Goal: Task Accomplishment & Management: Use online tool/utility

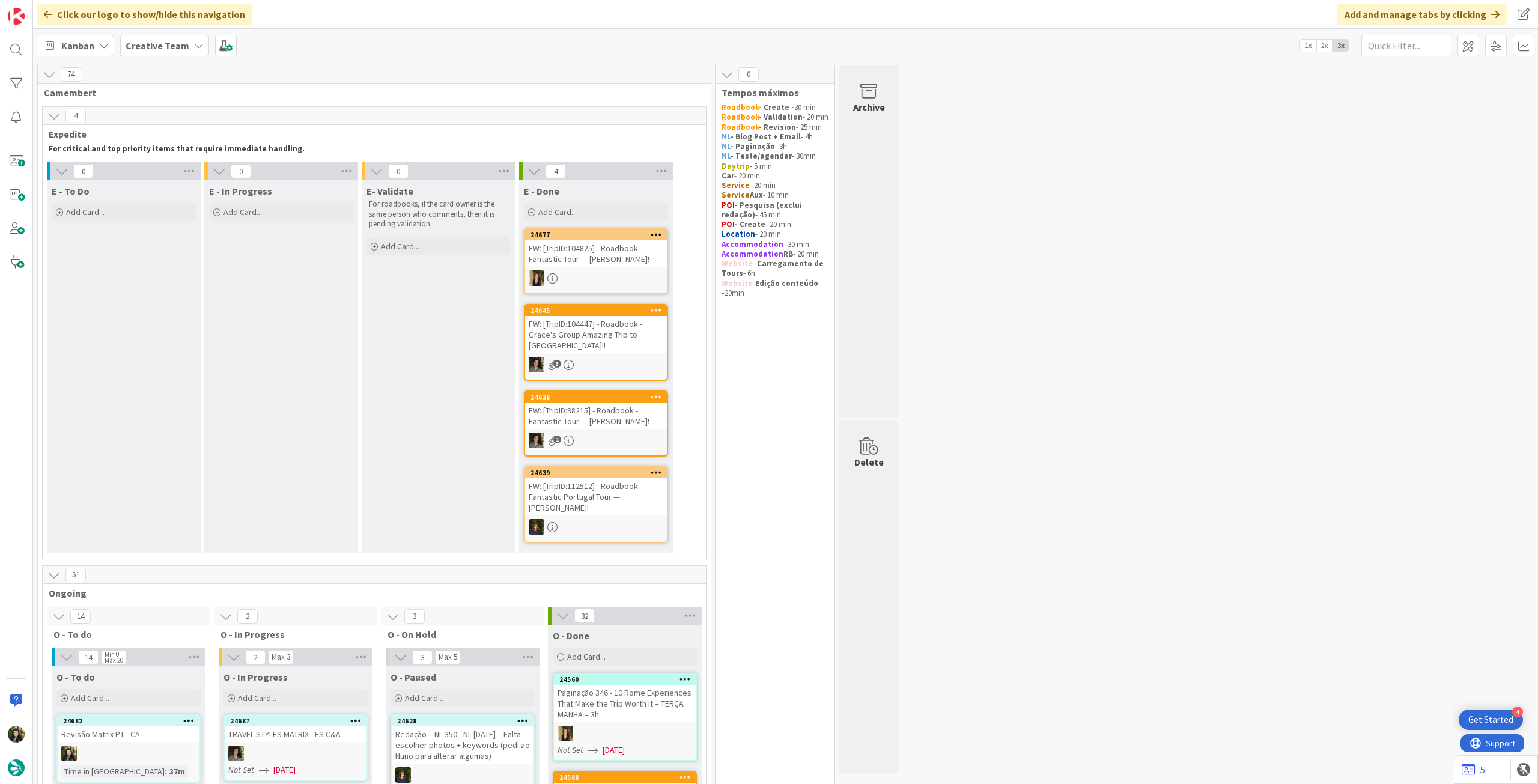
click at [158, 49] on b "Creative Team" at bounding box center [157, 45] width 63 height 12
click at [205, 169] on h4 "Creative Team - Análise" at bounding box center [215, 172] width 163 height 12
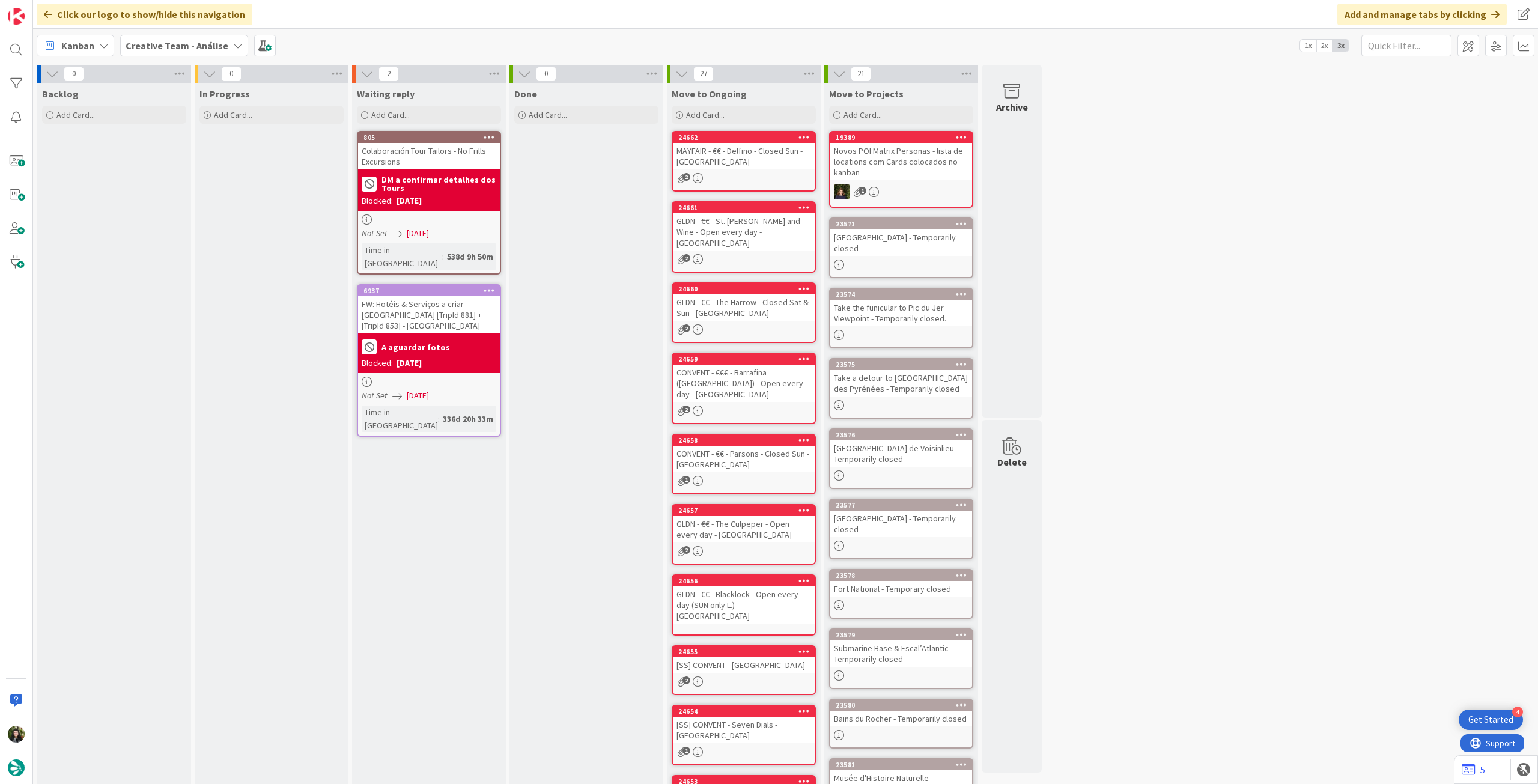
click at [176, 50] on b "Creative Team - Análise" at bounding box center [176, 45] width 103 height 12
click at [178, 162] on div "Creative Team 4" at bounding box center [222, 172] width 183 height 23
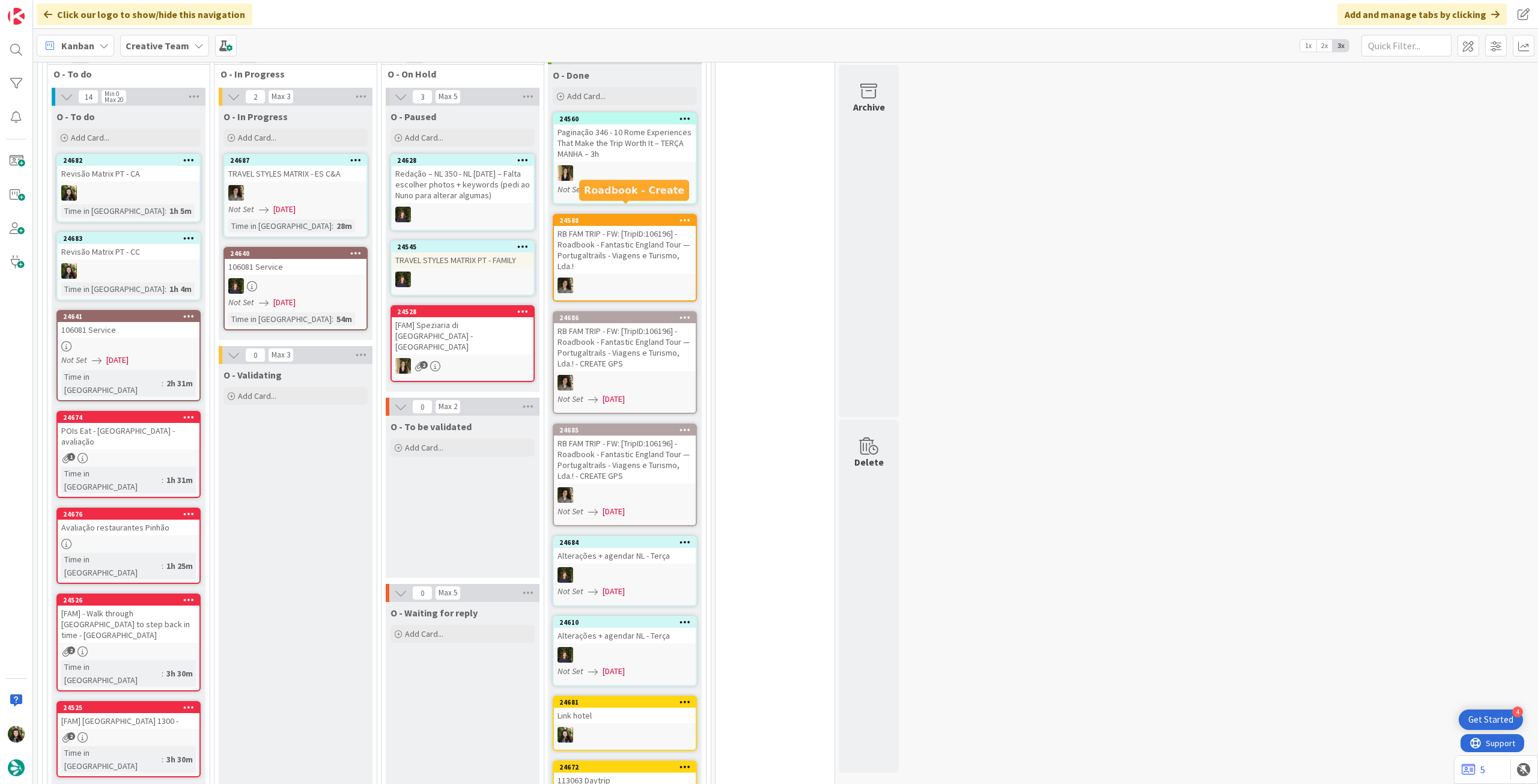
click at [637, 146] on div "Paginação 346 - 10 Rome Experiences That Make the Trip Worth It – TERÇA MANHA –…" at bounding box center [625, 143] width 142 height 37
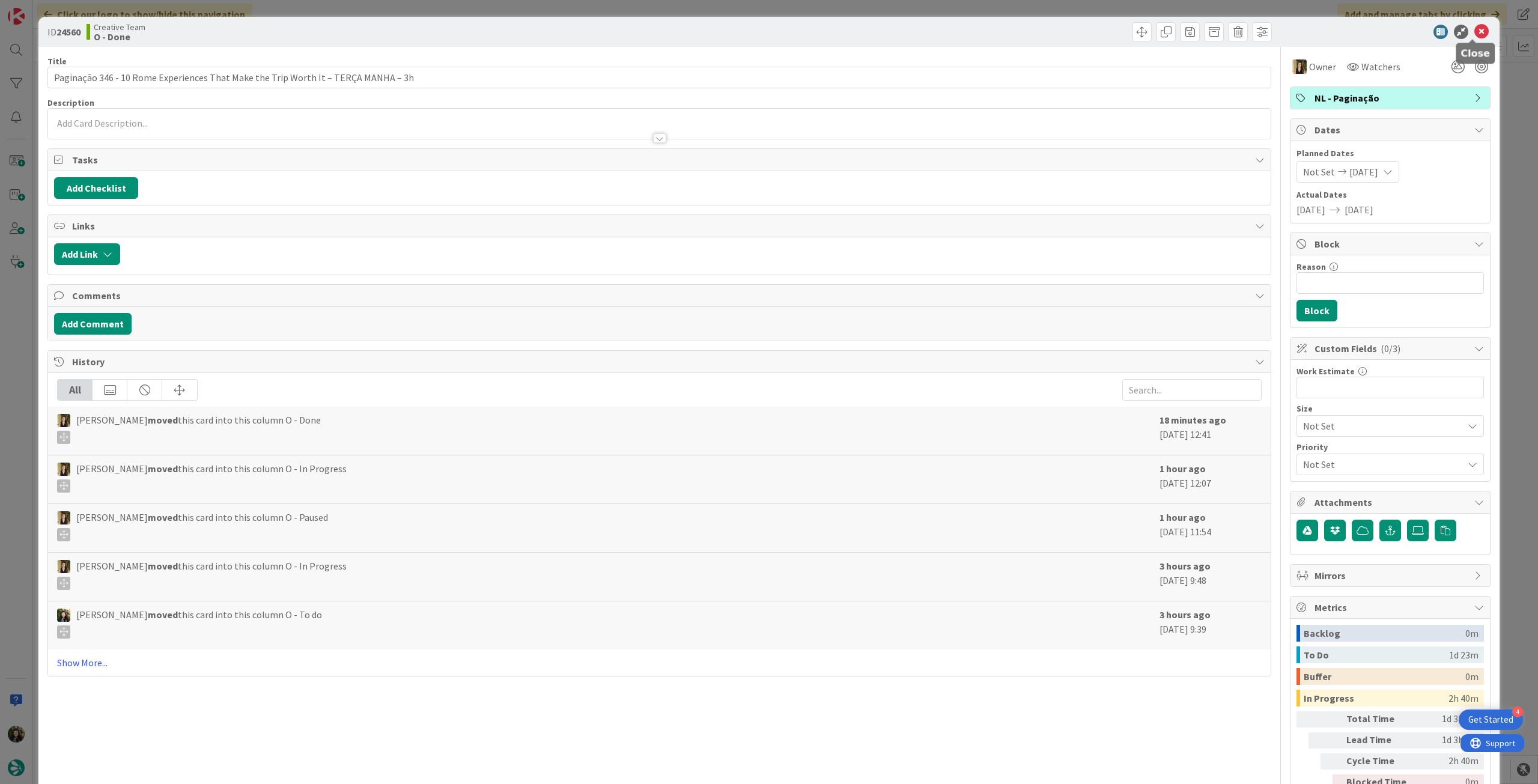
click at [1475, 30] on icon at bounding box center [1481, 32] width 14 height 14
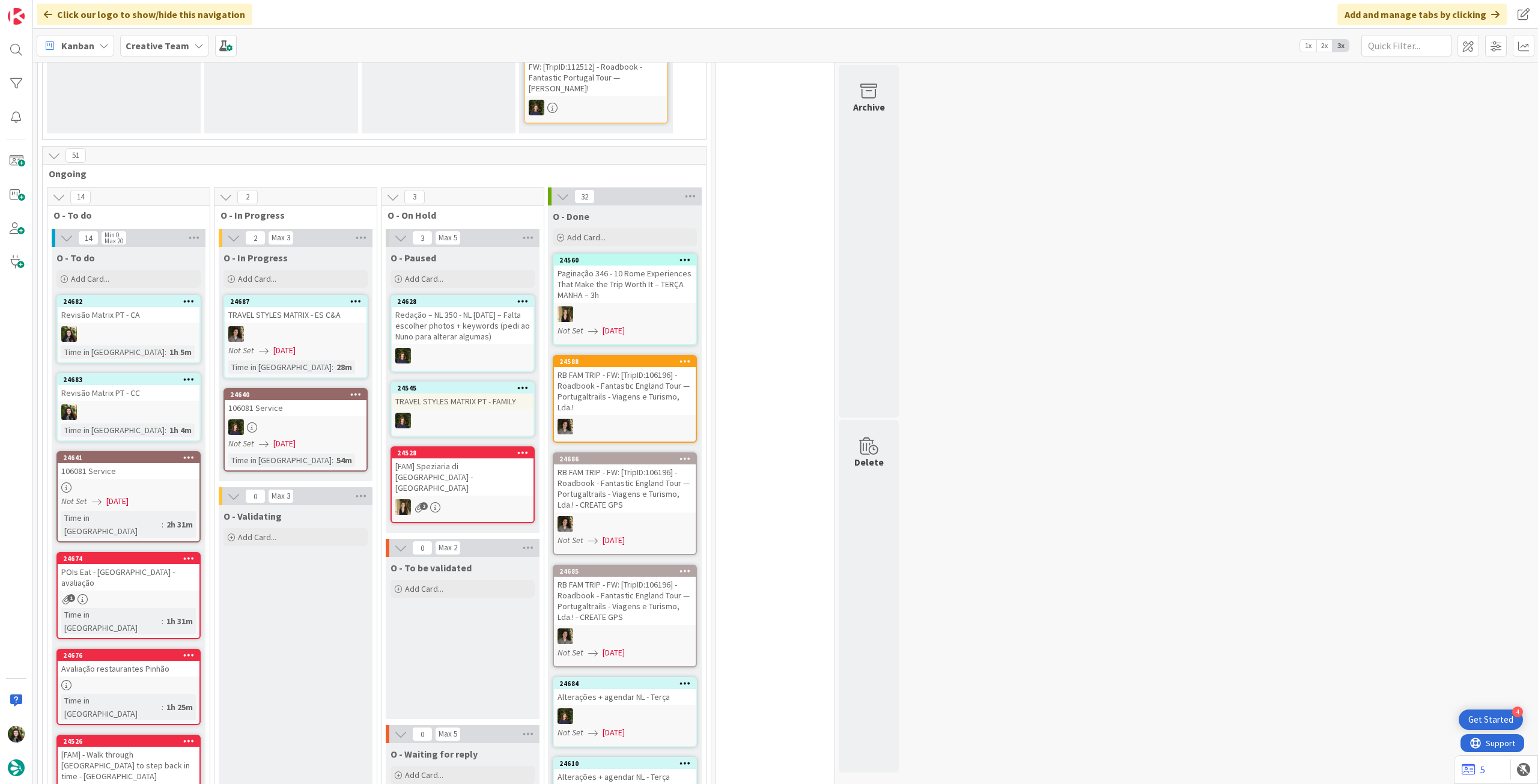
scroll to position [400, 0]
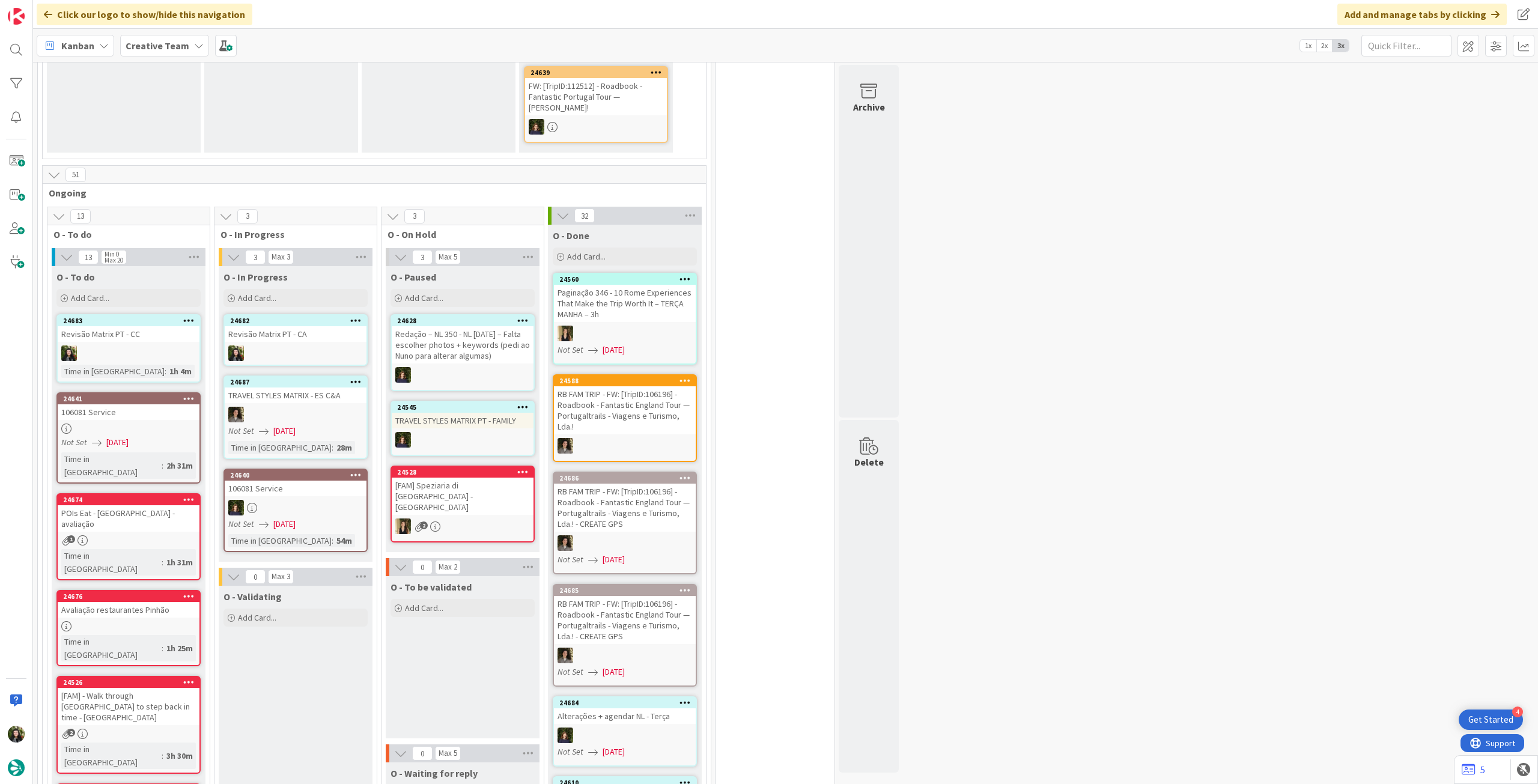
click at [165, 41] on b "Creative Team" at bounding box center [157, 45] width 63 height 12
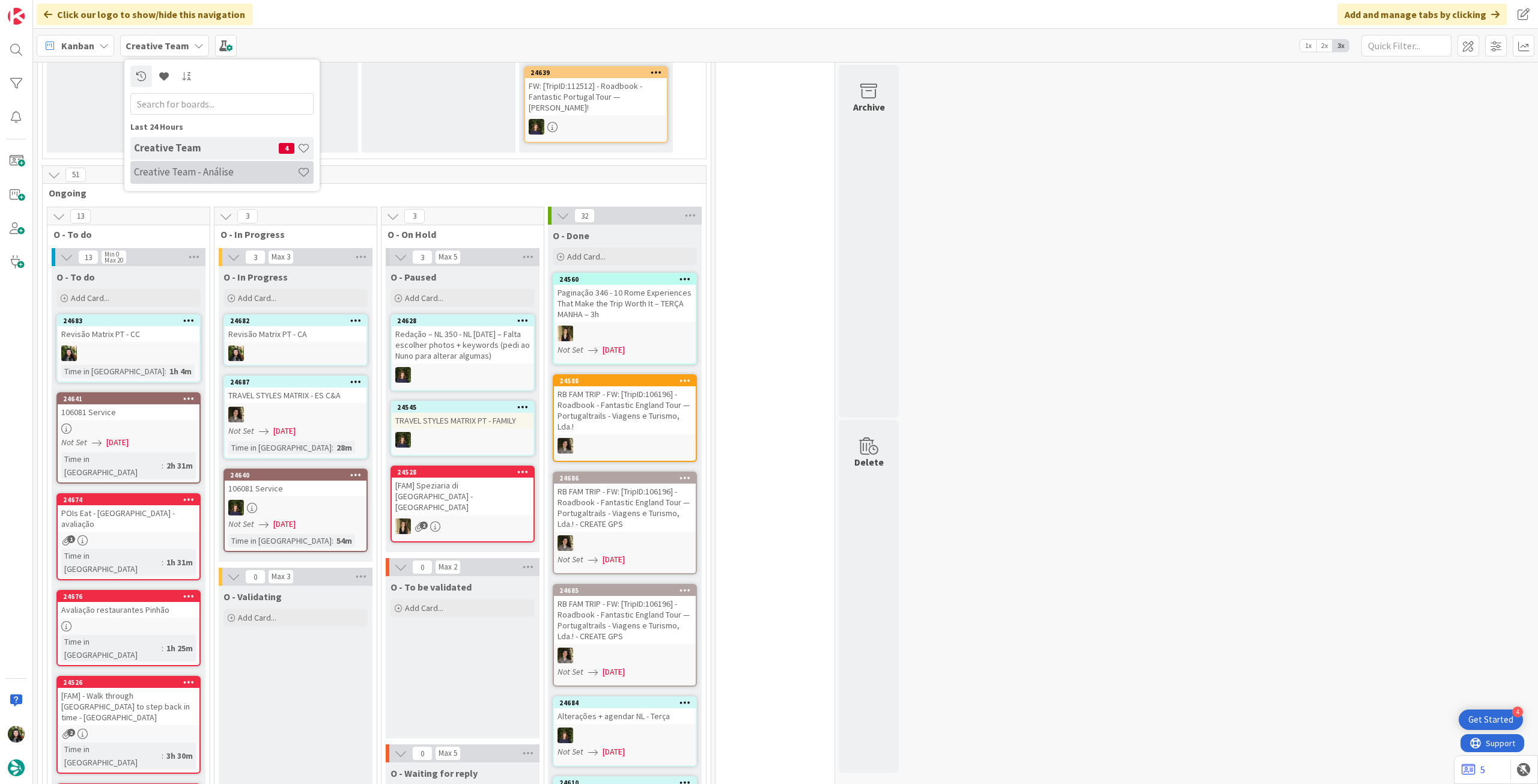
click at [190, 167] on h4 "Creative Team - Análise" at bounding box center [215, 172] width 163 height 12
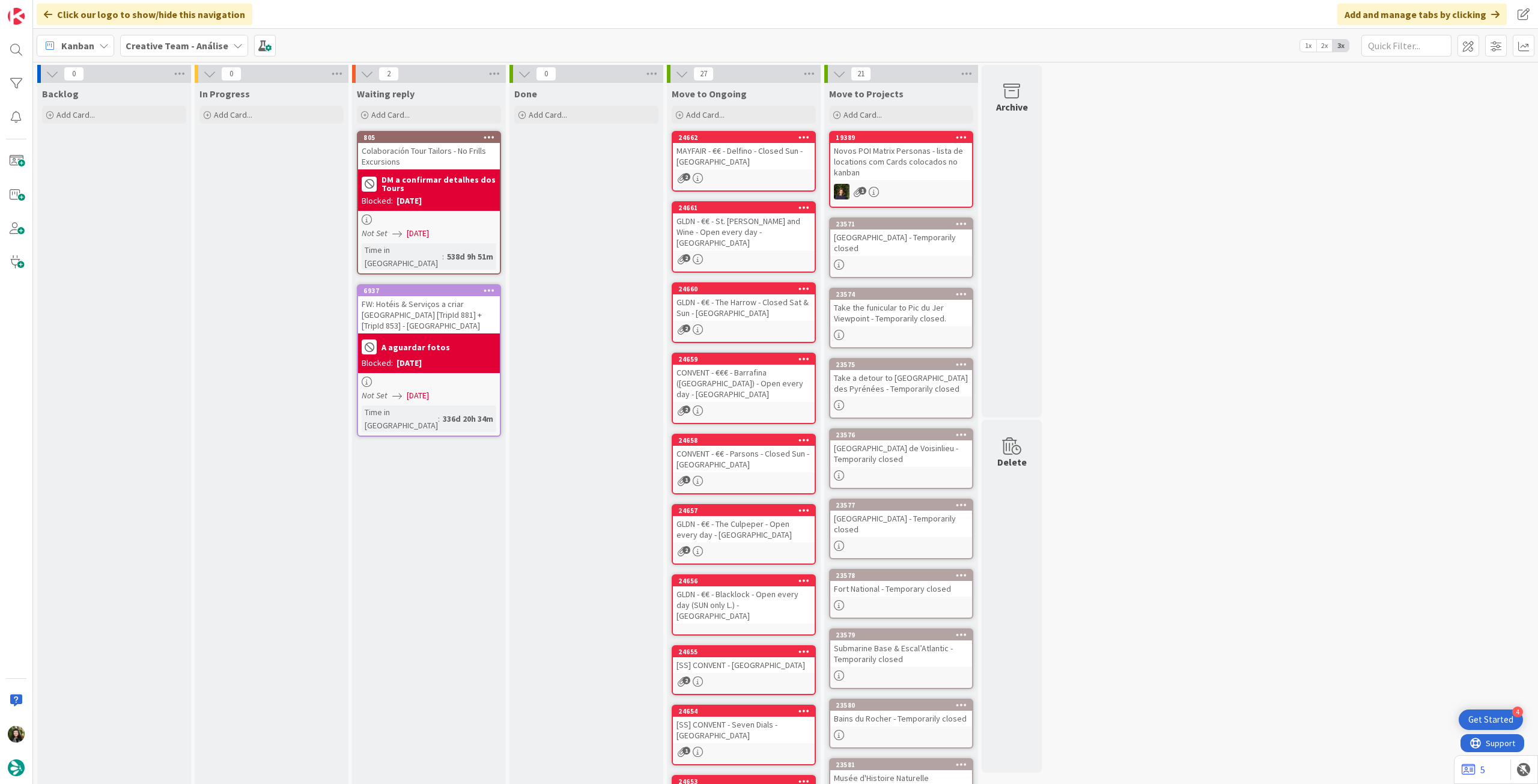
click at [162, 50] on b "Creative Team - Análise" at bounding box center [176, 45] width 103 height 12
click at [167, 169] on h4 "Creative Team" at bounding box center [206, 172] width 145 height 12
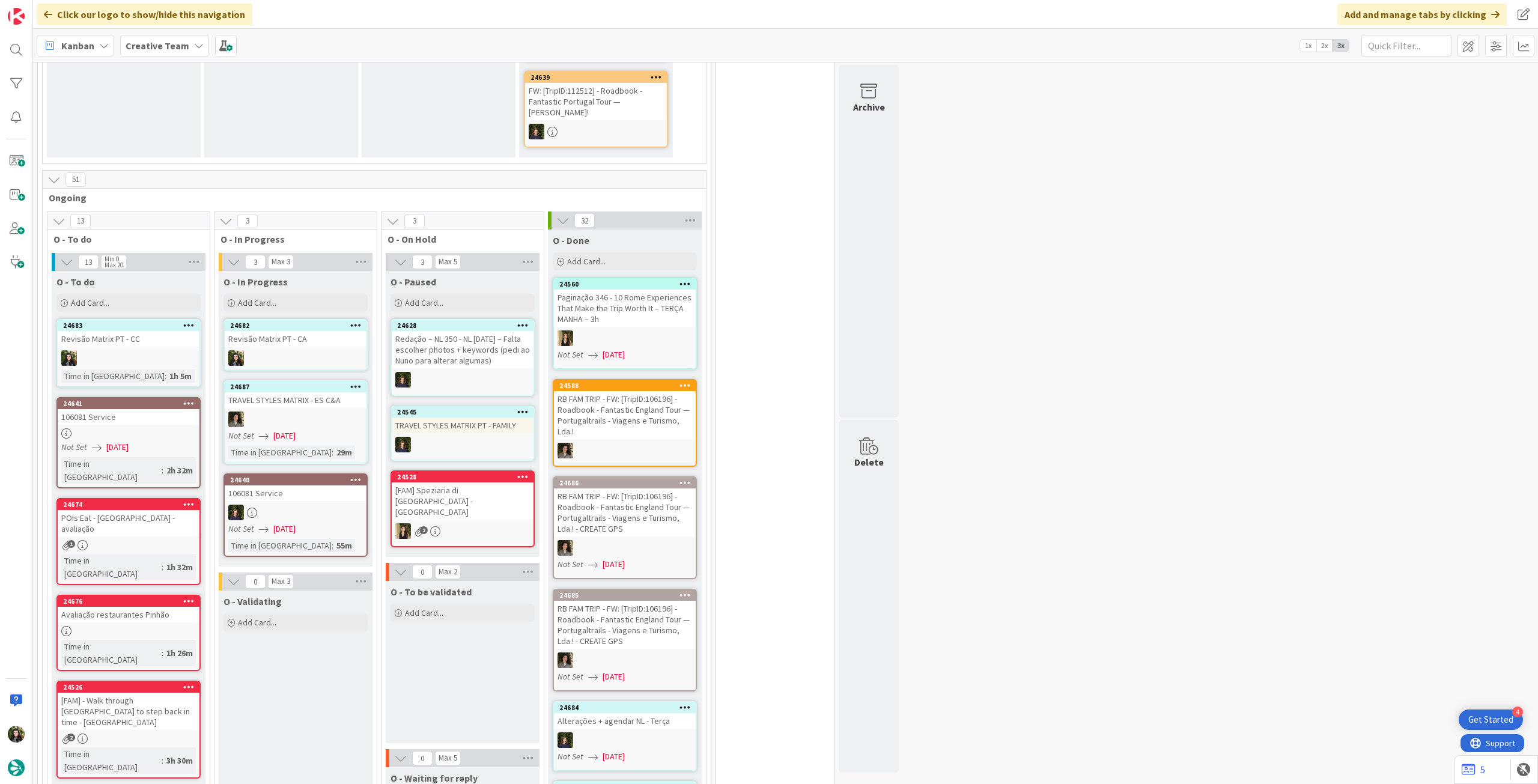
scroll to position [400, 0]
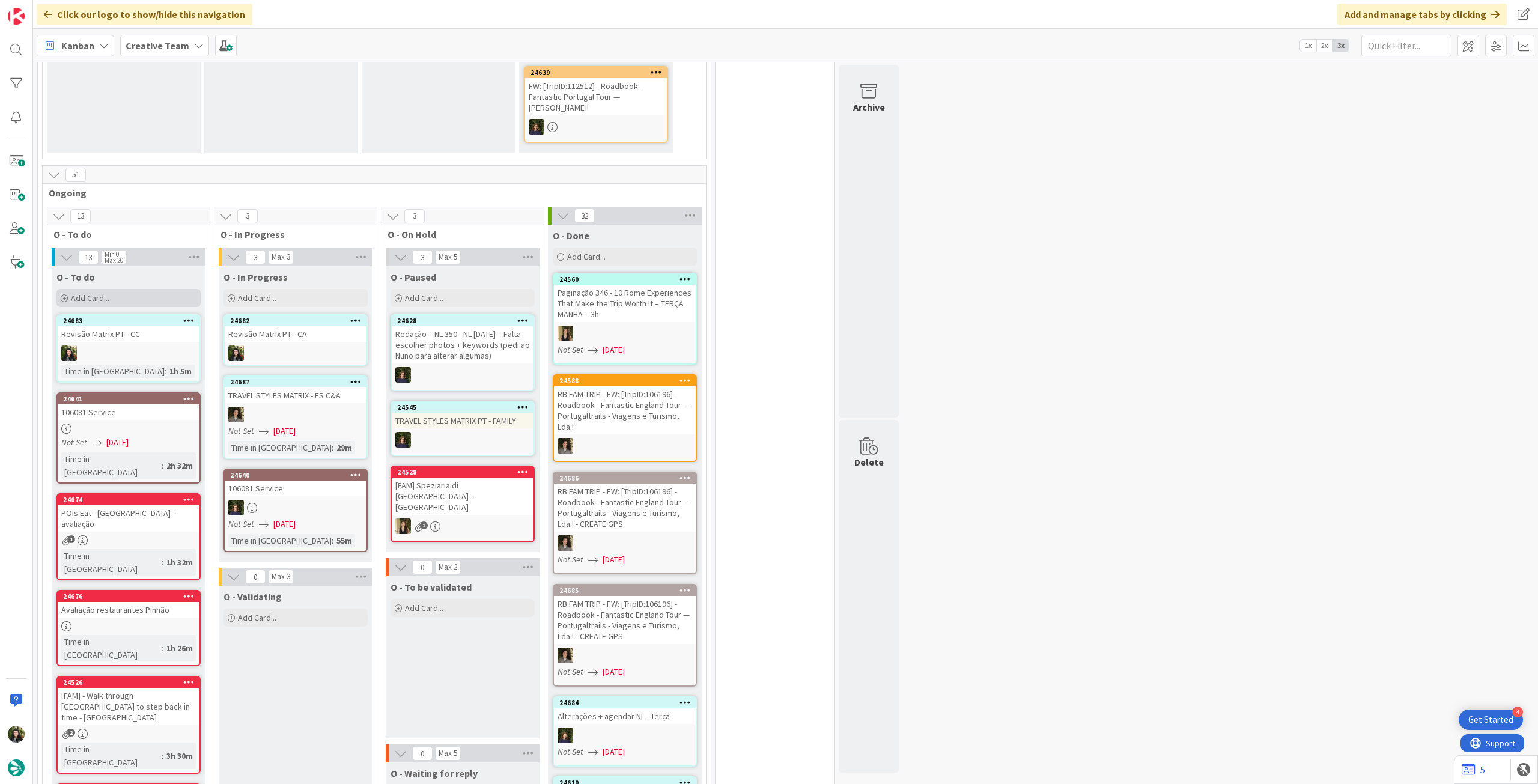
click at [132, 289] on div "Add Card..." at bounding box center [128, 298] width 144 height 18
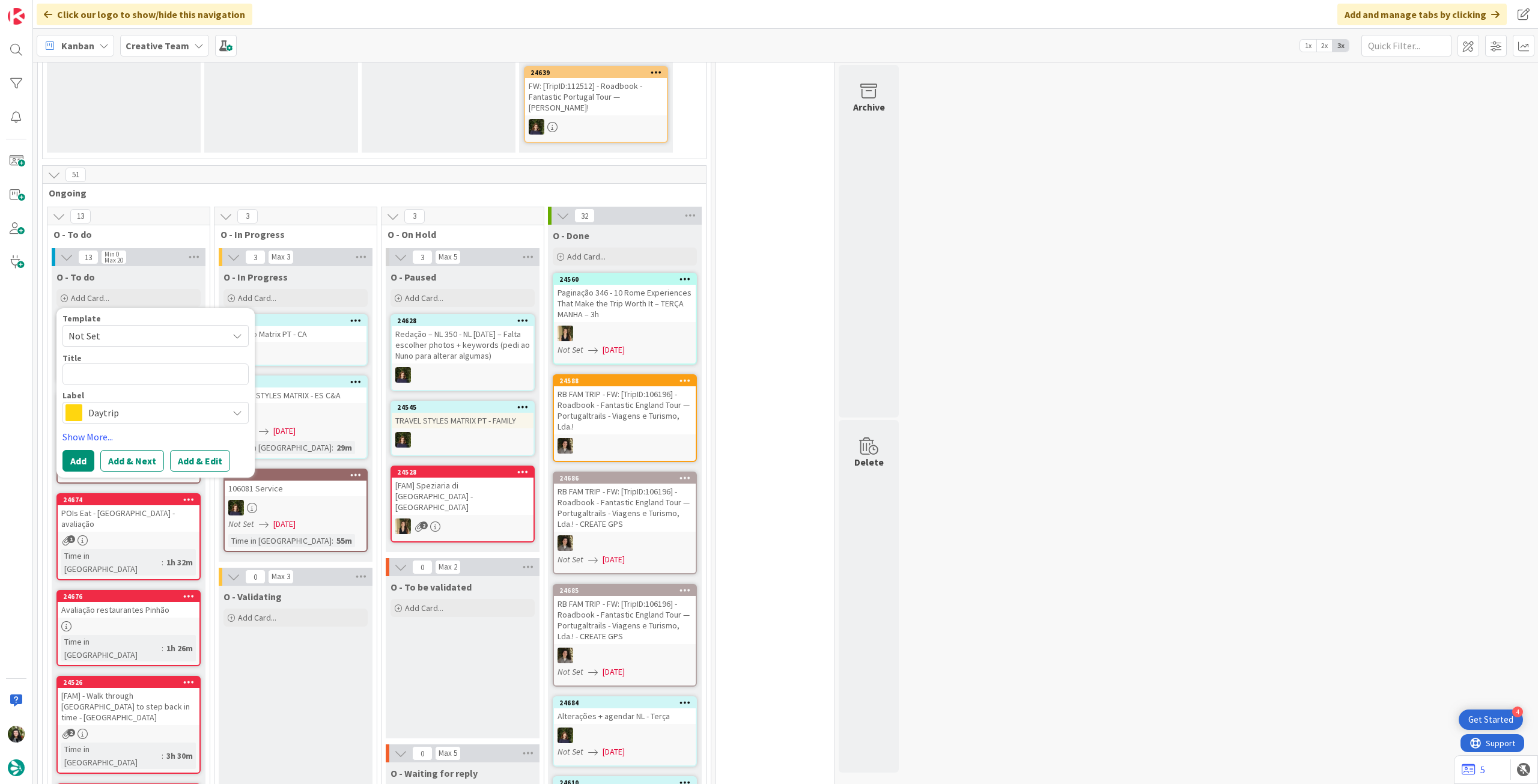
click at [178, 410] on div "Daytrip" at bounding box center [156, 412] width 186 height 21
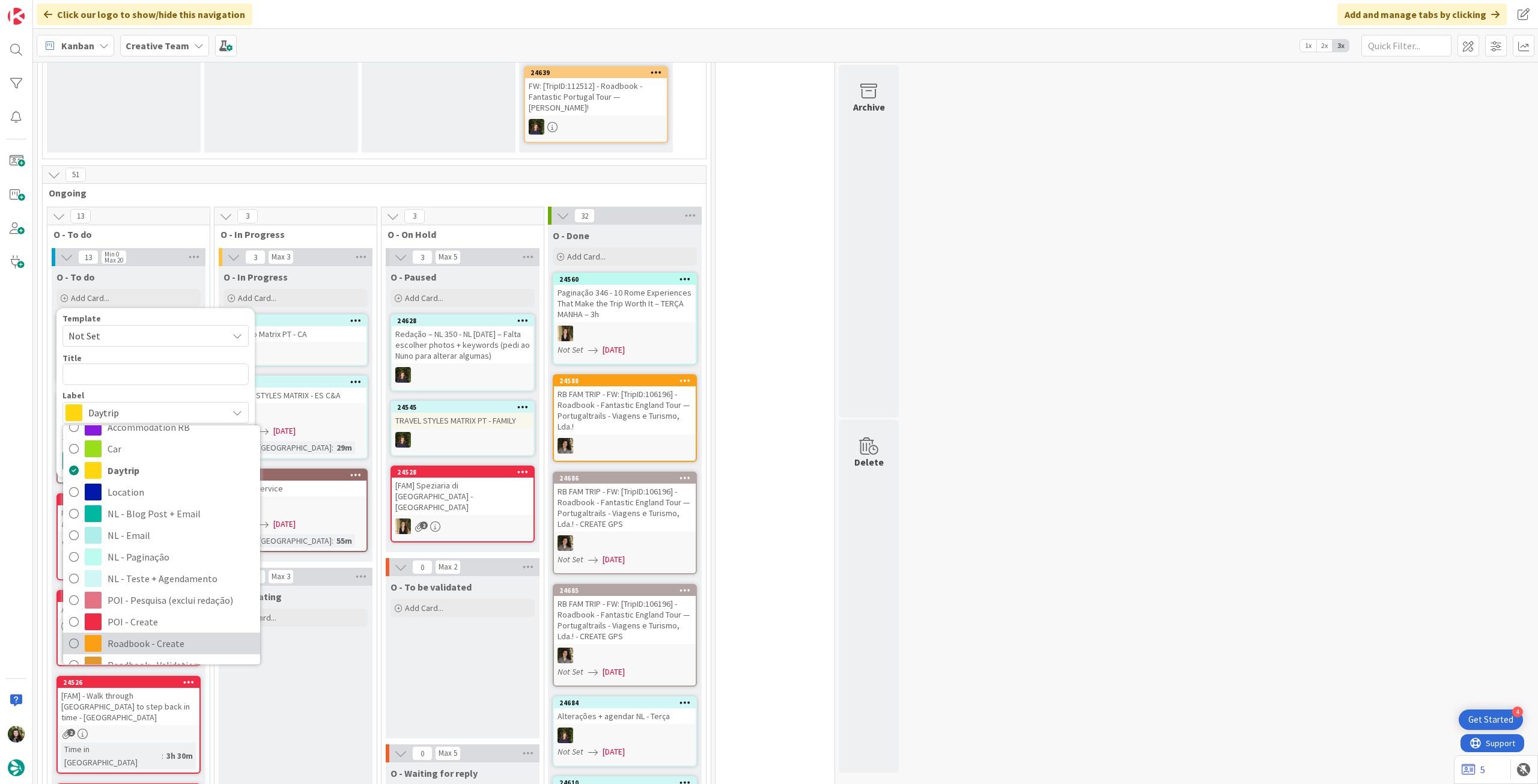
scroll to position [160, 0]
click at [133, 630] on span "Service Aux" at bounding box center [181, 639] width 147 height 18
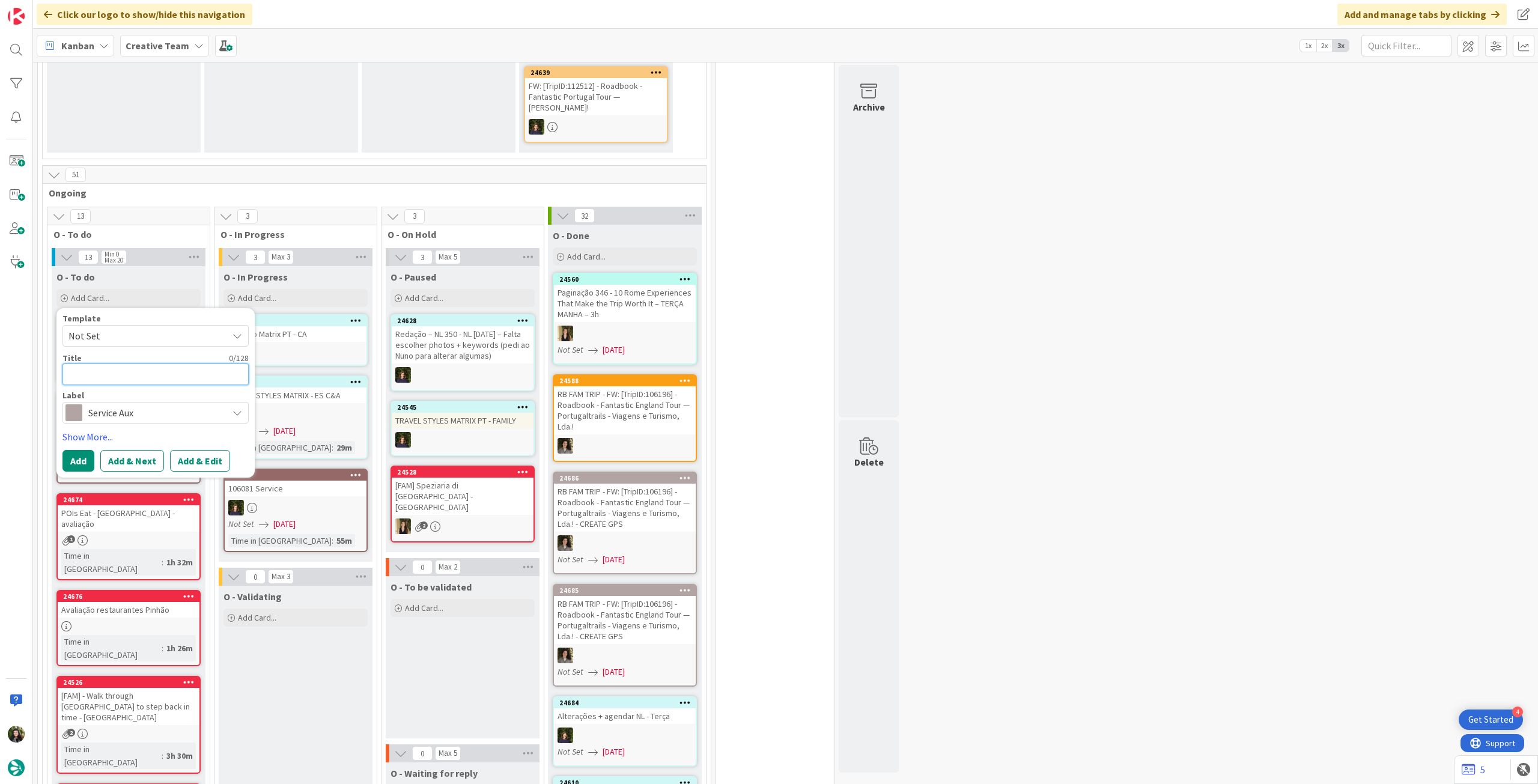
click at [147, 364] on textarea at bounding box center [156, 374] width 186 height 21
paste textarea "BABA - [GEOGRAPHIC_DATA] - Open Everyday"
type textarea "x"
type textarea "BABA - [GEOGRAPHIC_DATA] - Open Everyday"
click at [85, 450] on button "Add" at bounding box center [79, 460] width 32 height 21
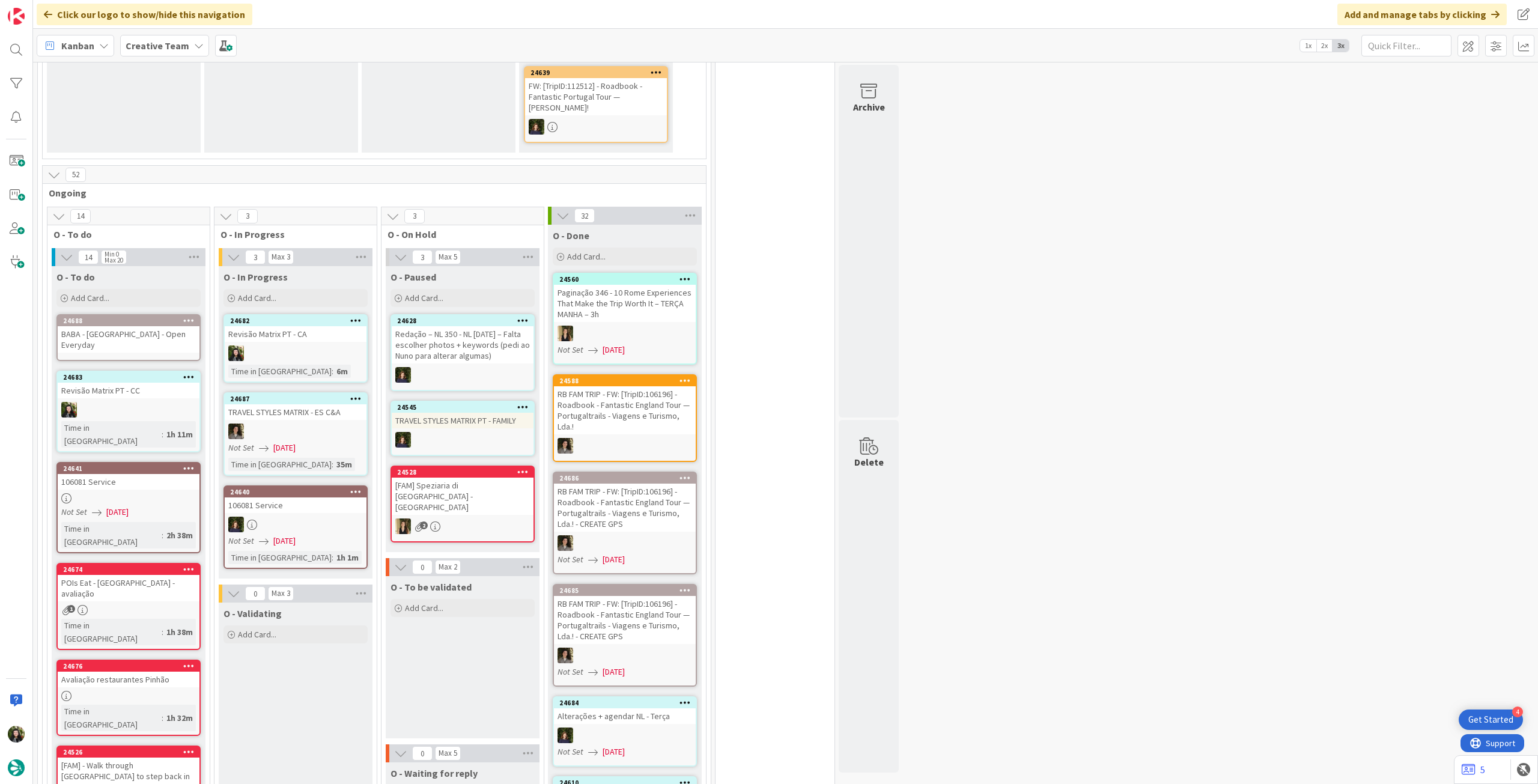
click at [148, 331] on div "BABA - [GEOGRAPHIC_DATA] - Open Everyday" at bounding box center [129, 340] width 142 height 26
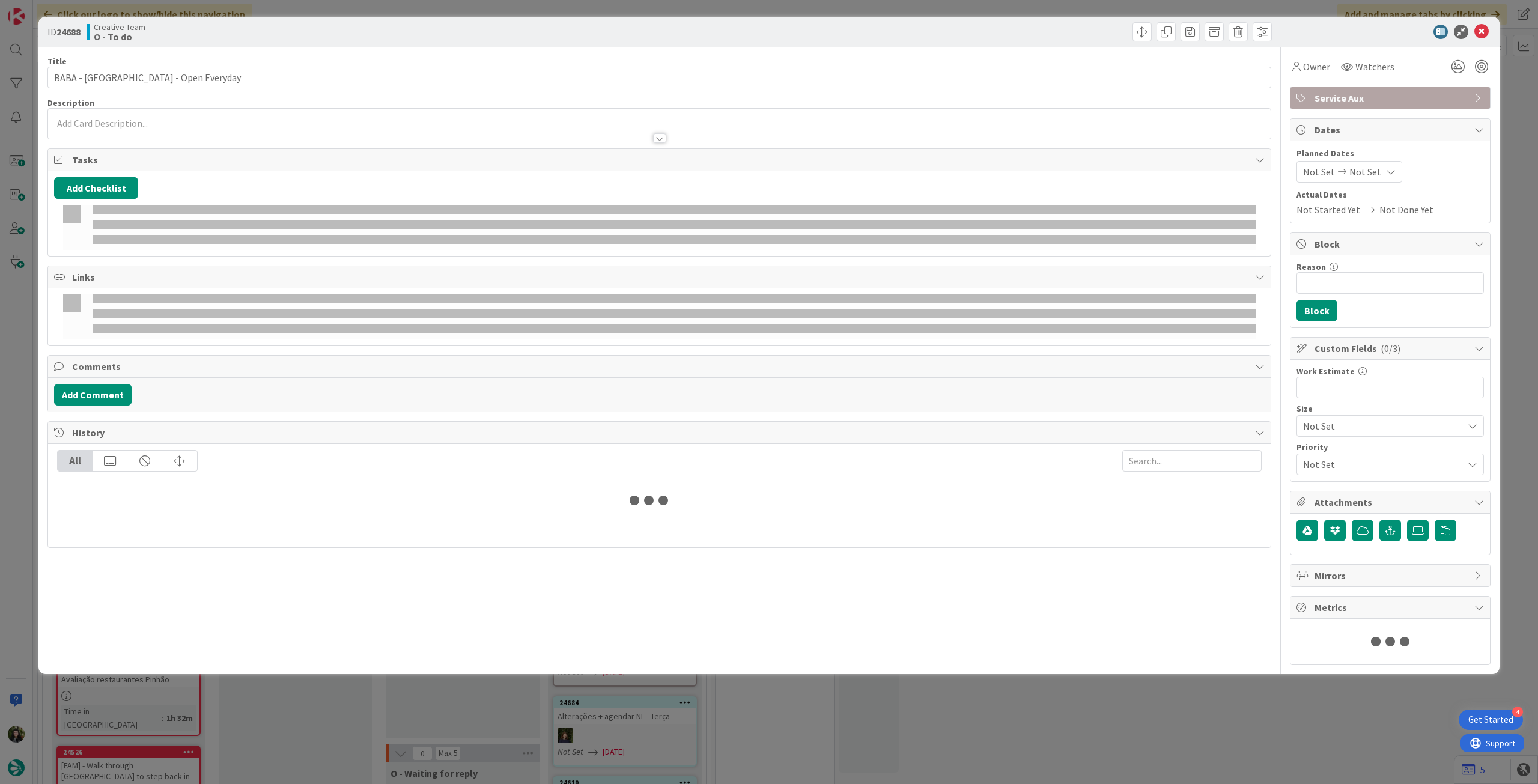
click at [210, 130] on div at bounding box center [659, 132] width 1223 height 12
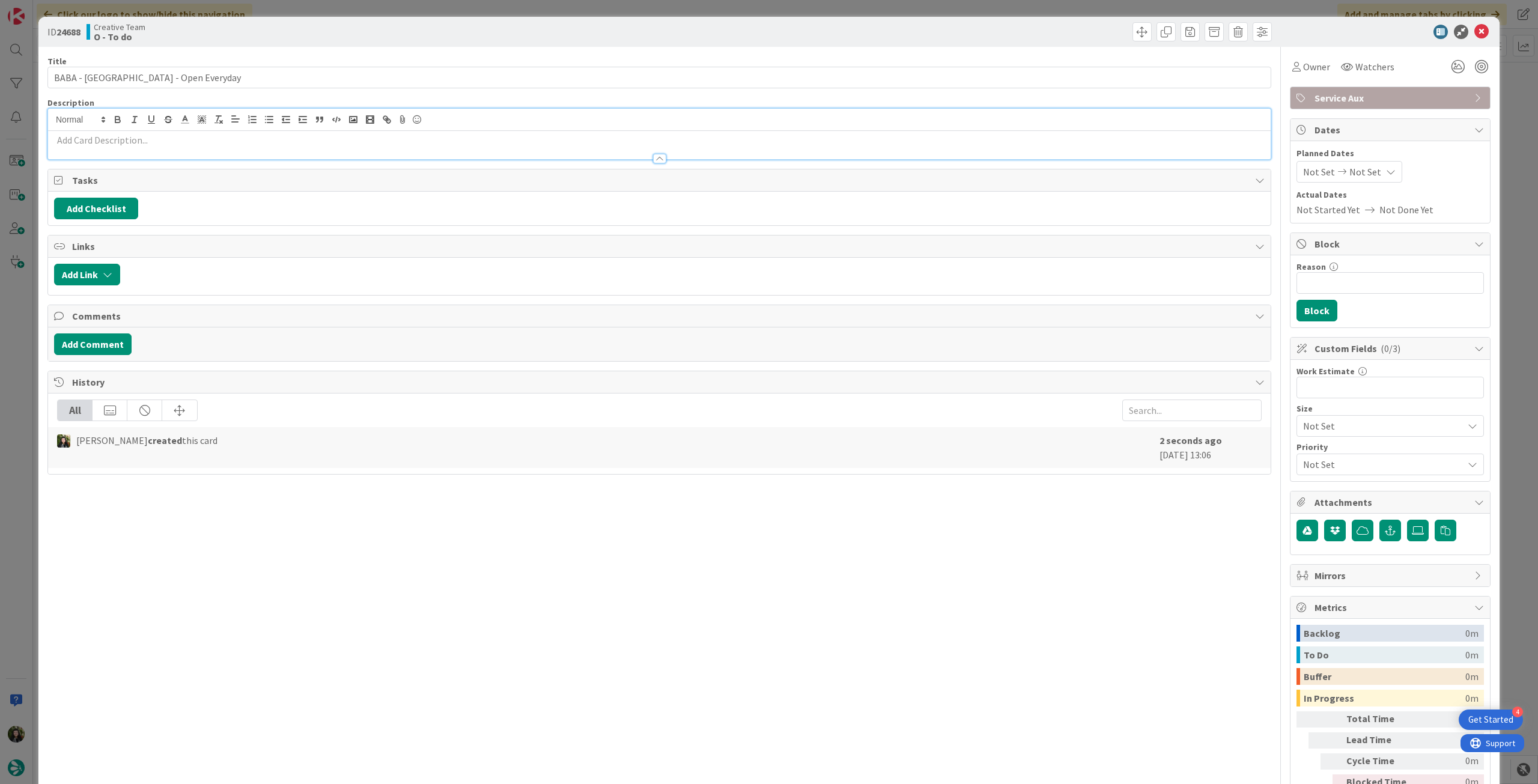
click at [207, 145] on p at bounding box center [659, 141] width 1211 height 14
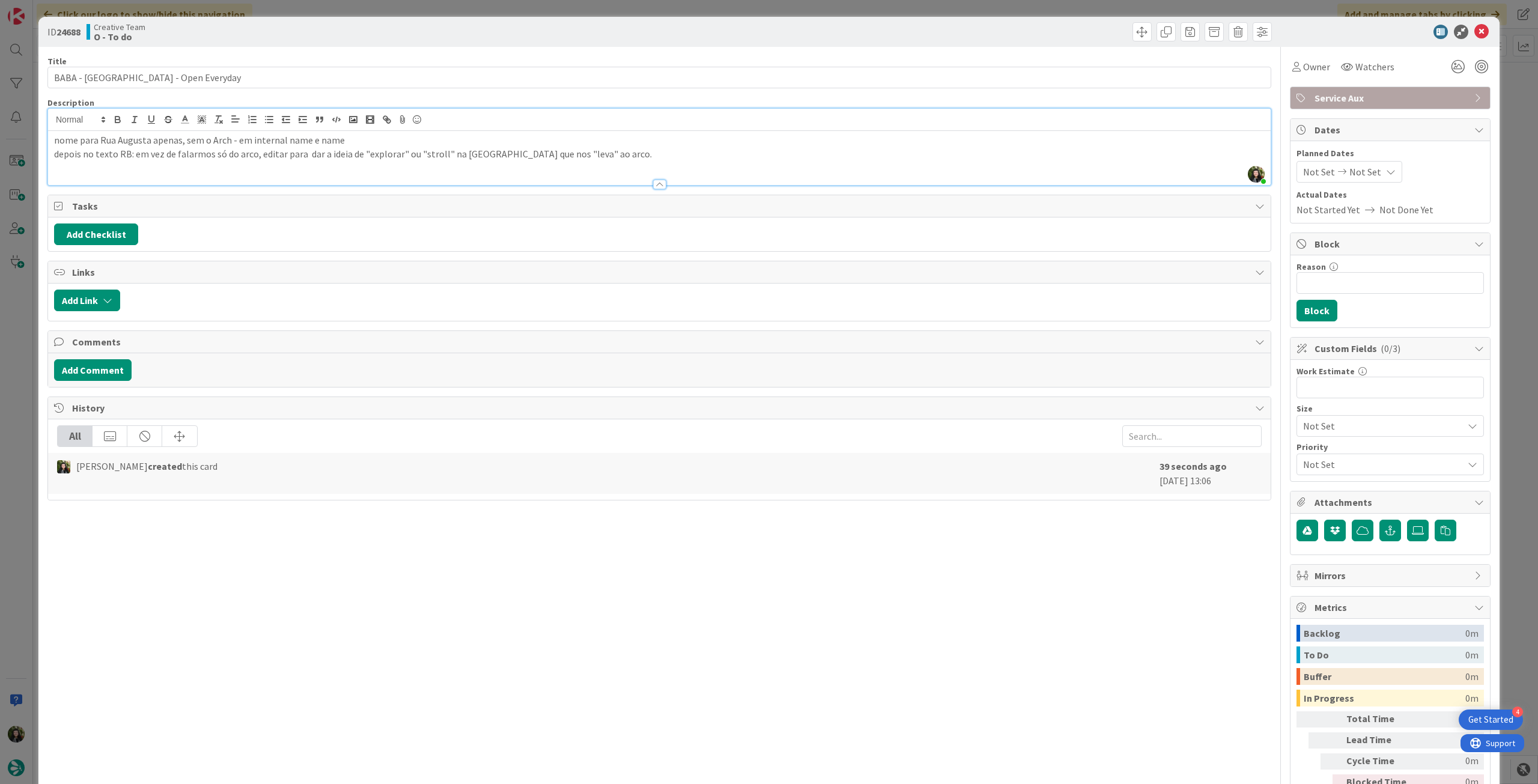
click at [303, 157] on p "depois no texto RB: em vez de falarmos só do arco, editar para dar a ideia de "…" at bounding box center [659, 154] width 1211 height 14
click at [617, 156] on p "depois no texto RB: em vez de falarmos só do arco, editar para dar a ideia de "…" at bounding box center [659, 154] width 1211 height 14
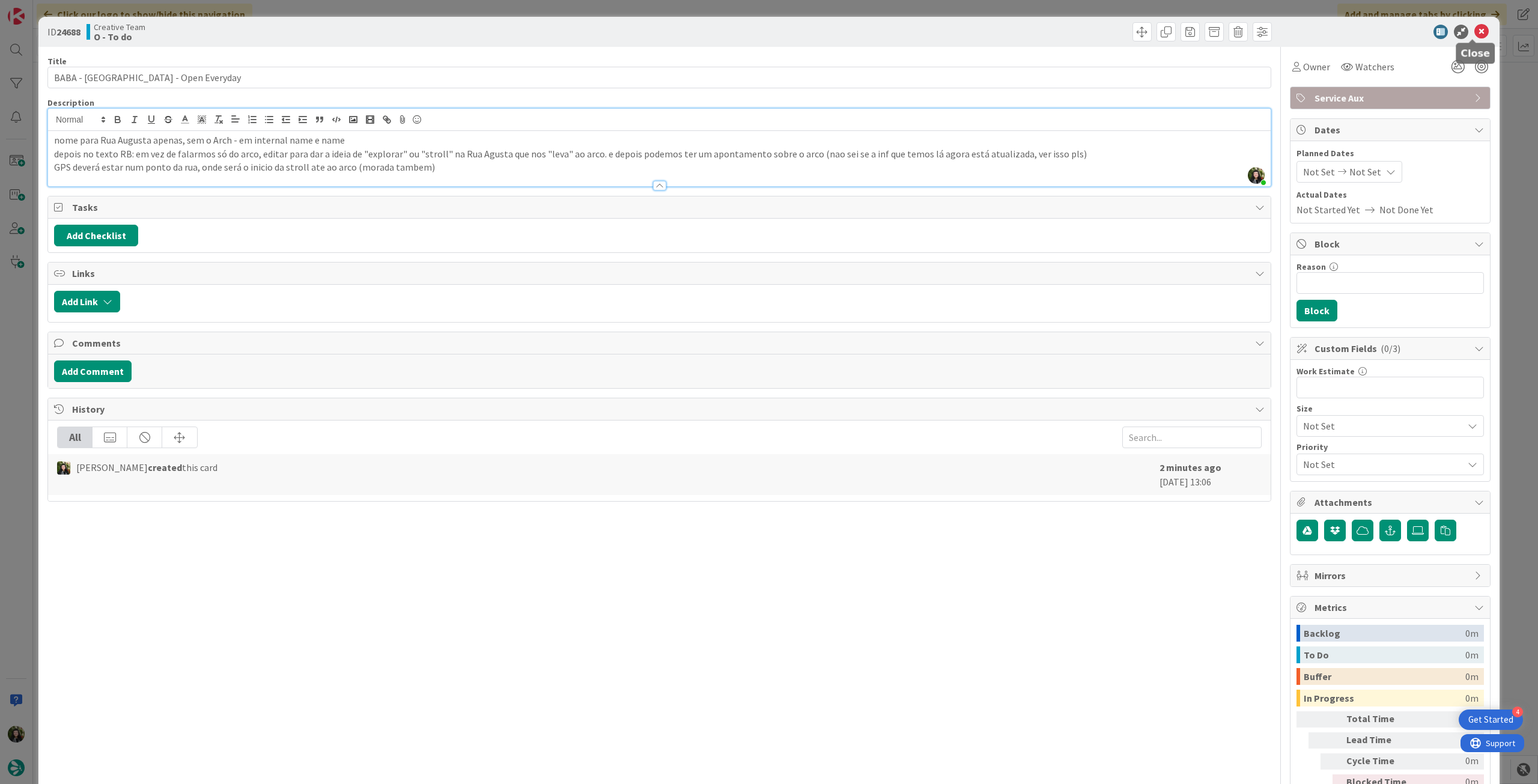
click at [1475, 34] on icon at bounding box center [1481, 32] width 14 height 14
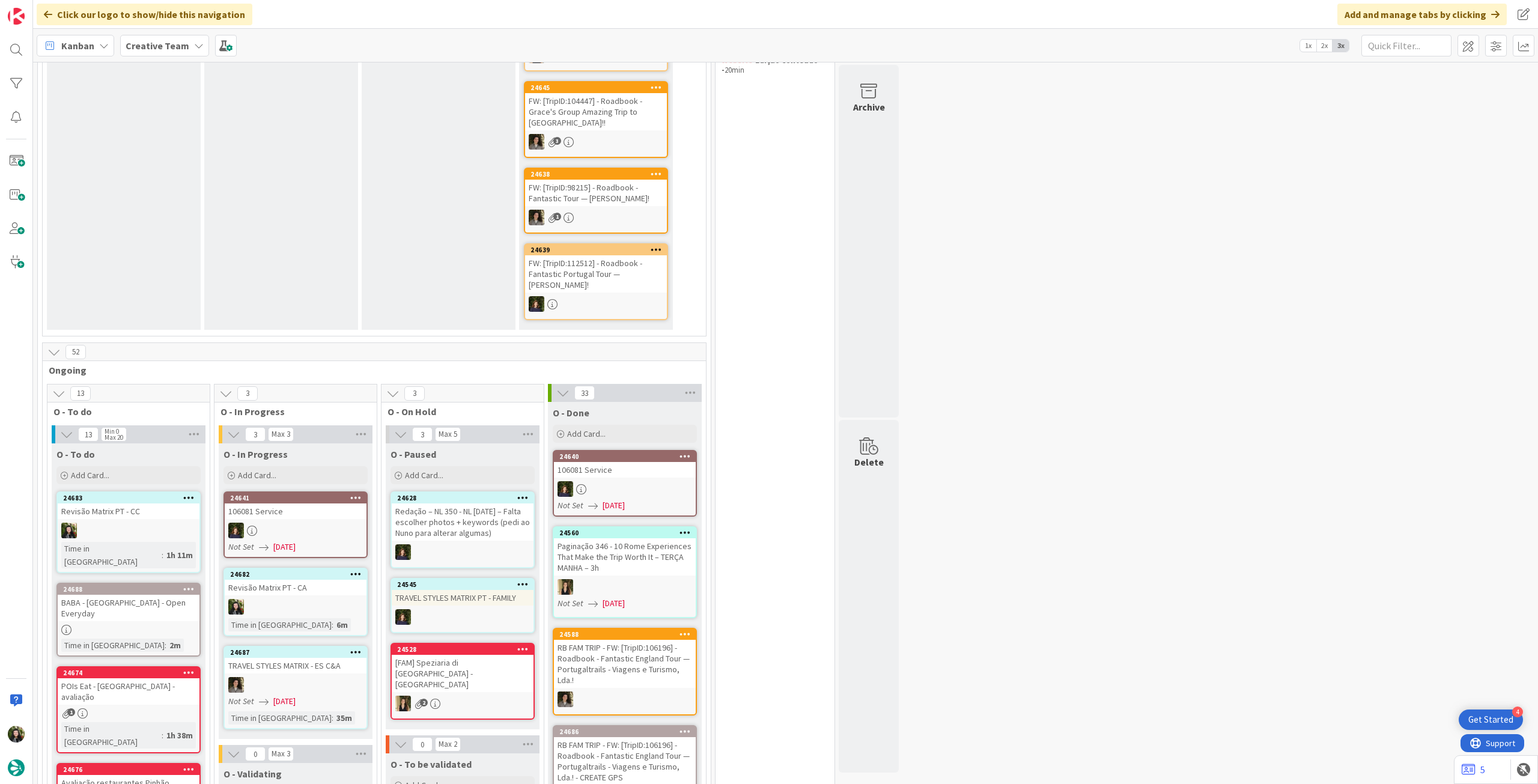
scroll to position [160, 0]
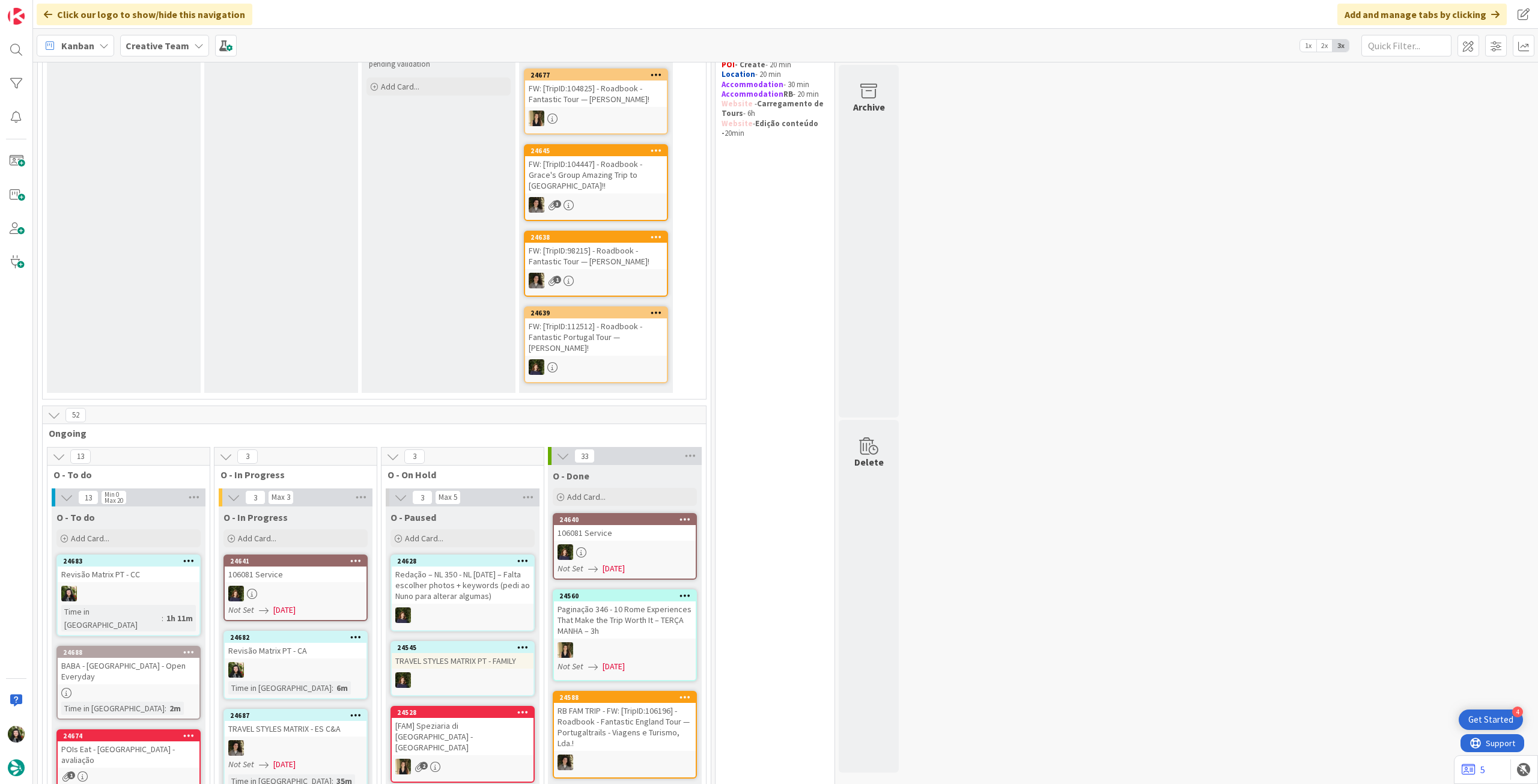
click at [136, 35] on div "Creative Team" at bounding box center [164, 45] width 89 height 21
click at [147, 165] on div "Creative Team - Análise" at bounding box center [222, 172] width 183 height 23
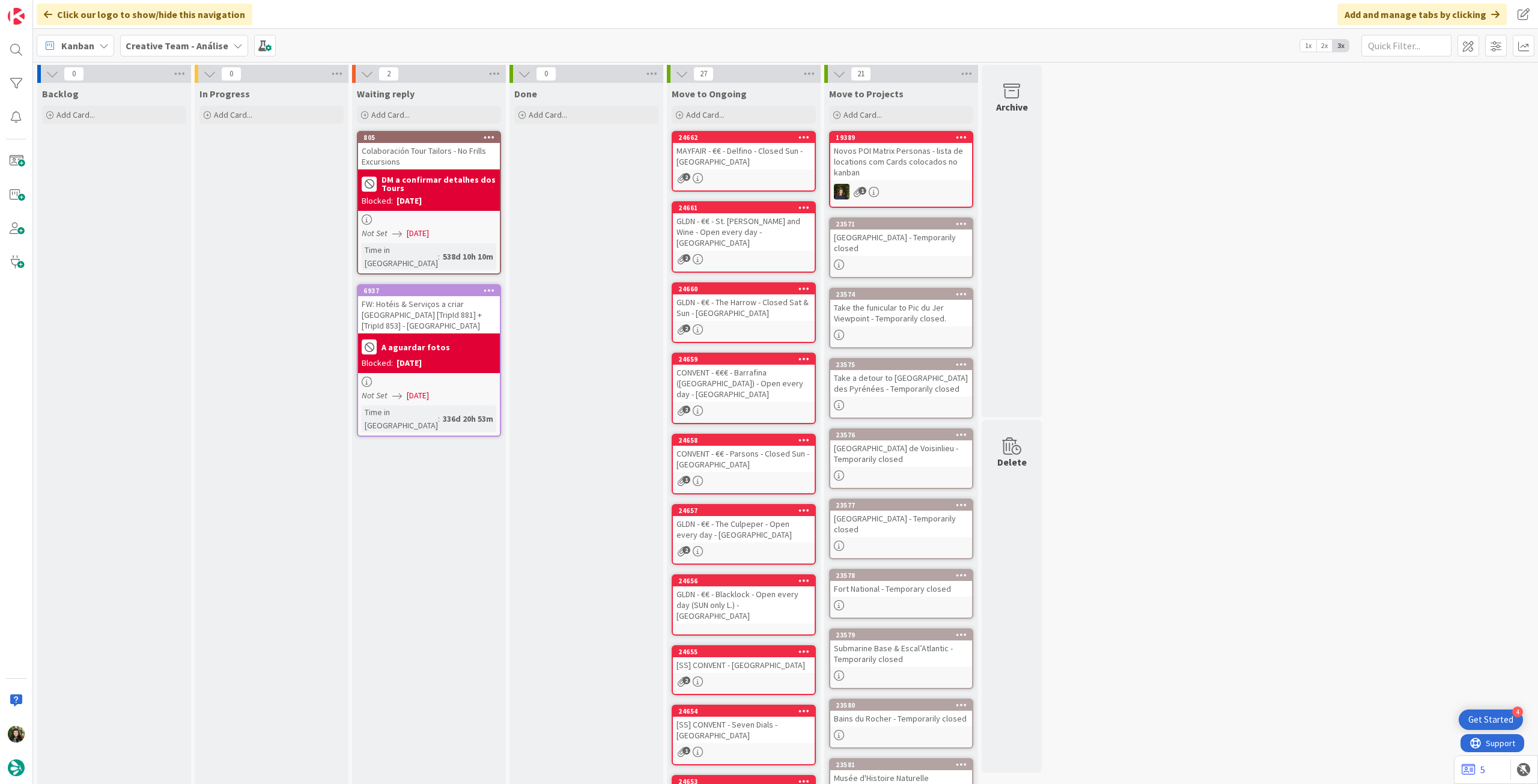
click at [209, 48] on b "Creative Team - Análise" at bounding box center [176, 45] width 103 height 12
click at [204, 180] on div "Creative Team 4" at bounding box center [222, 172] width 183 height 23
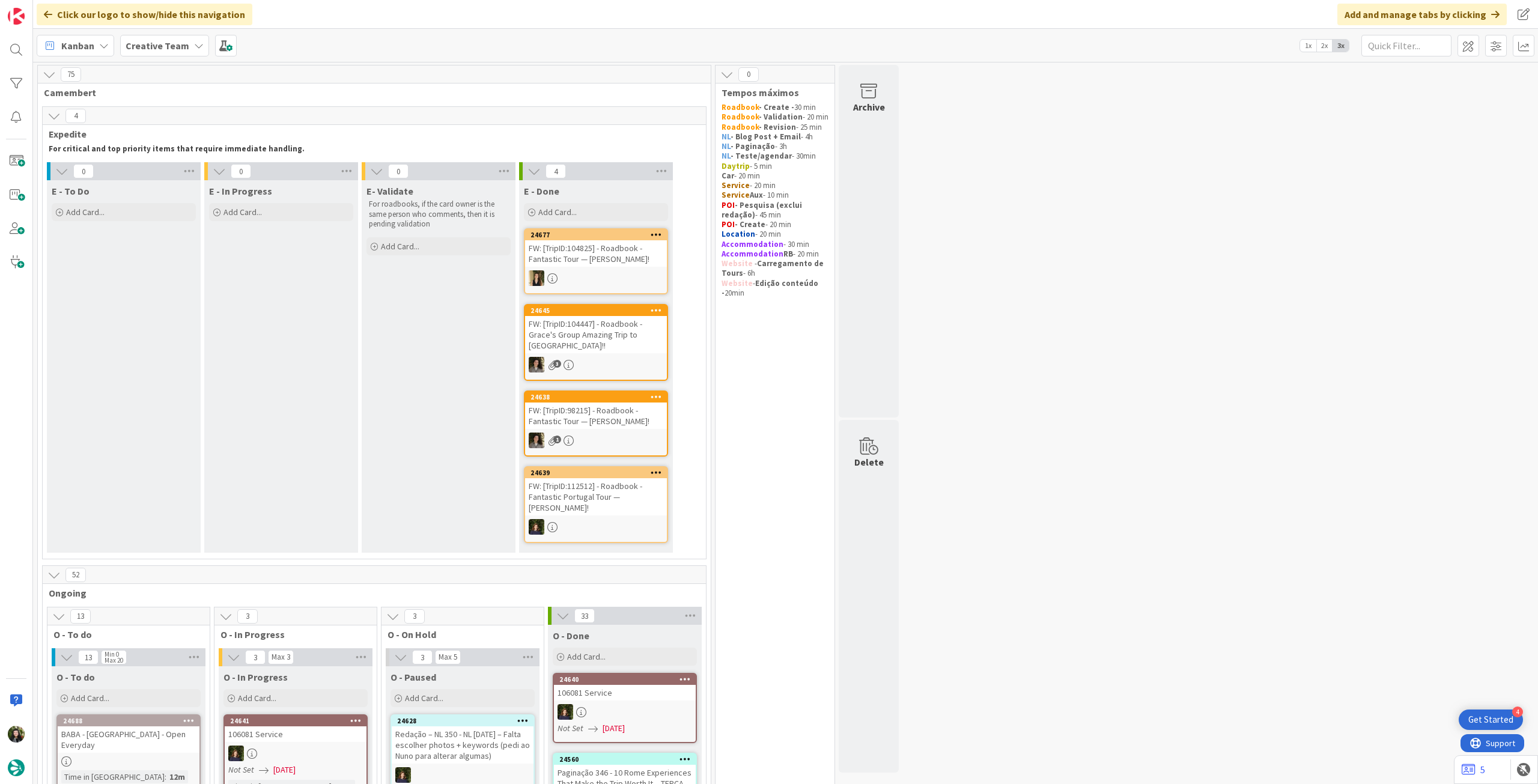
scroll to position [240, 0]
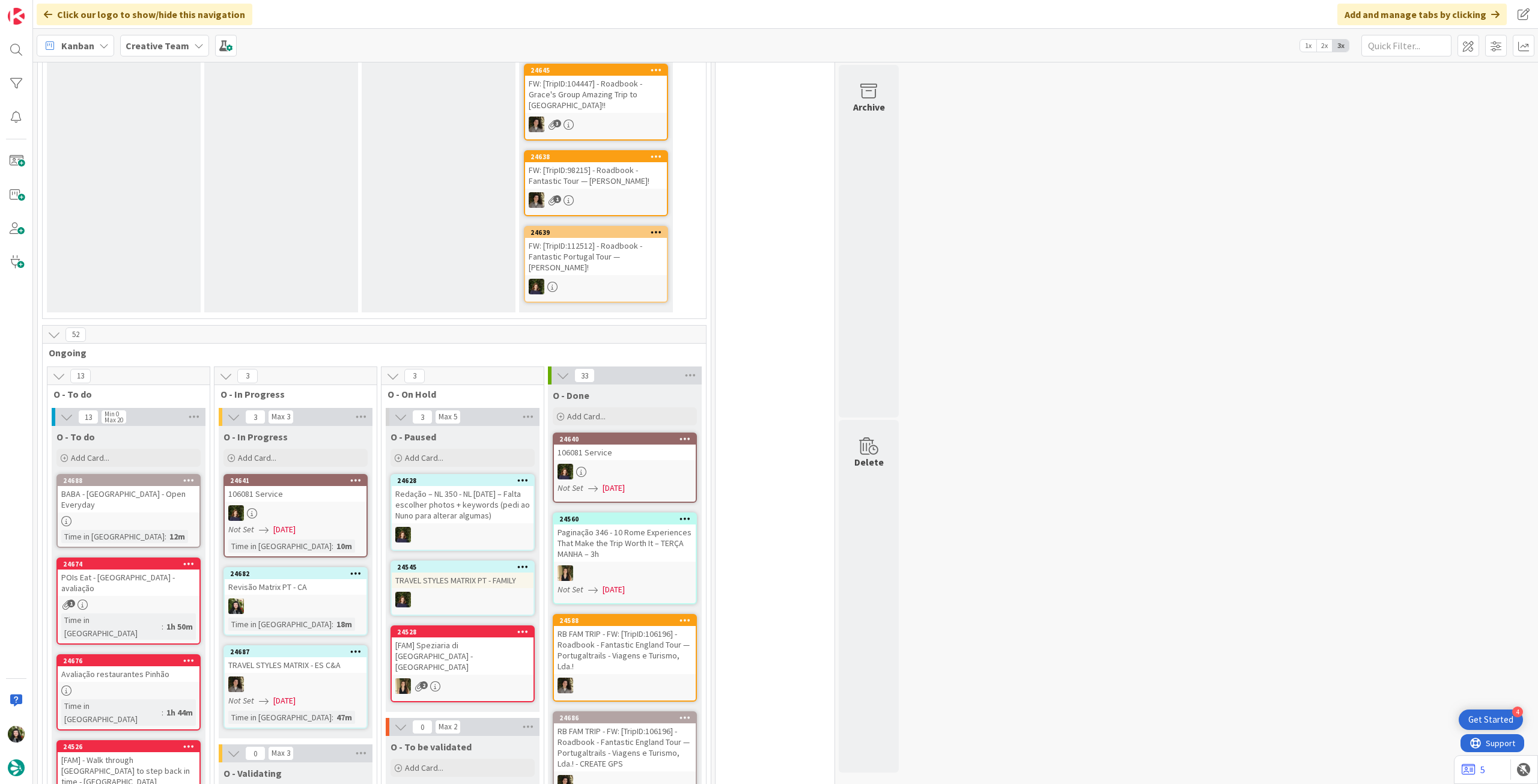
drag, startPoint x: 141, startPoint y: 32, endPoint x: 145, endPoint y: 45, distance: 13.6
click at [141, 32] on div "Kanban Creative Team 1x 2x 3x" at bounding box center [786, 45] width 1505 height 33
click at [145, 45] on b "Creative Team" at bounding box center [157, 45] width 63 height 12
click at [166, 174] on h4 "Creative Team - Análise" at bounding box center [215, 172] width 163 height 12
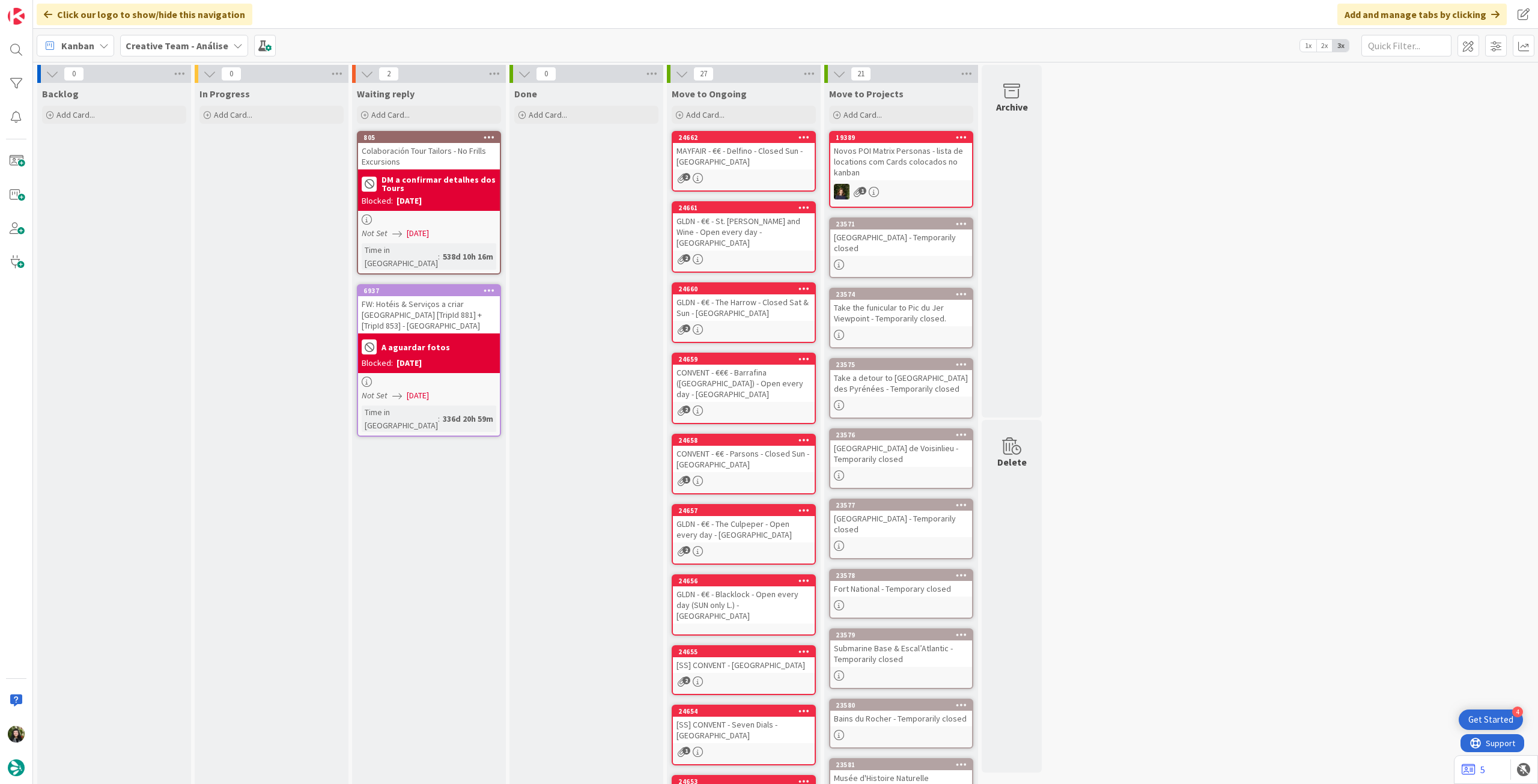
click at [174, 52] on div "Creative Team - Análise" at bounding box center [184, 45] width 128 height 21
click at [185, 174] on h4 "Creative Team" at bounding box center [206, 172] width 145 height 12
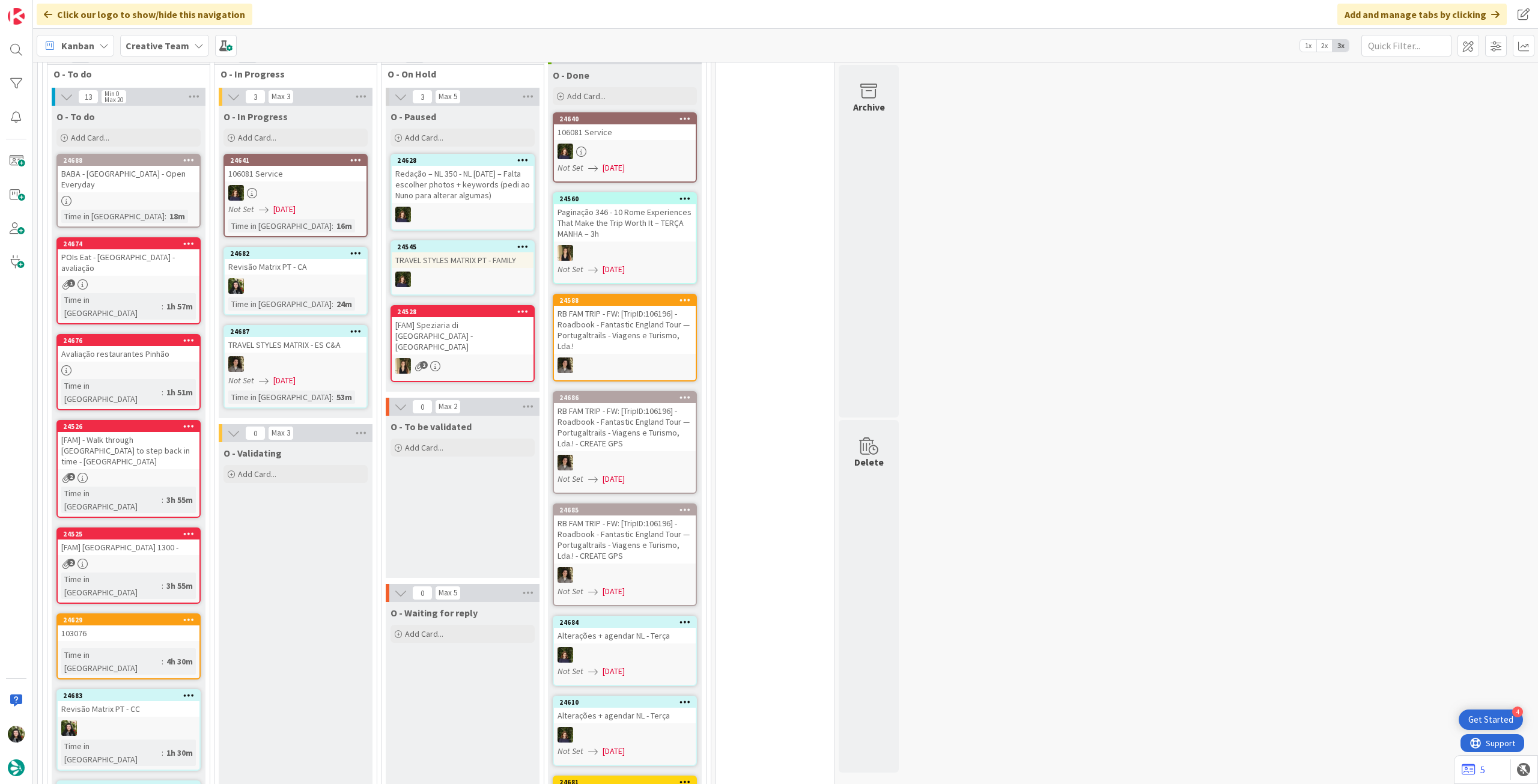
scroll to position [481, 0]
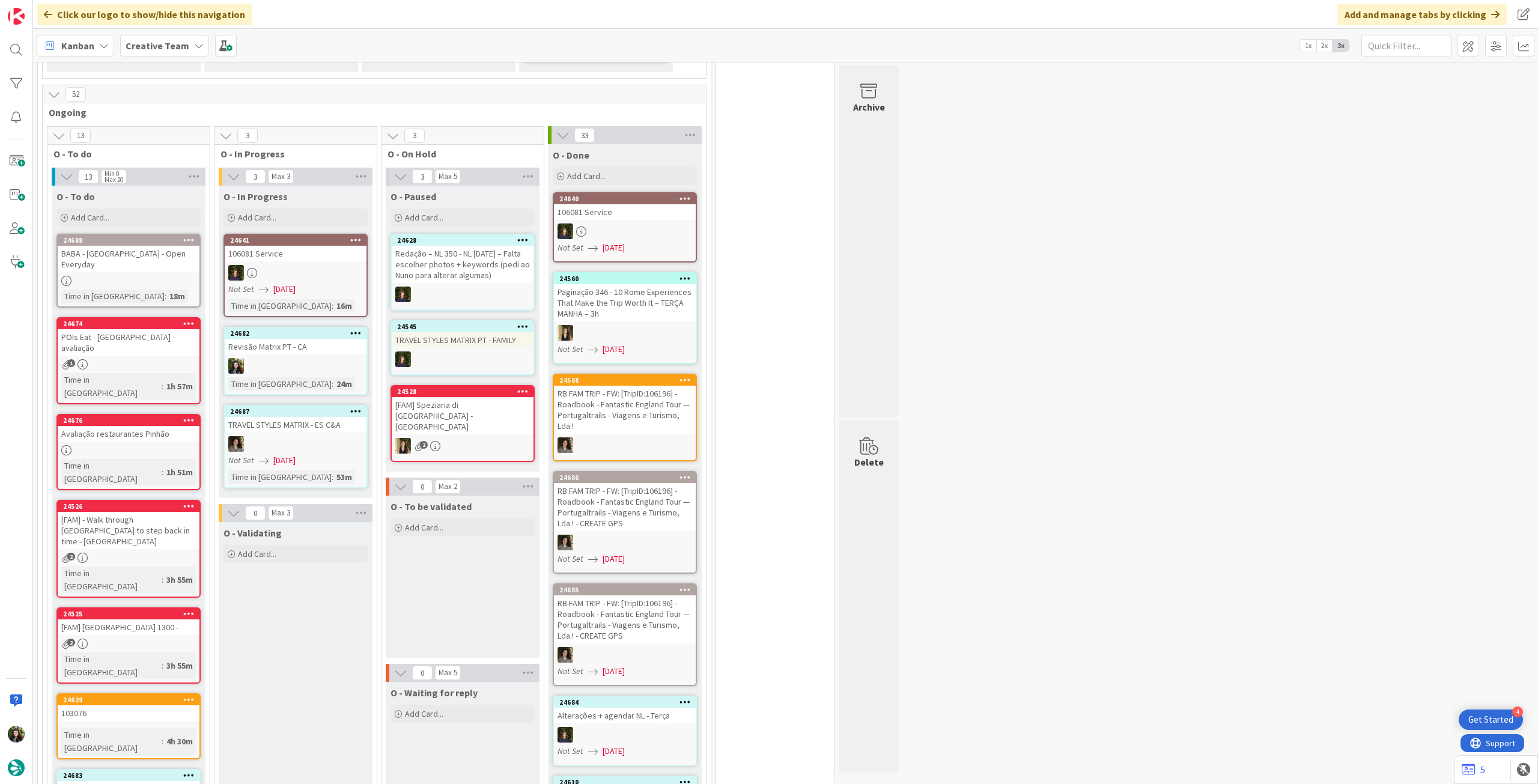
click at [178, 43] on b "Creative Team" at bounding box center [157, 45] width 63 height 12
click at [210, 169] on h4 "Creative Team - Análise" at bounding box center [215, 172] width 163 height 12
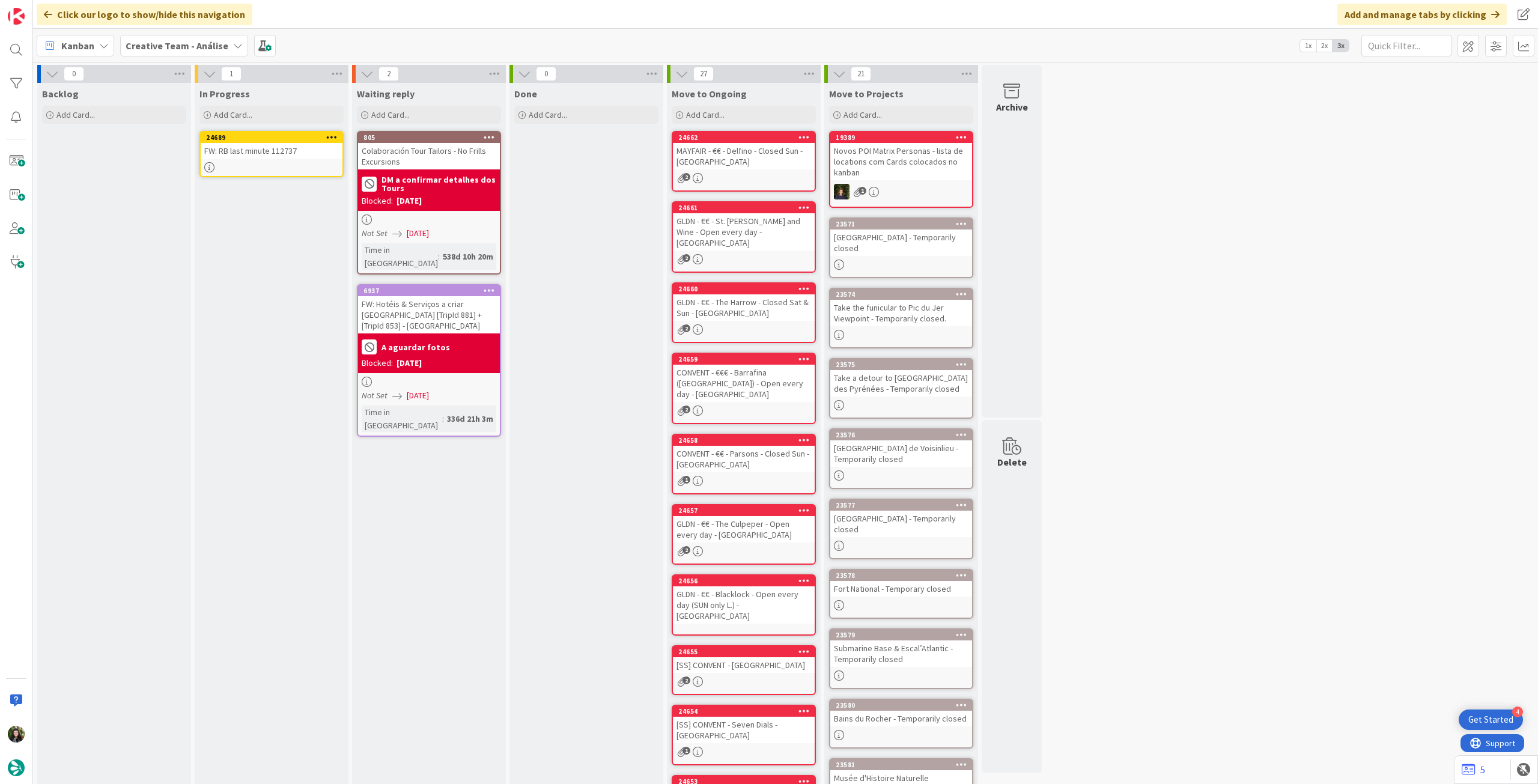
click at [331, 134] on icon at bounding box center [332, 137] width 12 height 8
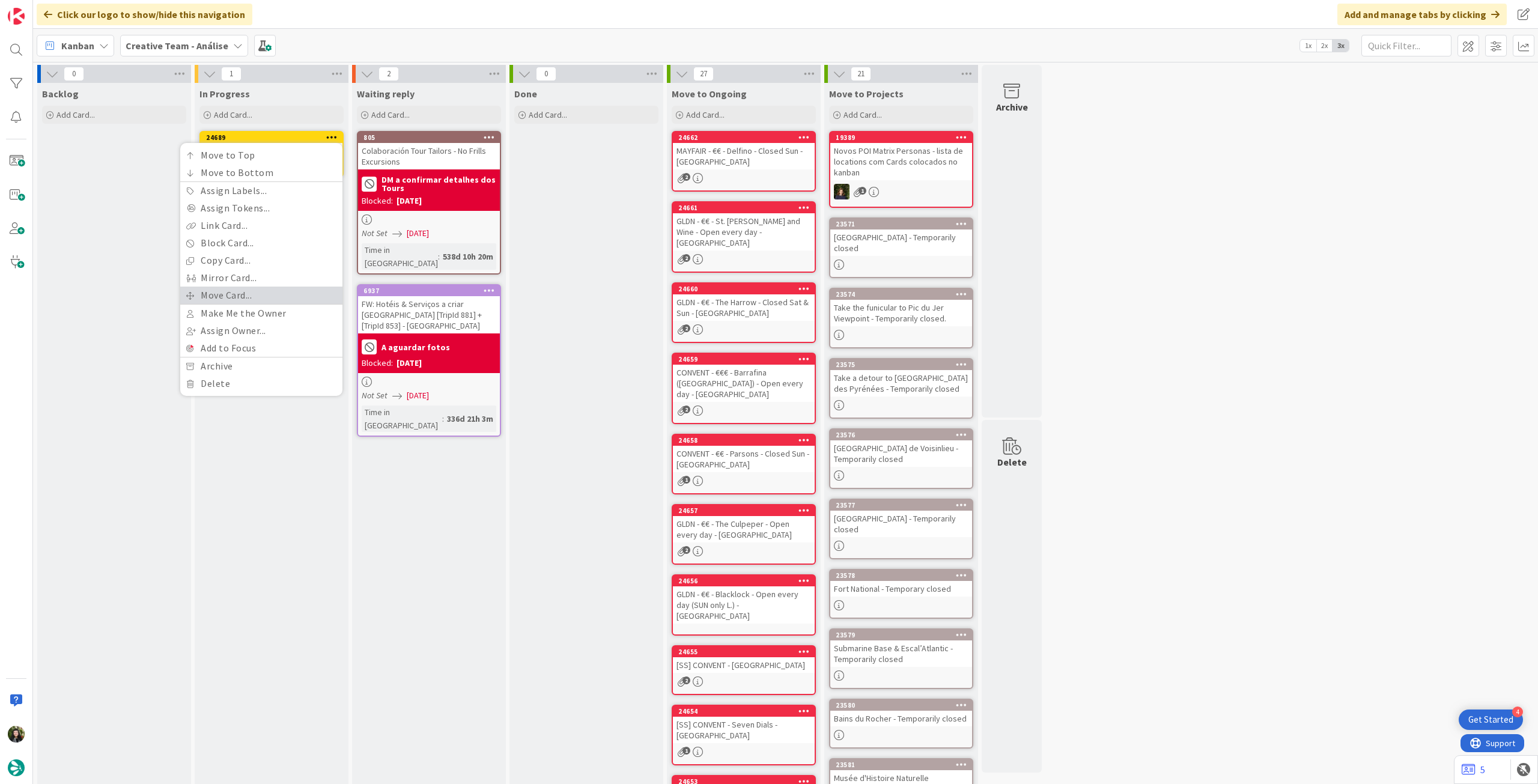
click at [277, 289] on link "Move Card..." at bounding box center [261, 295] width 162 height 17
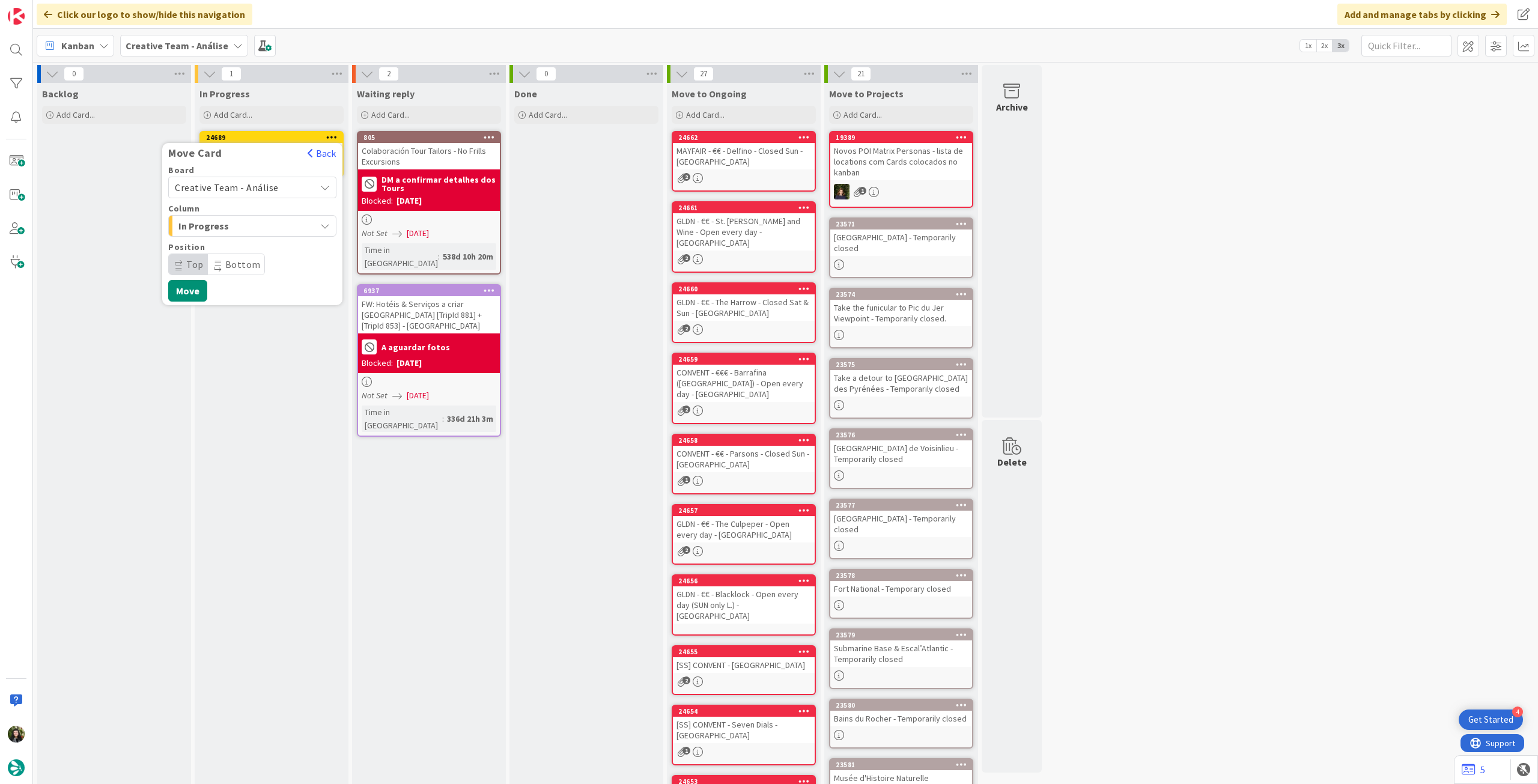
click at [275, 194] on span "Creative Team - Análise" at bounding box center [242, 187] width 134 height 17
click at [258, 243] on span "Creative Team" at bounding box center [260, 244] width 139 height 18
click at [252, 264] on span "Daytrip" at bounding box center [252, 264] width 115 height 17
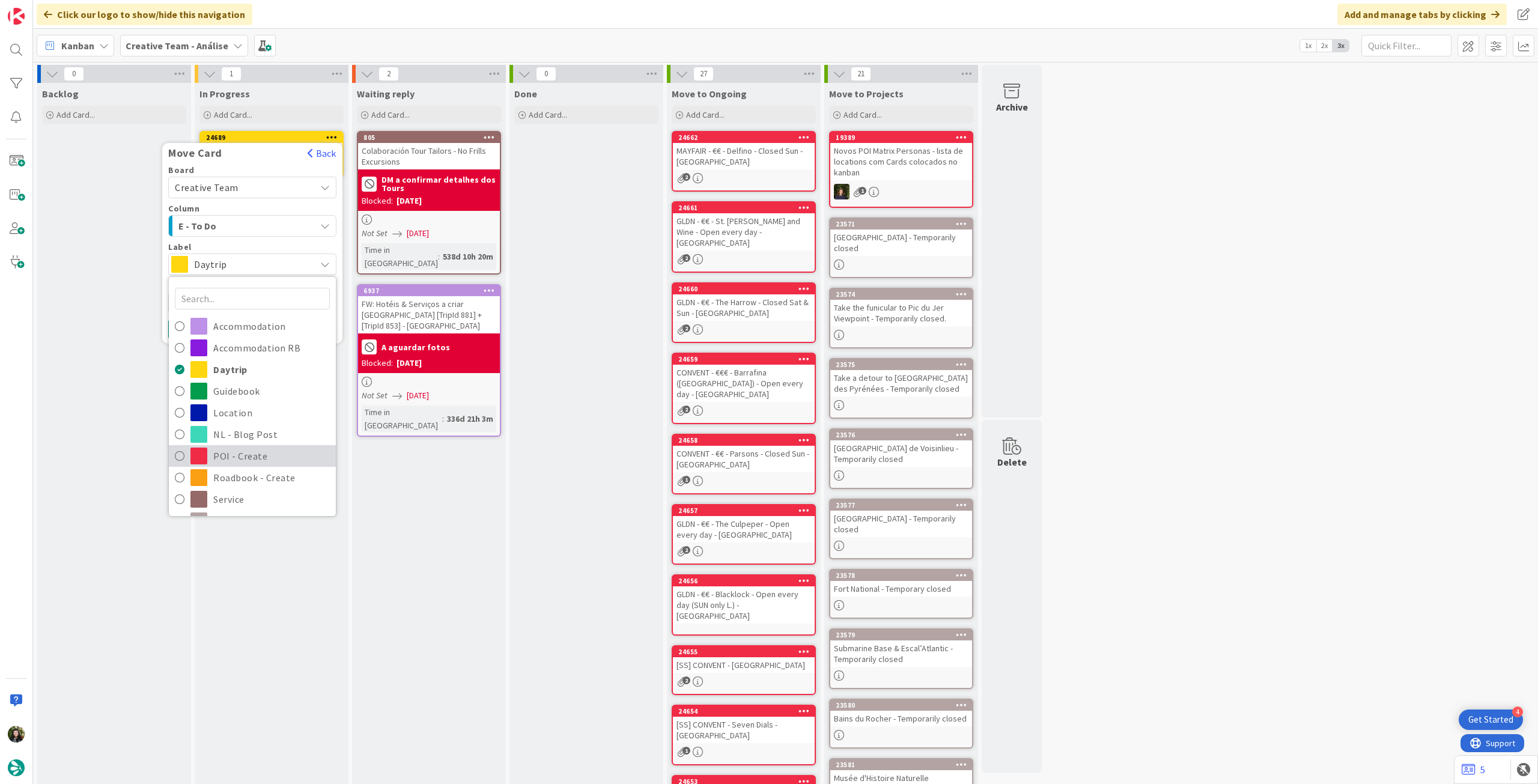
scroll to position [80, 0]
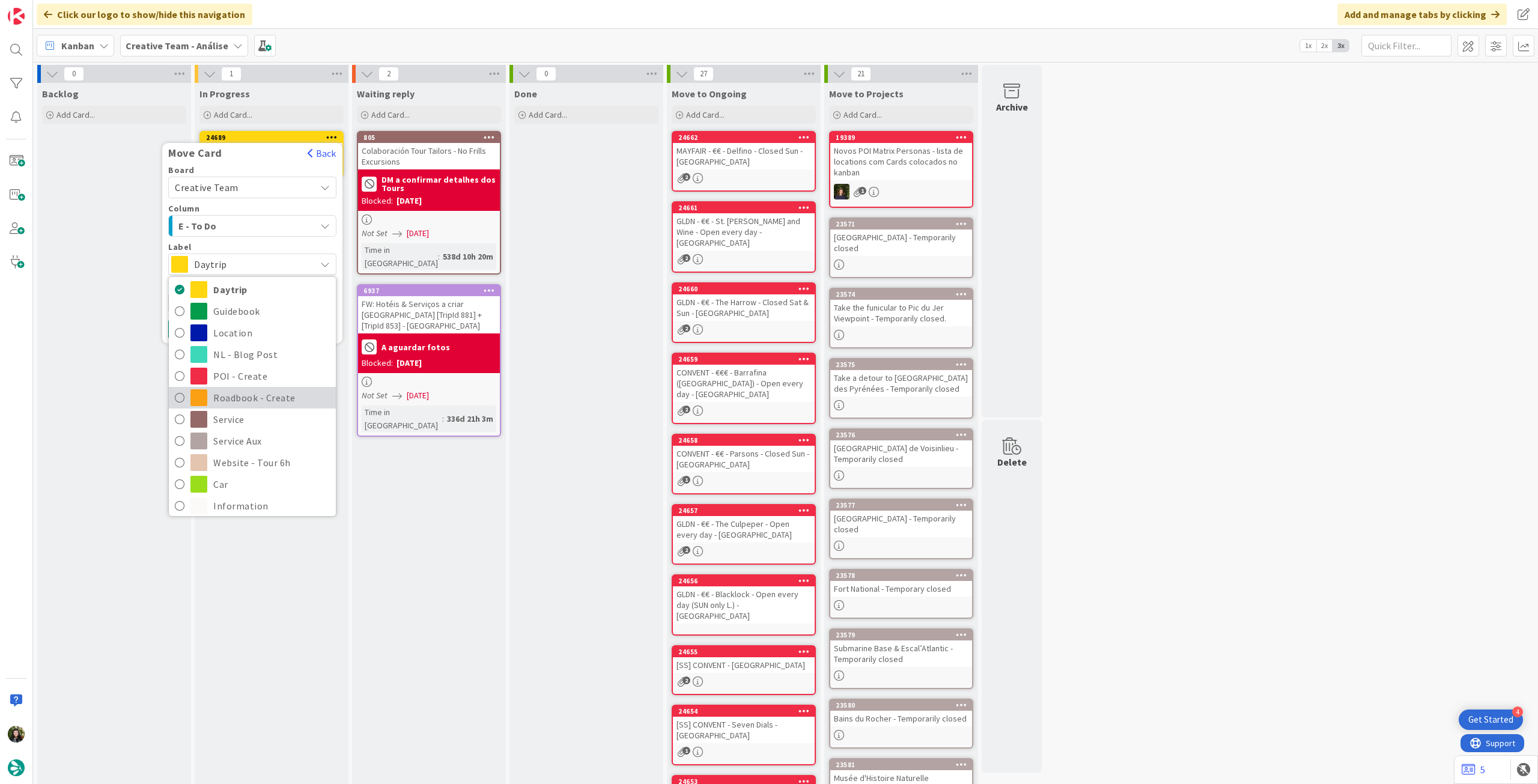
click at [269, 398] on span "Roadbook - Create" at bounding box center [271, 398] width 116 height 18
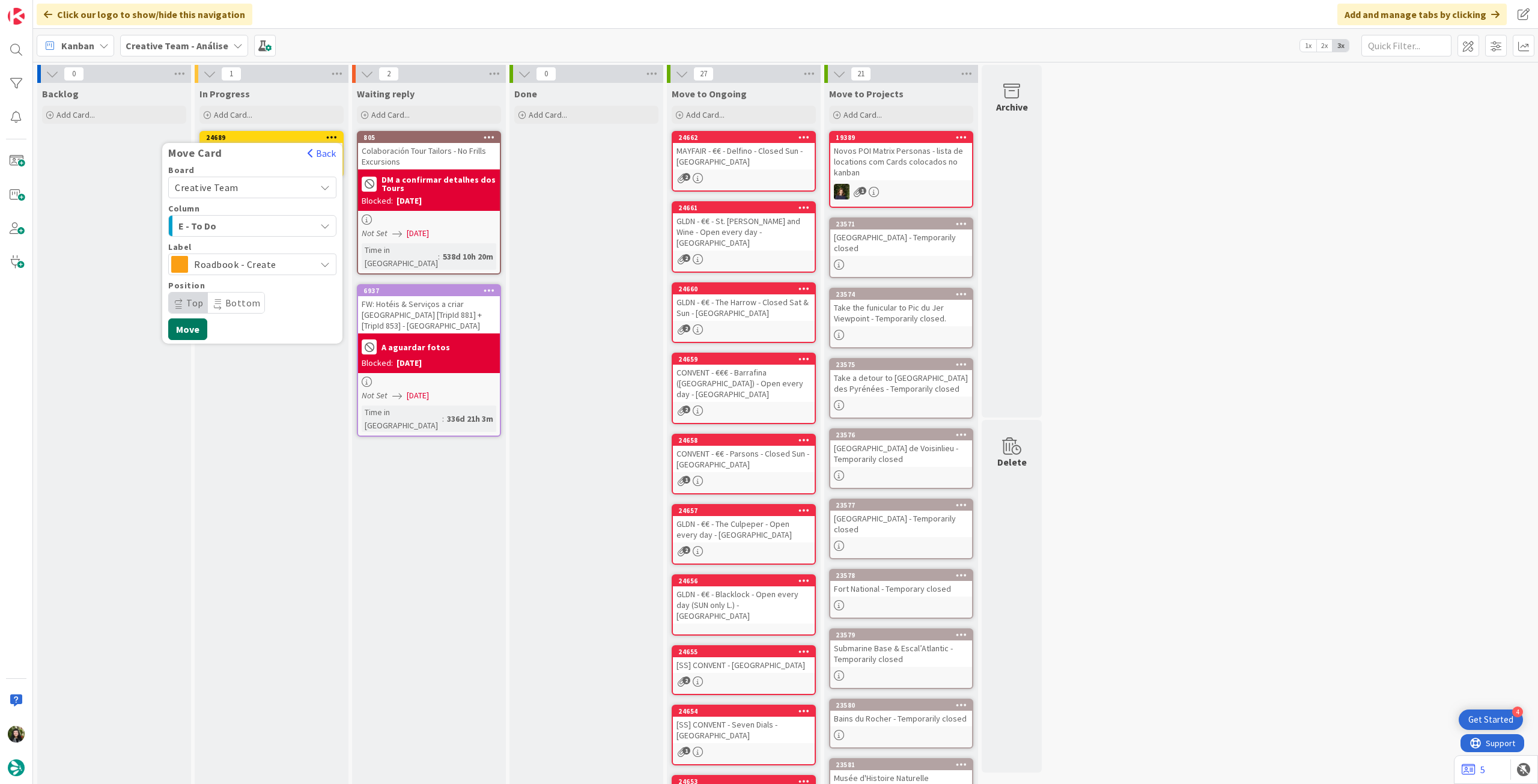
click at [196, 331] on button "Move" at bounding box center [187, 329] width 39 height 21
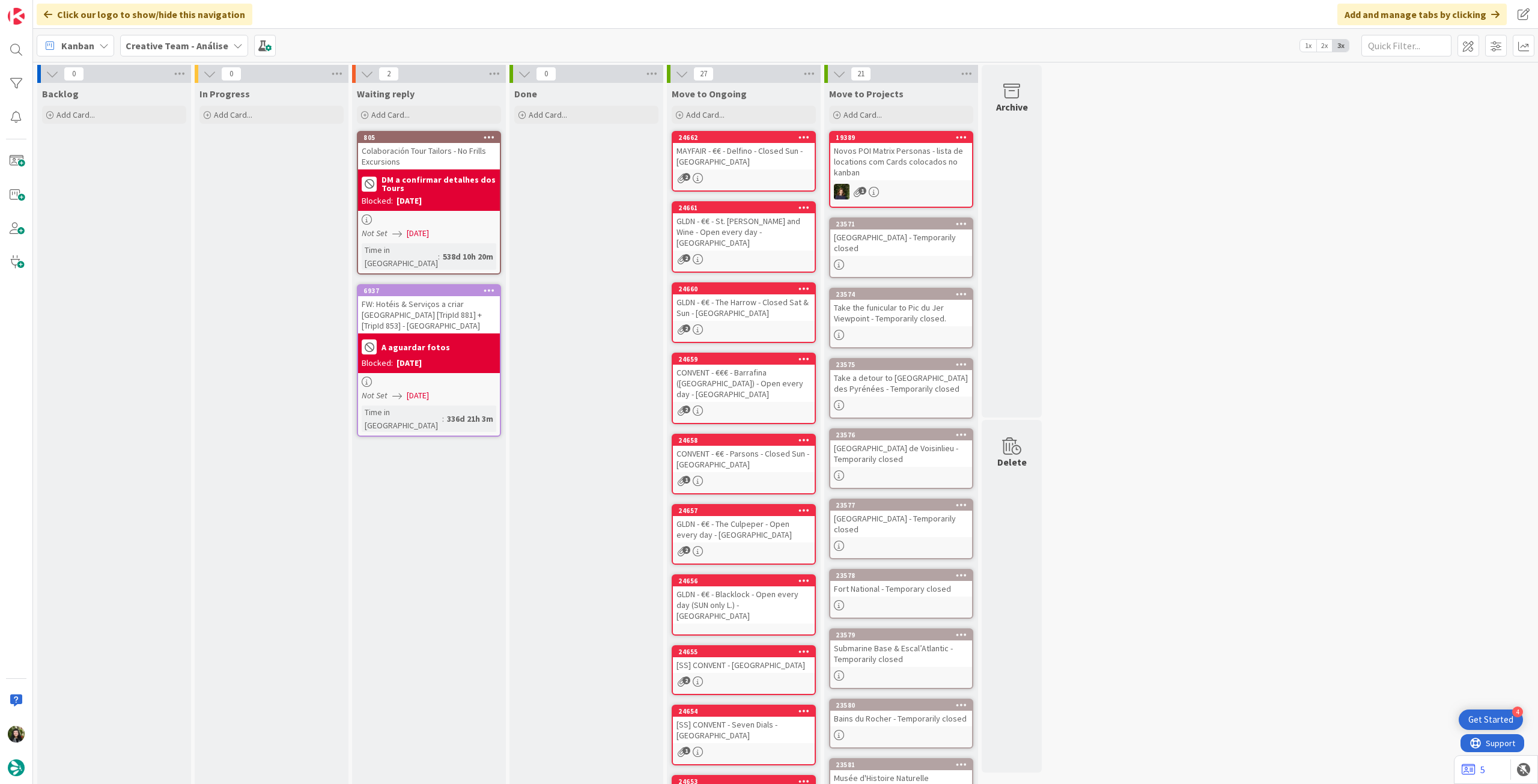
click at [146, 46] on b "Creative Team - Análise" at bounding box center [176, 45] width 103 height 12
click at [179, 169] on h4 "Creative Team" at bounding box center [206, 172] width 145 height 12
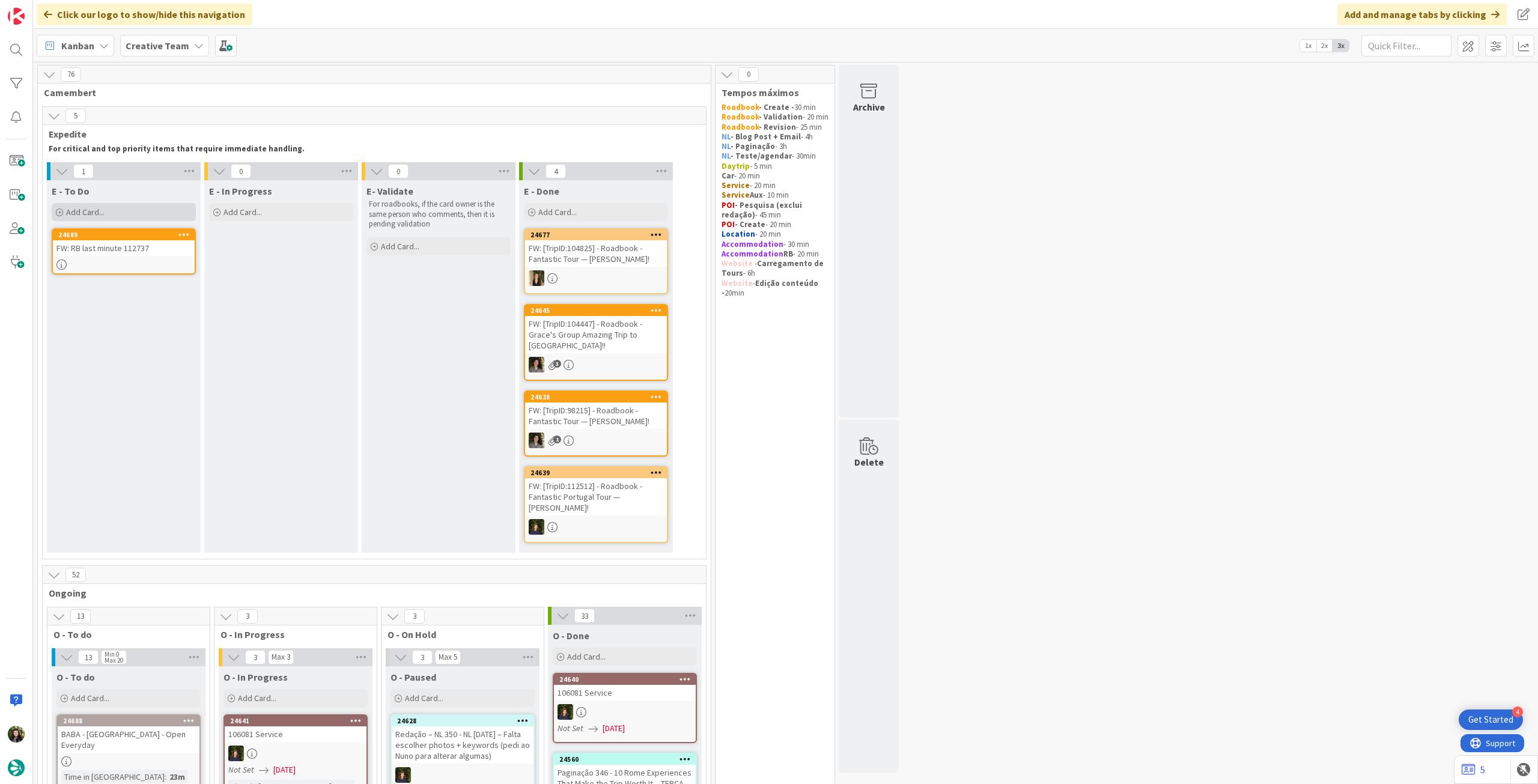
click at [141, 215] on div "Add Card..." at bounding box center [123, 212] width 144 height 18
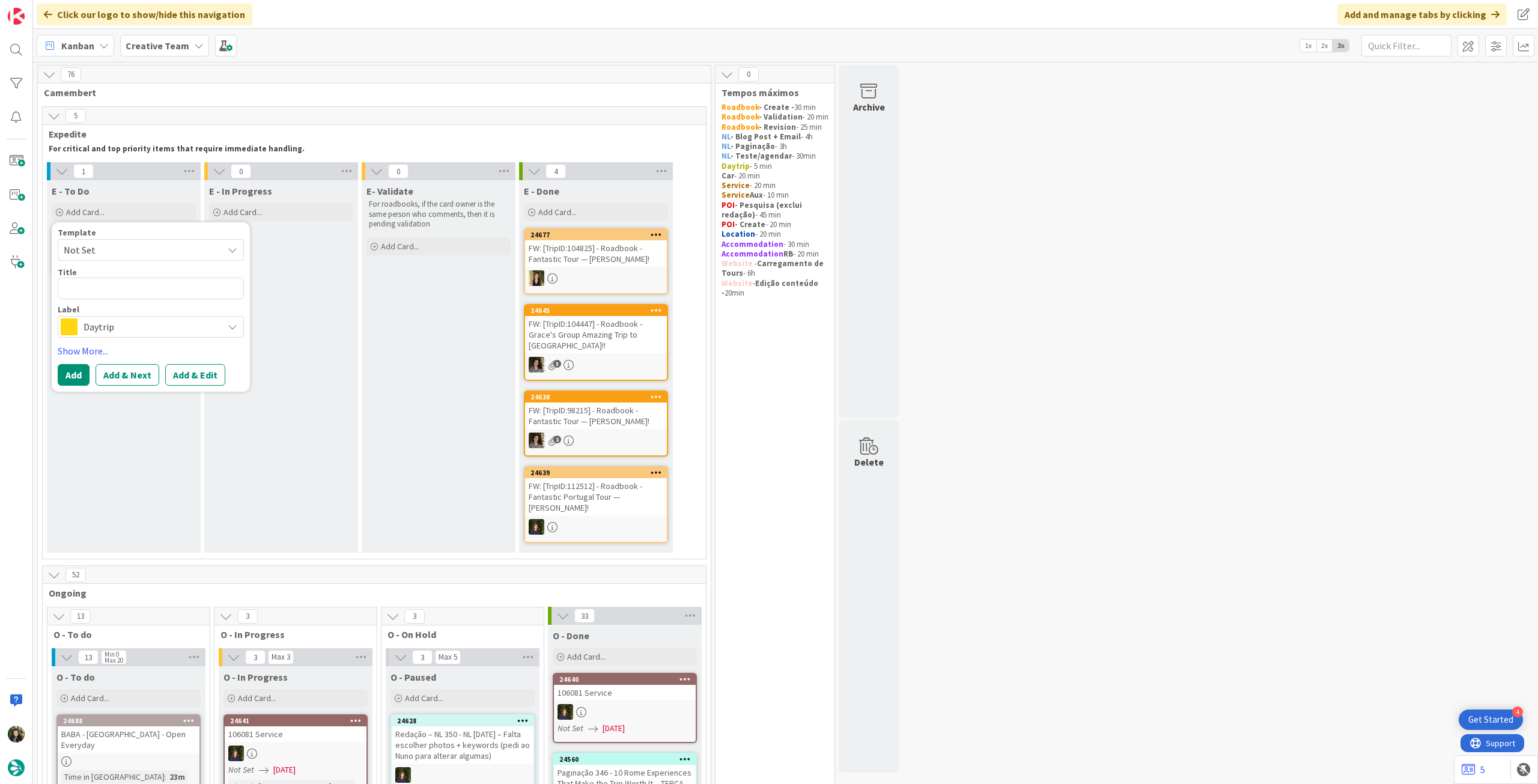
click at [142, 327] on span "Daytrip" at bounding box center [150, 327] width 134 height 17
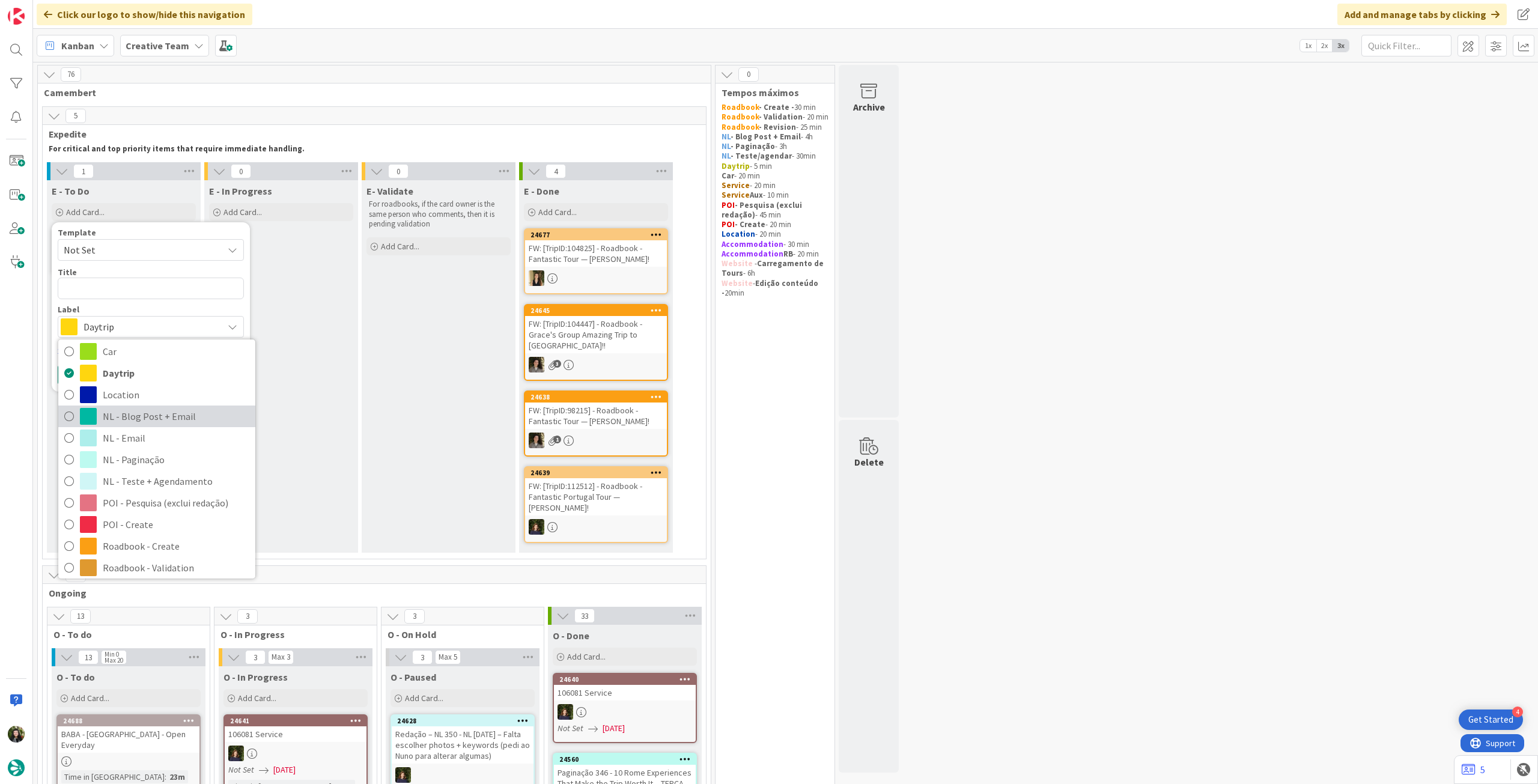
scroll to position [160, 0]
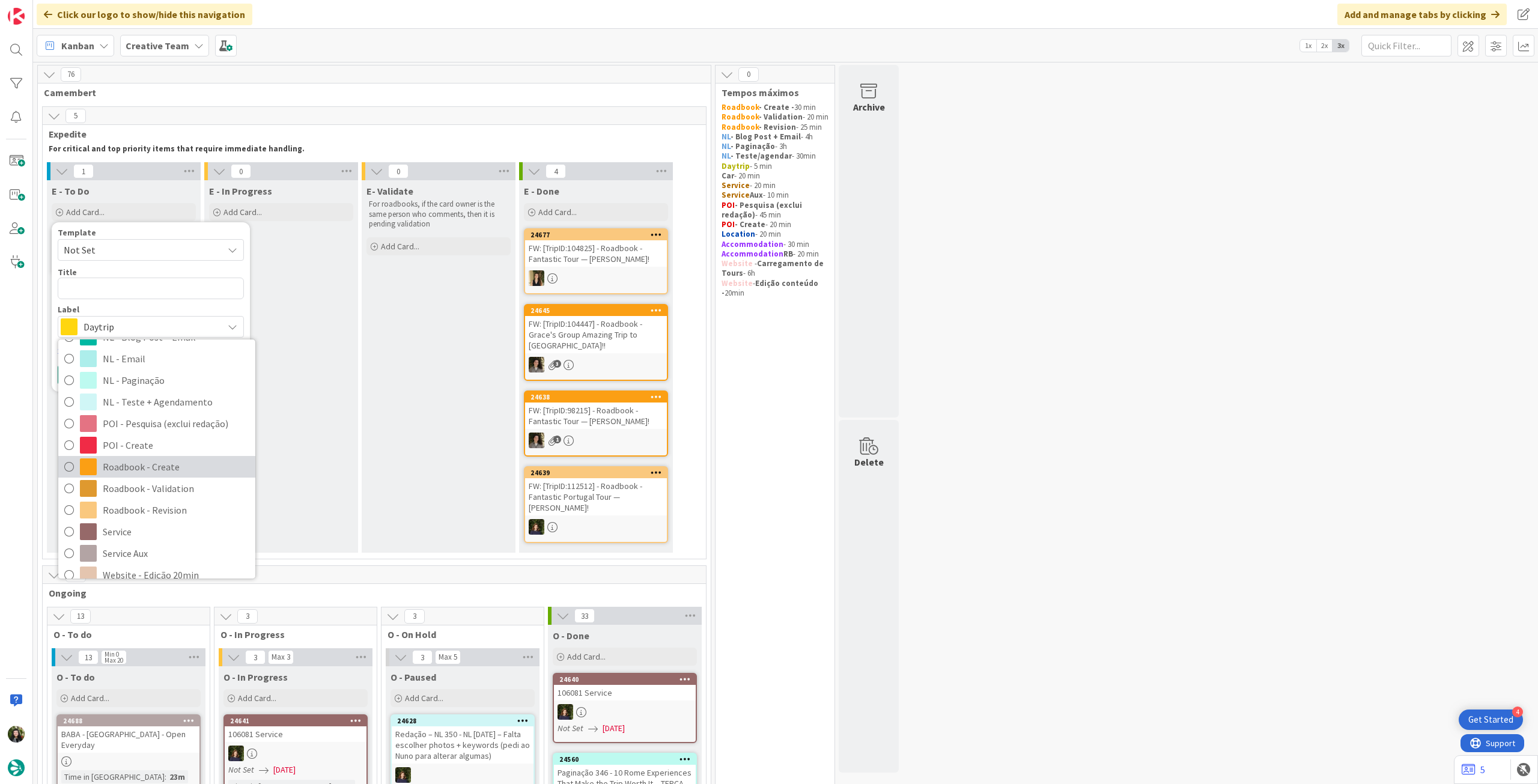
click at [169, 464] on span "Roadbook - Create" at bounding box center [176, 466] width 147 height 18
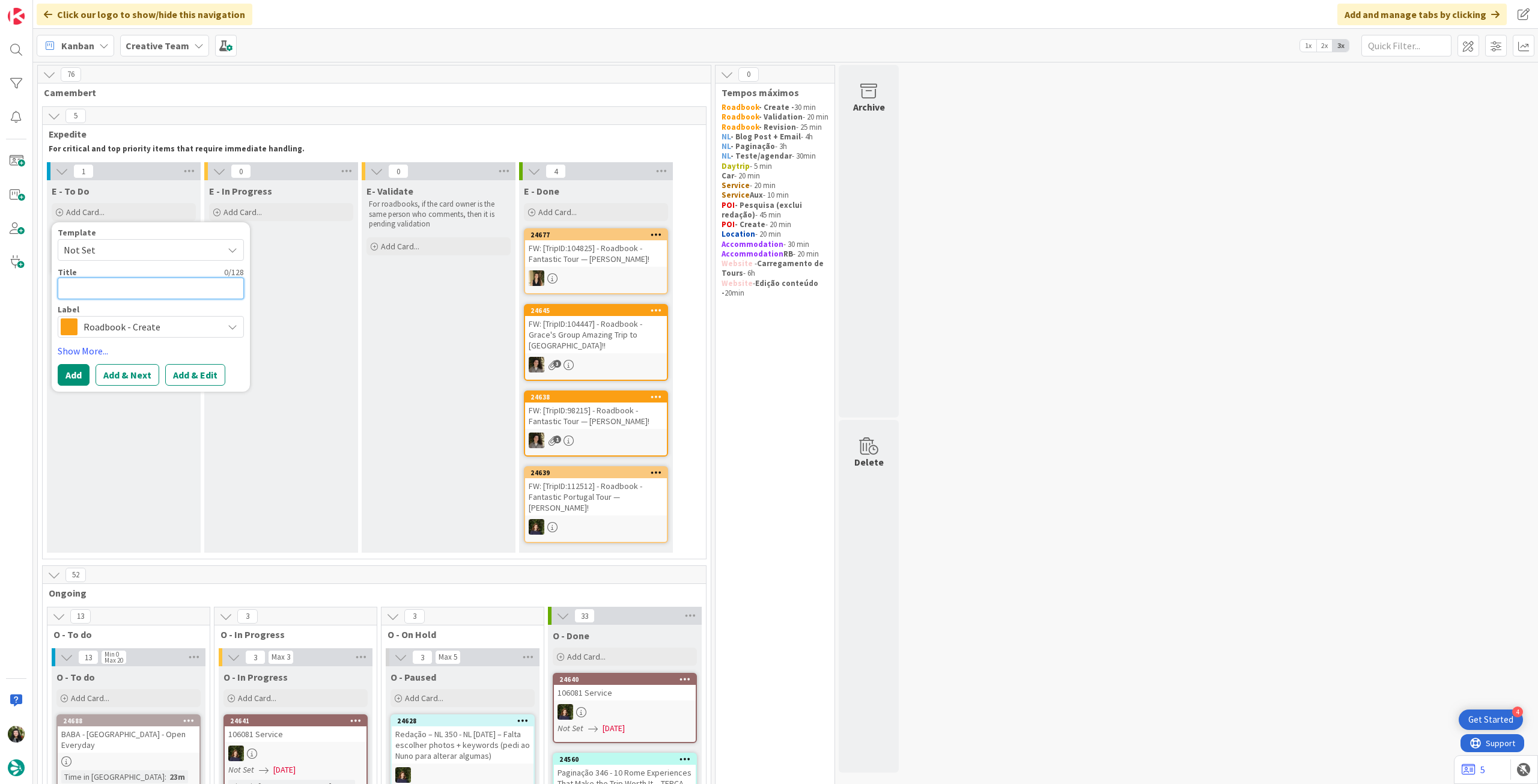
click at [170, 287] on textarea at bounding box center [151, 288] width 186 height 21
paste textarea "112737"
type textarea "x"
type textarea "112737"
click at [298, 353] on div "E - In Progress Add Card..." at bounding box center [280, 367] width 154 height 373
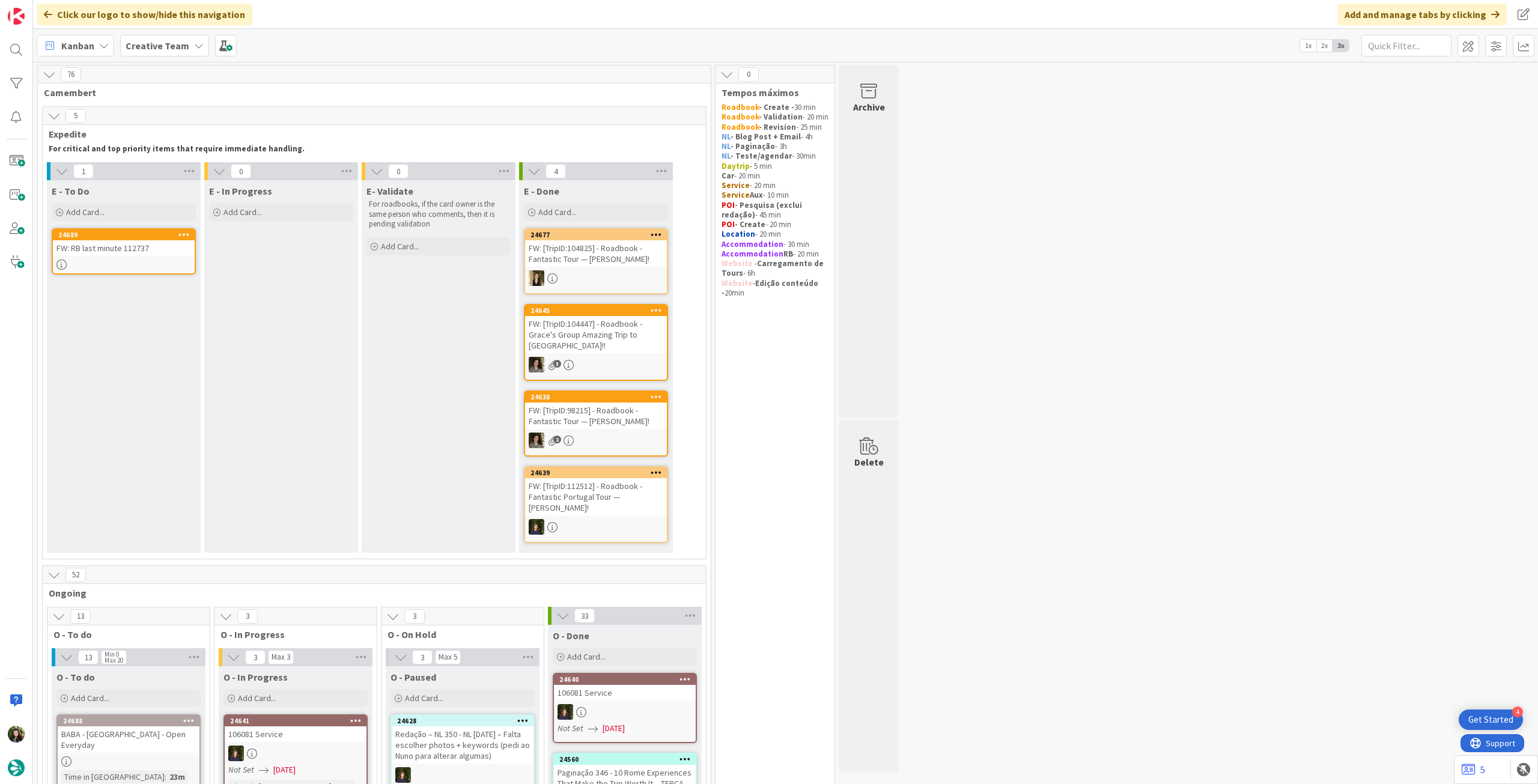
click at [112, 249] on div "FW: RB last minute 112737" at bounding box center [124, 248] width 142 height 16
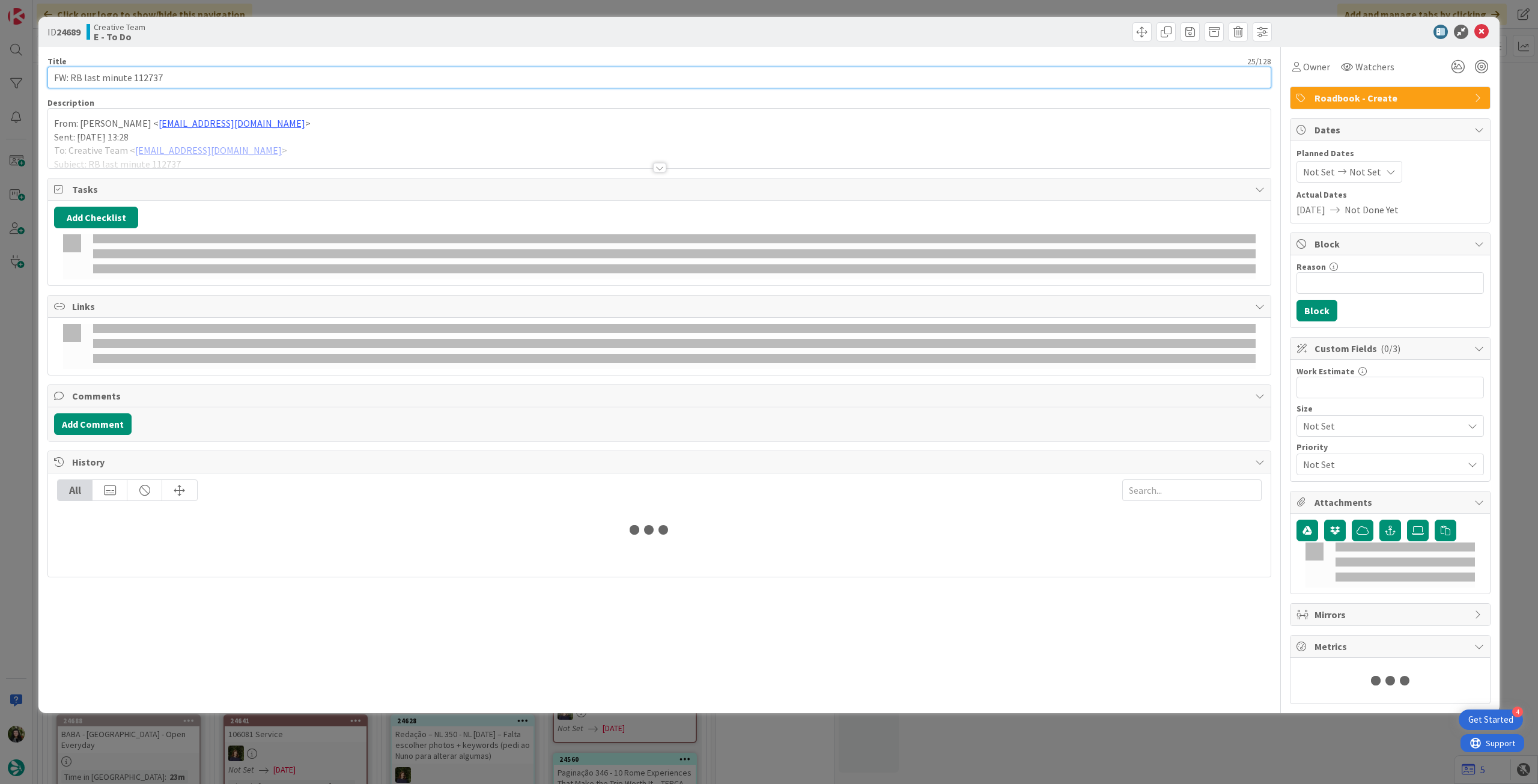
click at [223, 78] on input "FW: RB last minute 112737" at bounding box center [659, 77] width 1224 height 21
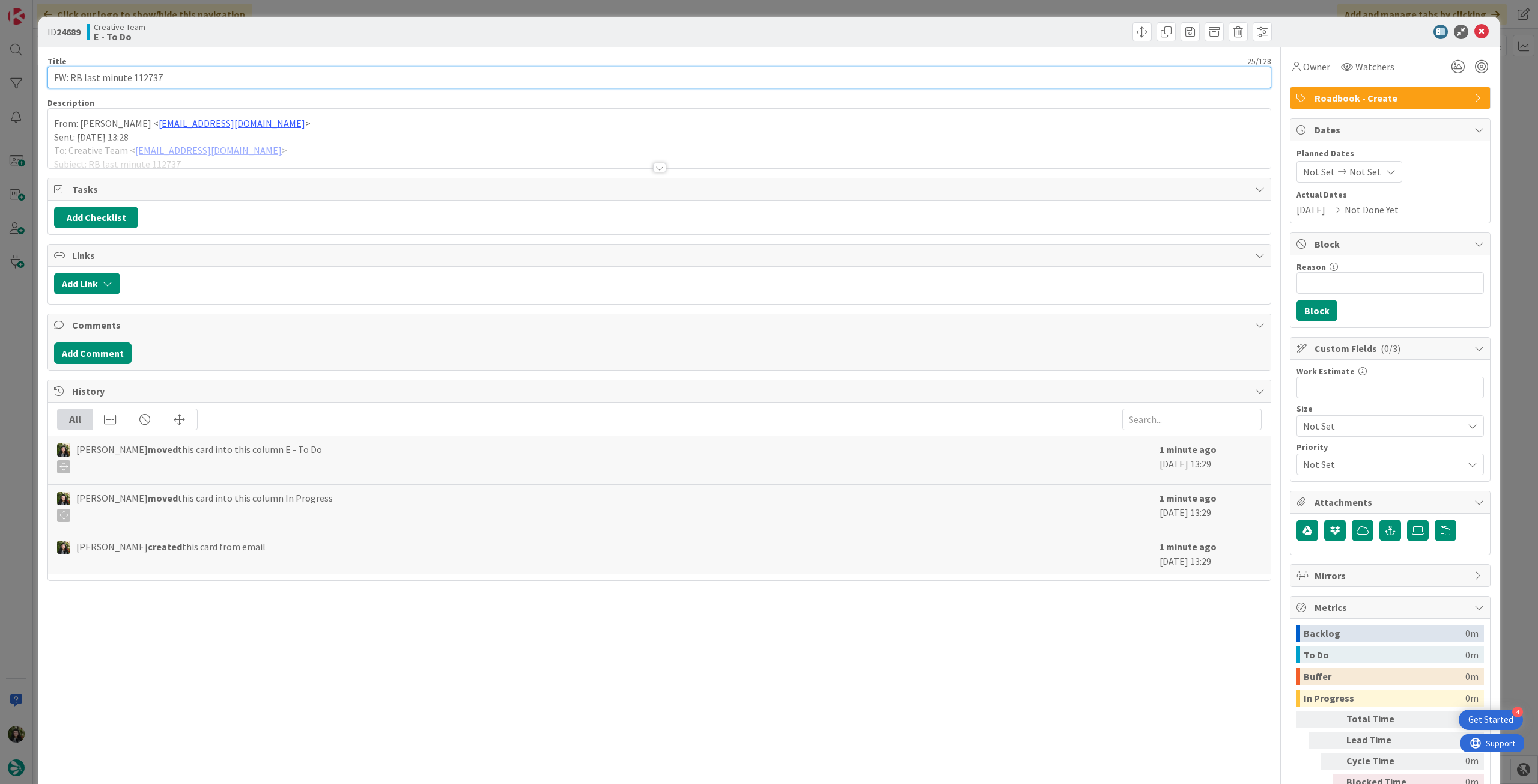
type textarea "x"
type input "FW: RB last minute 112737 - [DATE]"
type textarea "x"
type input "FW: RB last minute 112737 - [DATE]"
click at [1475, 35] on icon at bounding box center [1481, 32] width 14 height 14
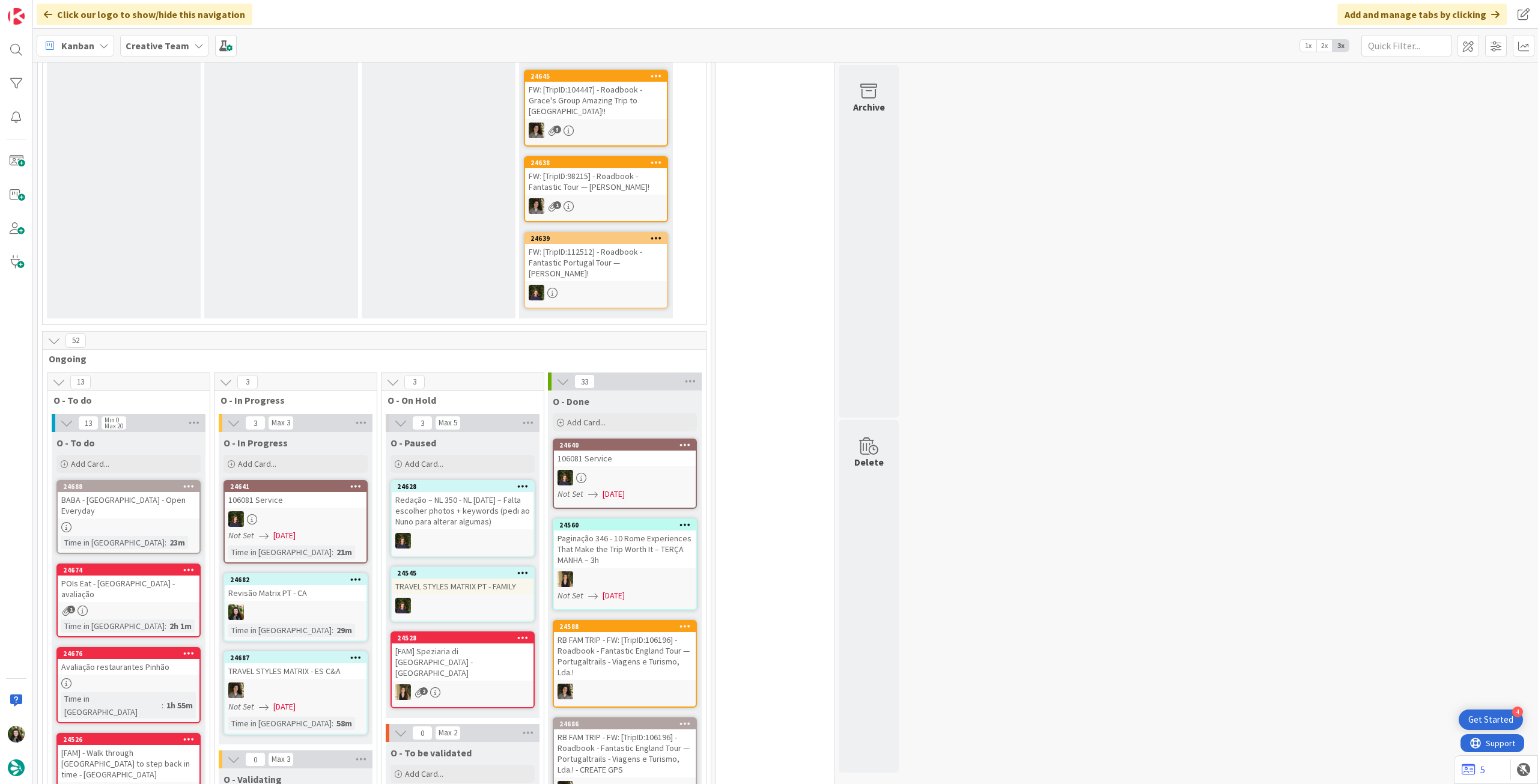
scroll to position [320, 0]
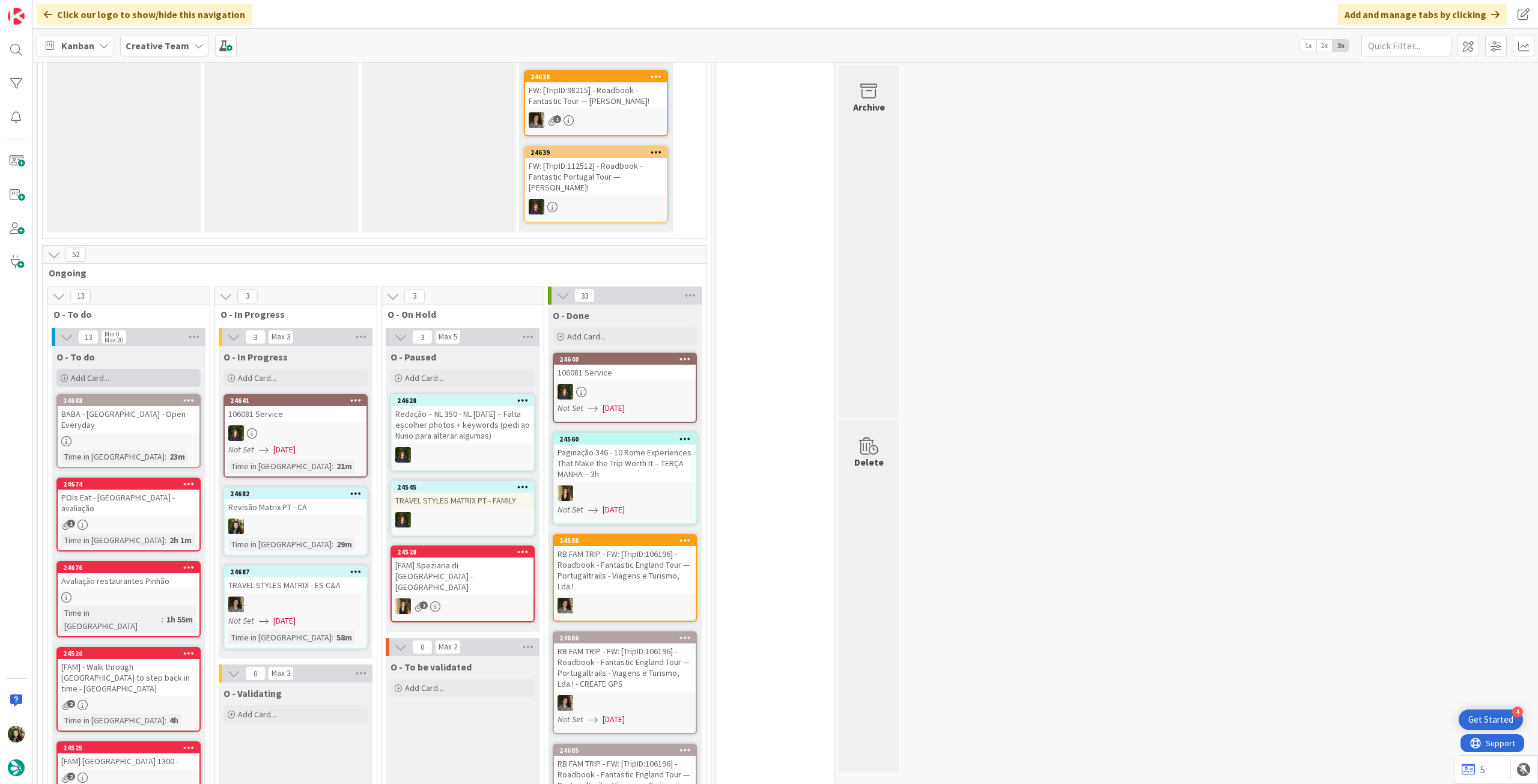
click at [121, 369] on div "Add Card..." at bounding box center [128, 378] width 144 height 18
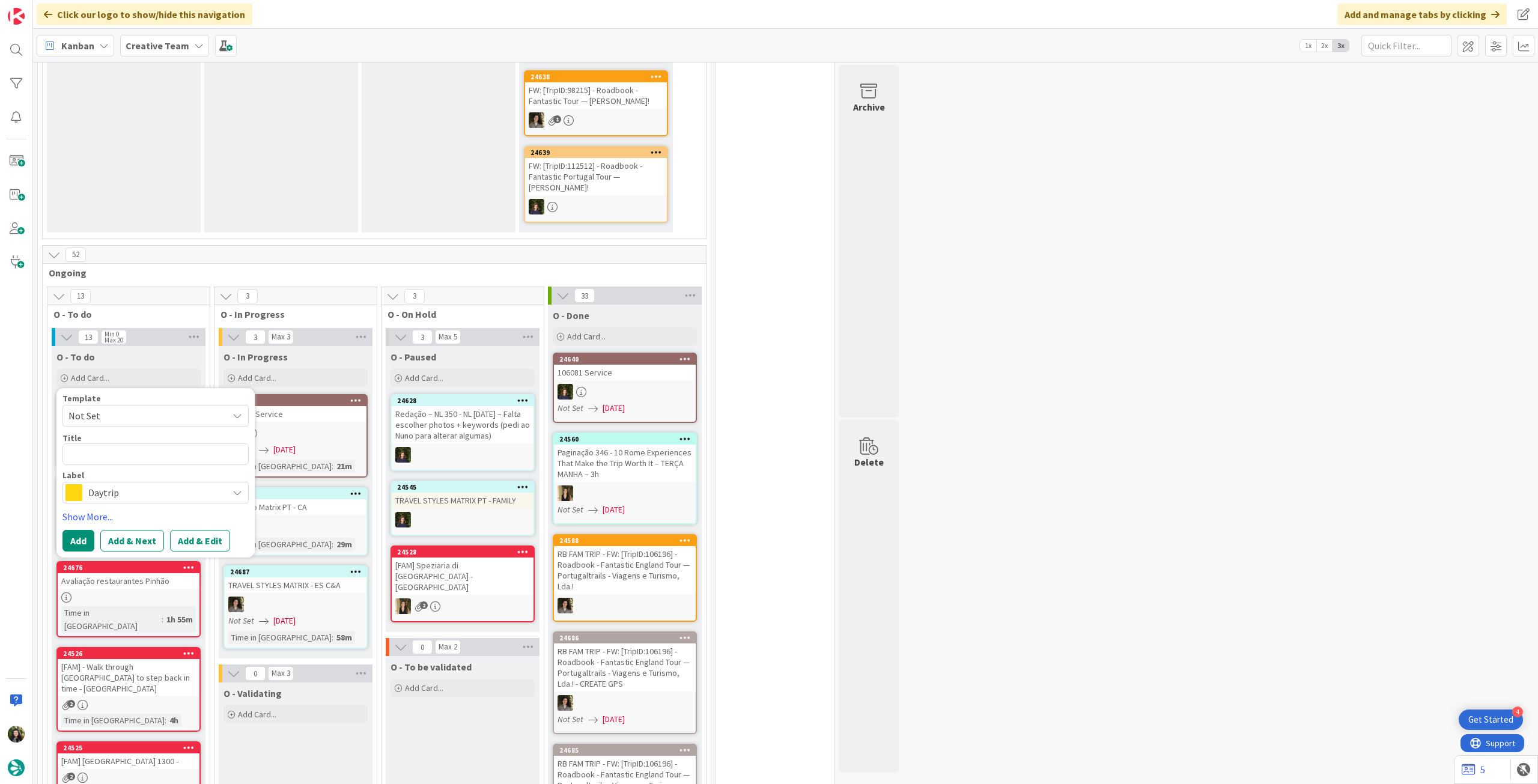
click at [121, 484] on span "Daytrip" at bounding box center [155, 493] width 134 height 17
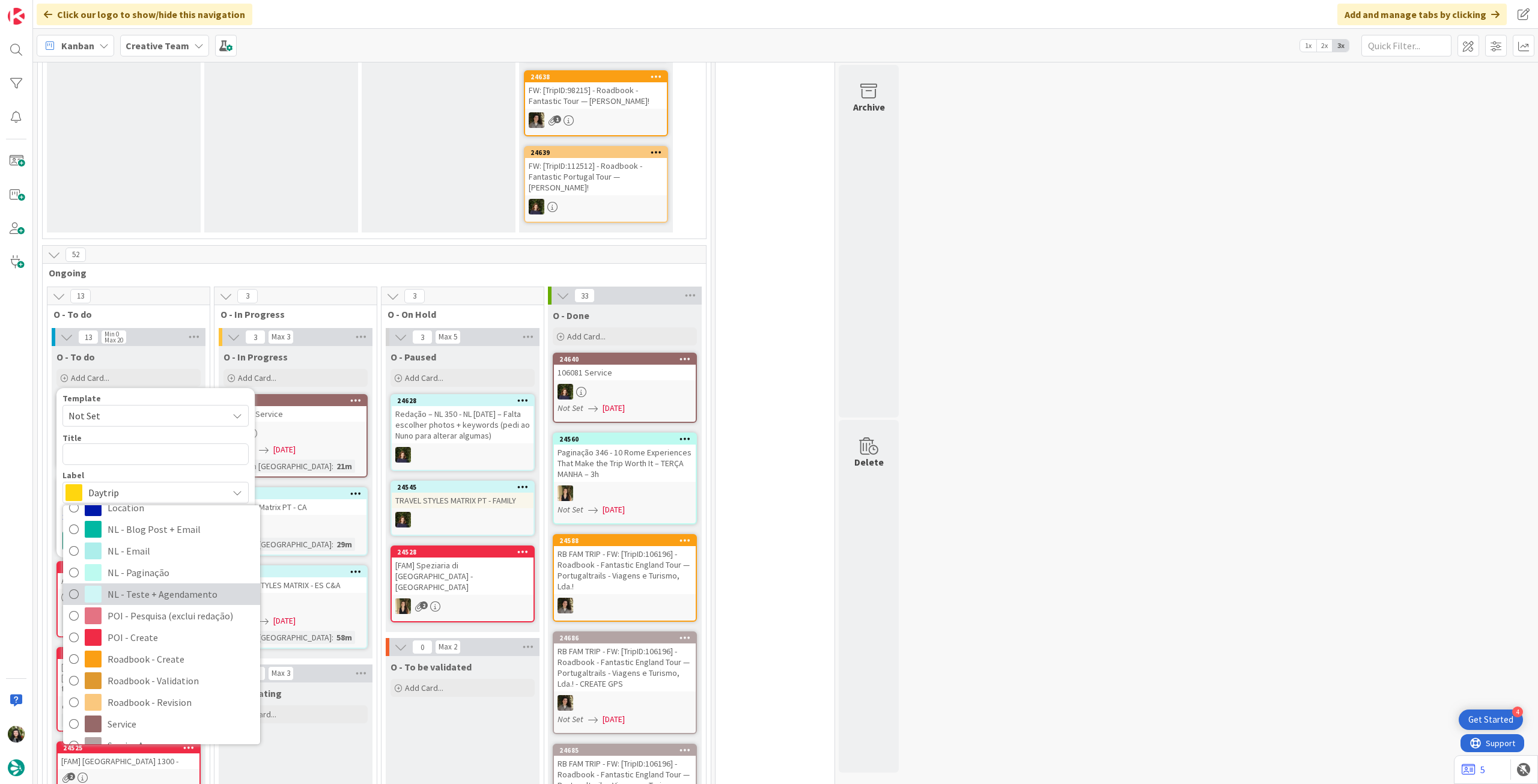
scroll to position [160, 0]
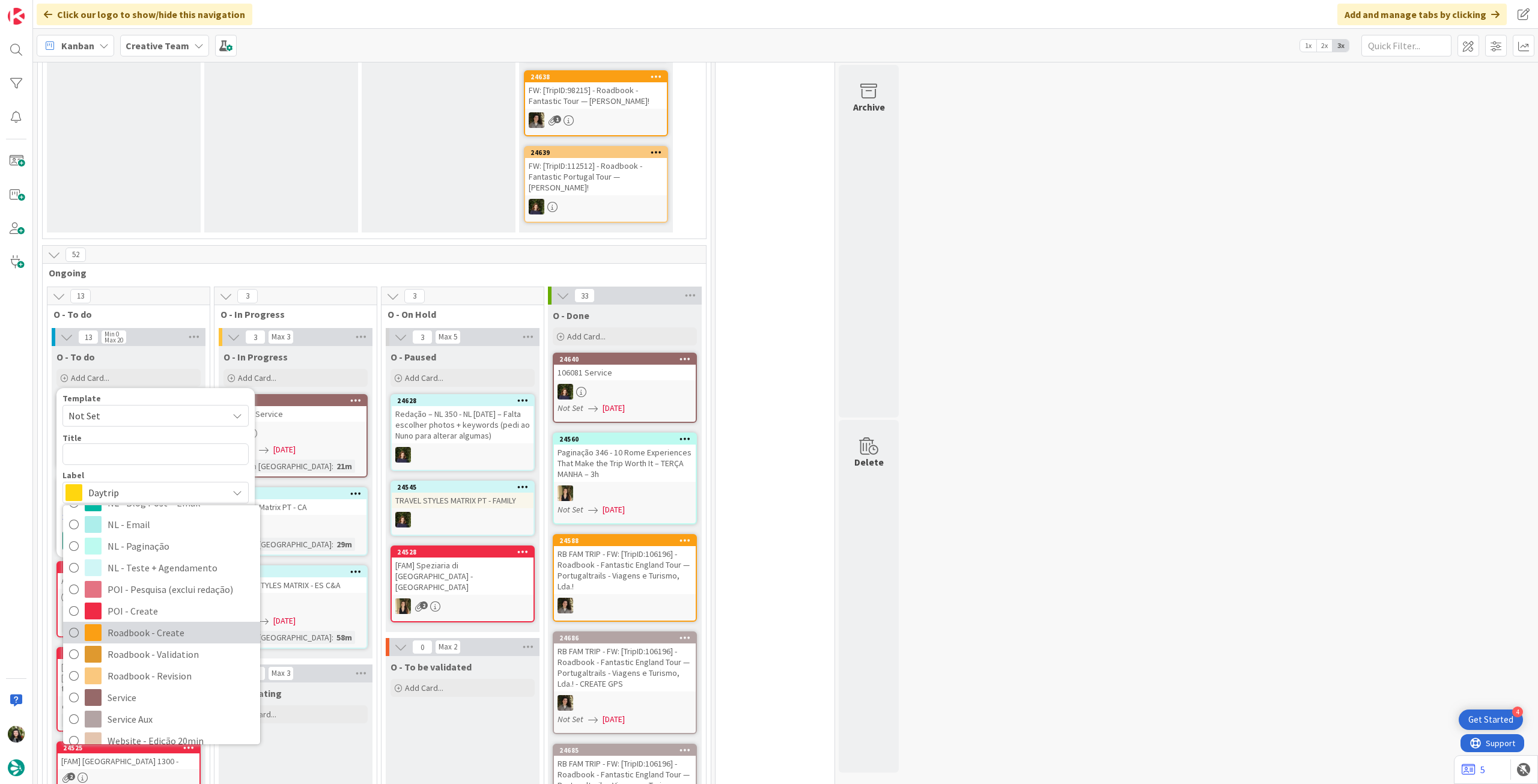
drag, startPoint x: 181, startPoint y: 626, endPoint x: 176, endPoint y: 600, distance: 26.5
click at [181, 626] on span "Roadbook - Create" at bounding box center [181, 632] width 147 height 18
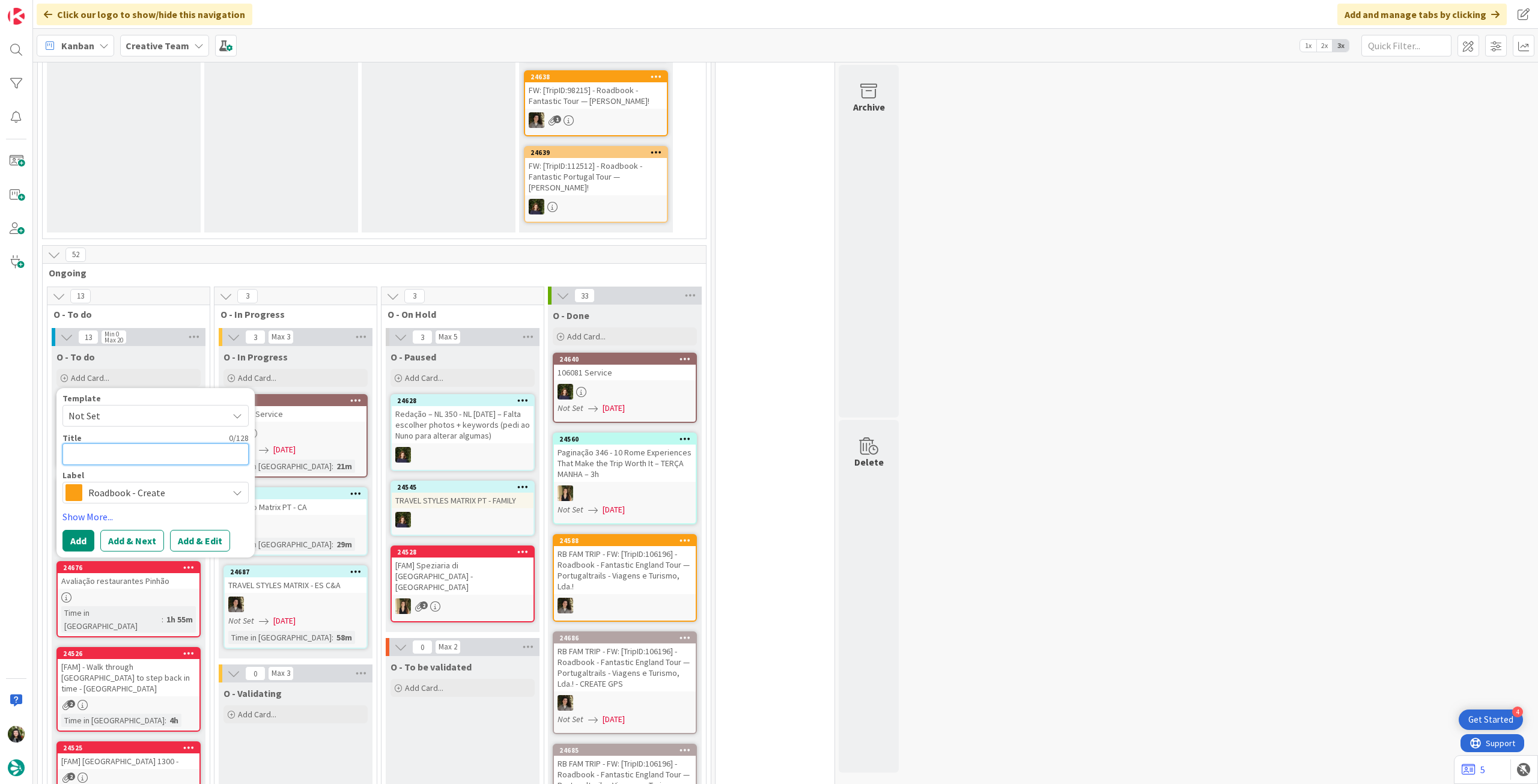
click at [145, 444] on textarea at bounding box center [156, 454] width 186 height 21
paste textarea "110902"
type textarea "x"
type textarea "110902"
click at [81, 530] on button "Add" at bounding box center [79, 540] width 32 height 21
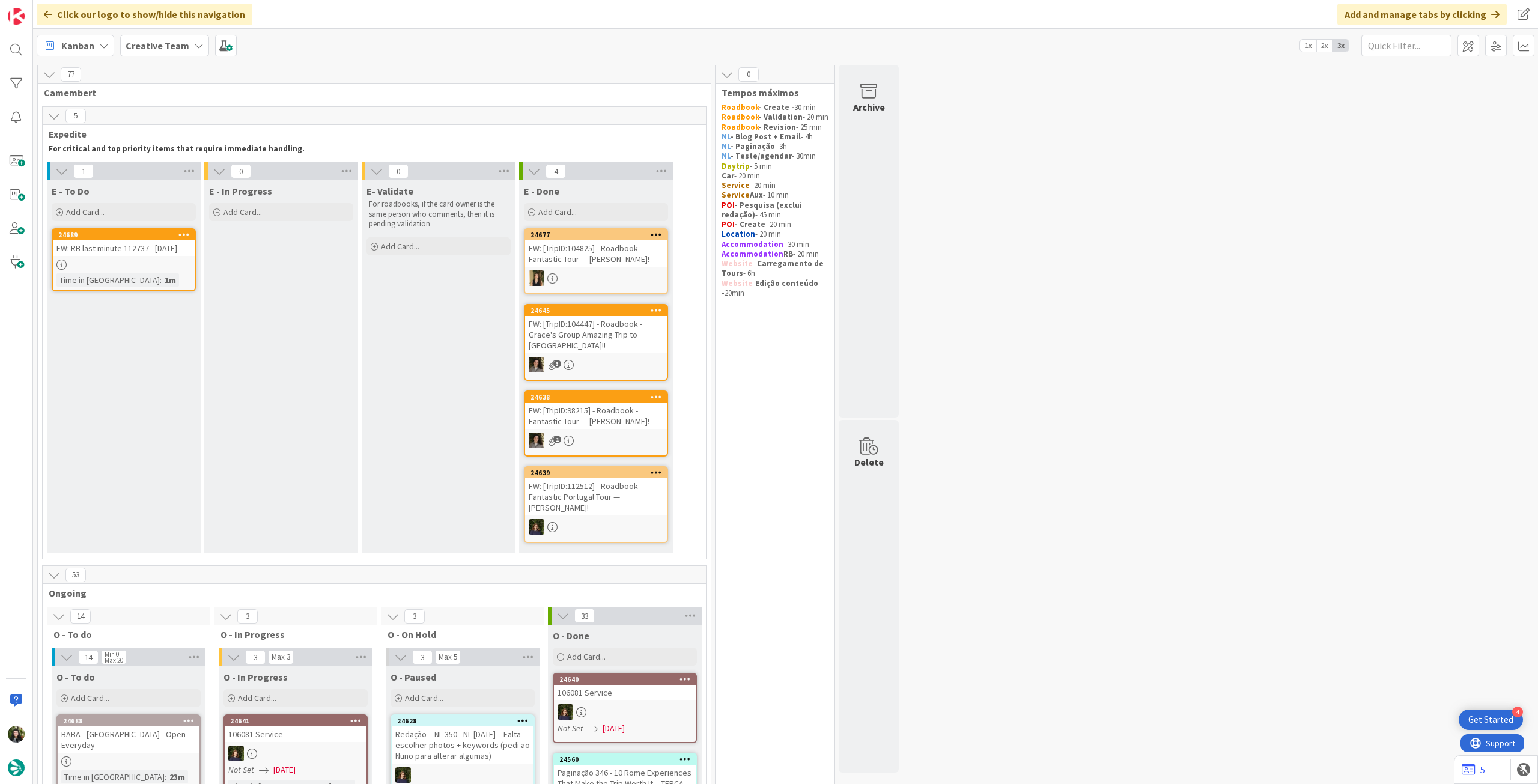
scroll to position [320, 0]
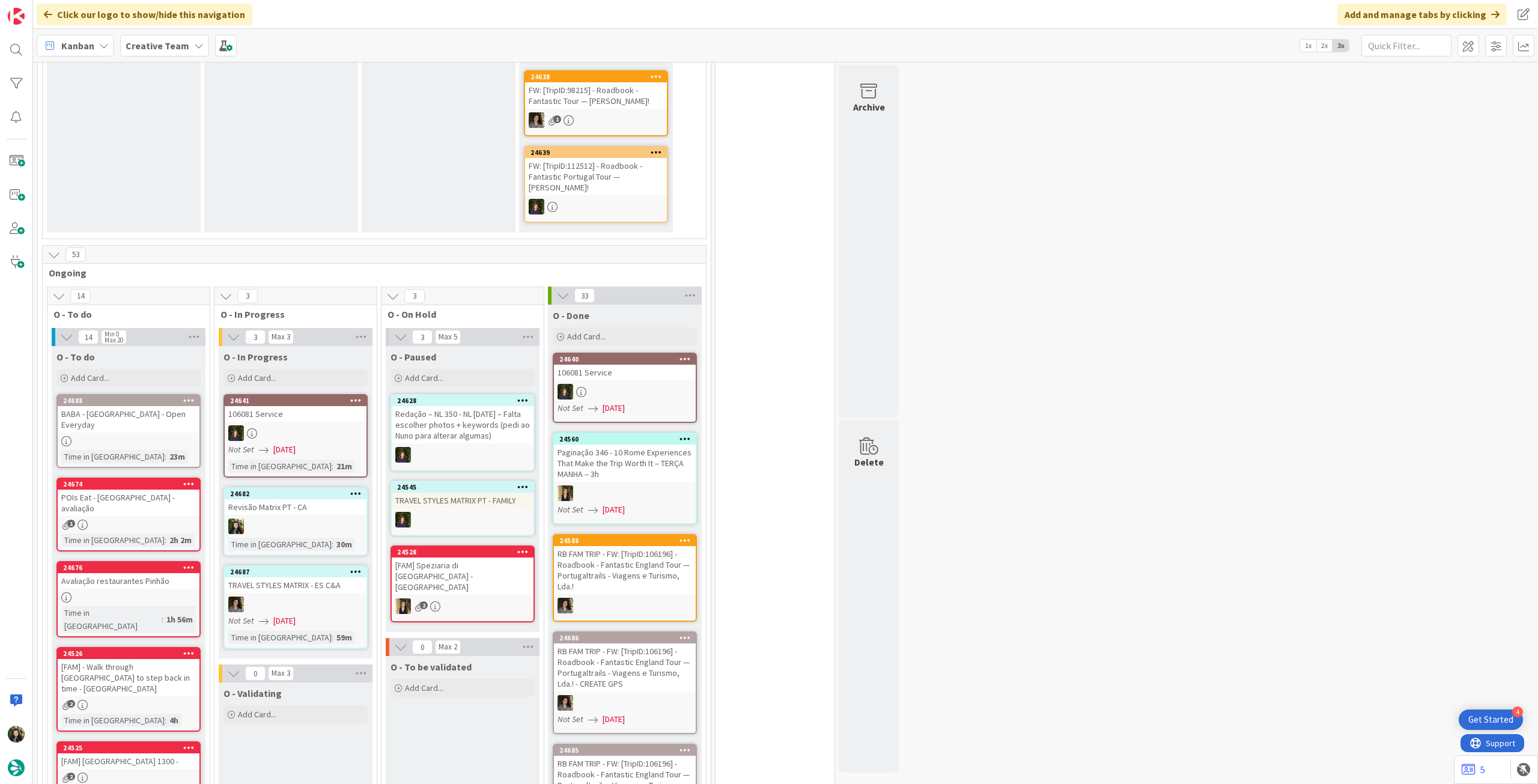
click at [326, 460] on div "Time in Column : 21m" at bounding box center [295, 466] width 134 height 13
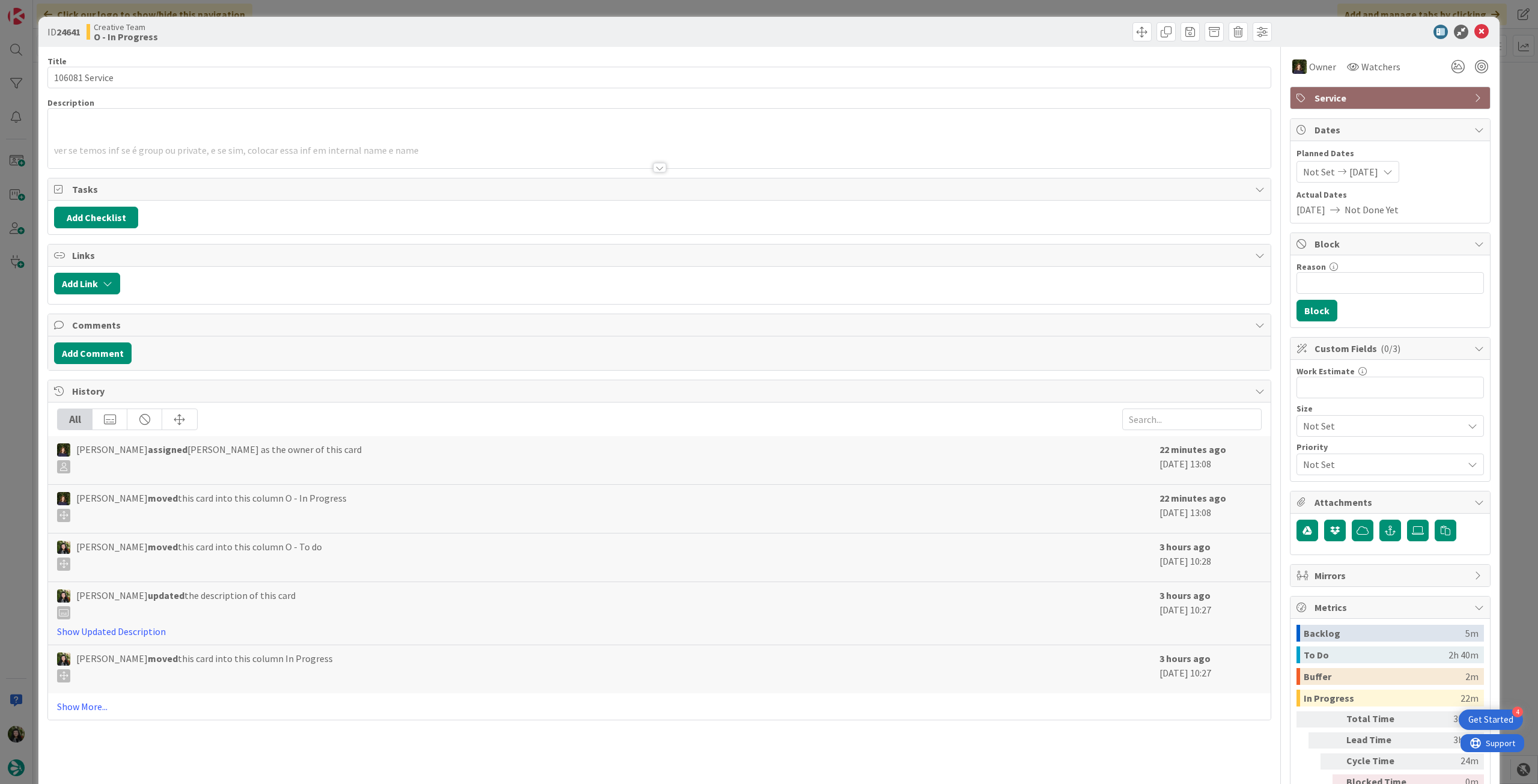
click at [553, 141] on div at bounding box center [659, 153] width 1223 height 30
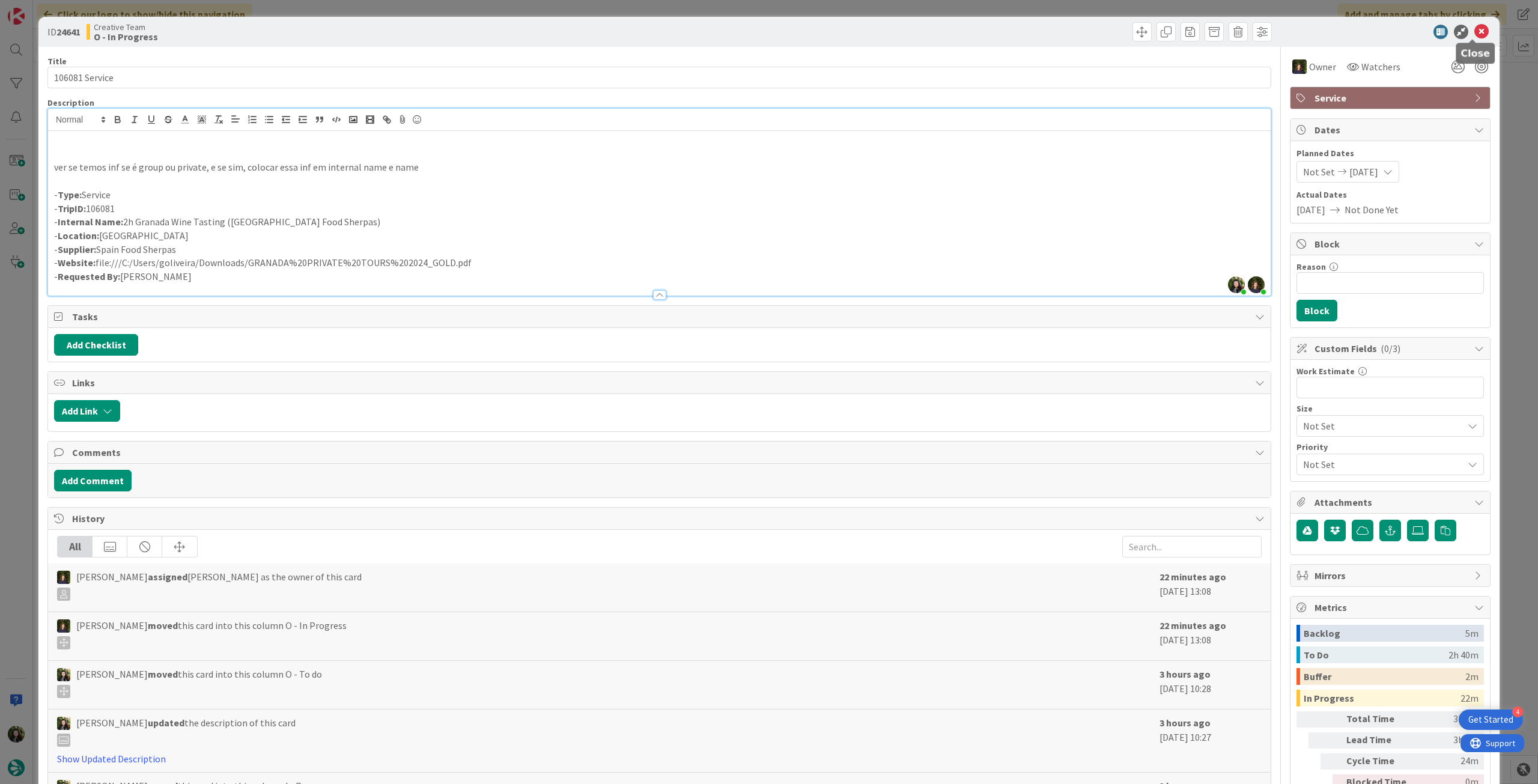
click at [1475, 32] on icon at bounding box center [1481, 32] width 14 height 14
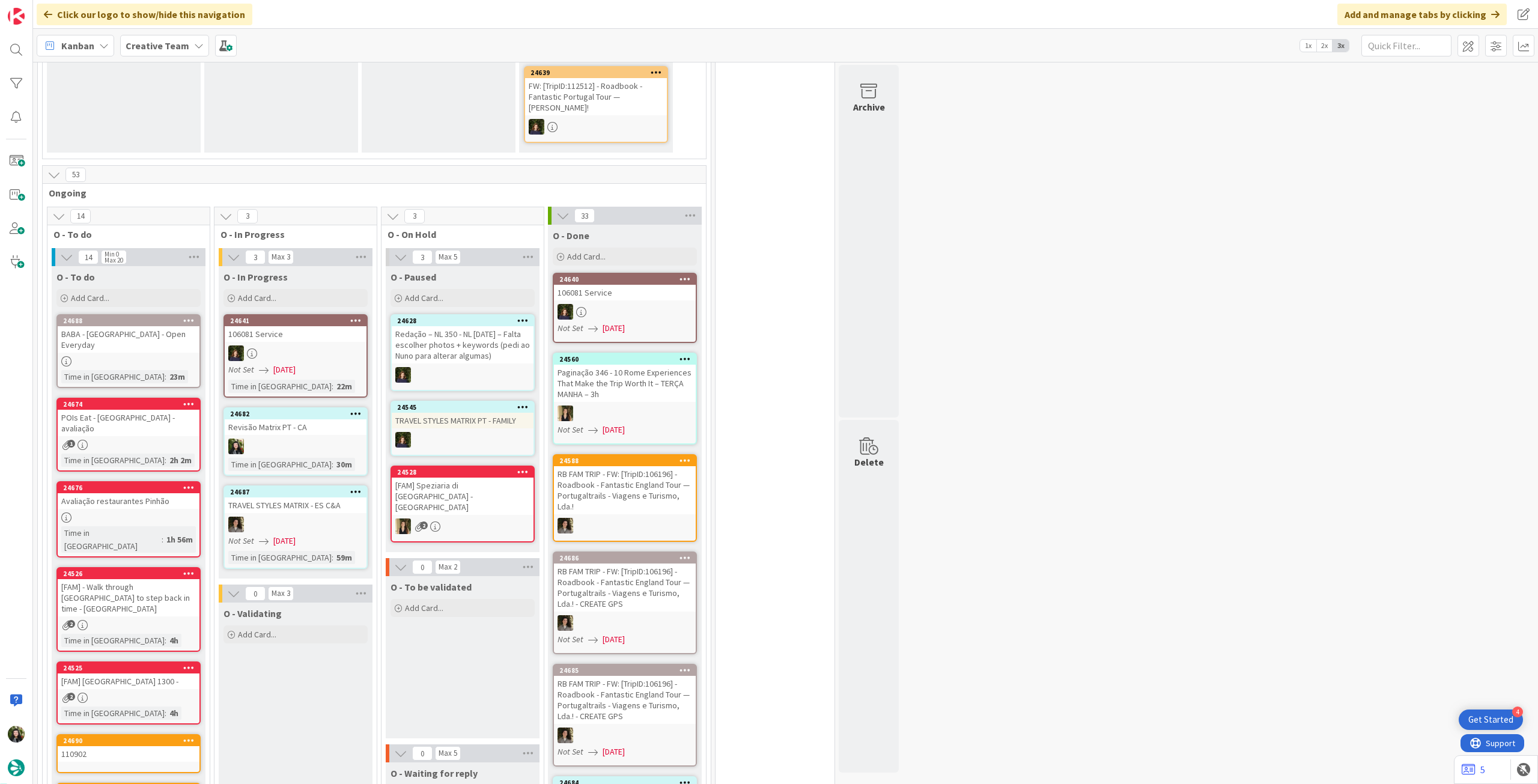
click at [613, 304] on div at bounding box center [625, 311] width 142 height 16
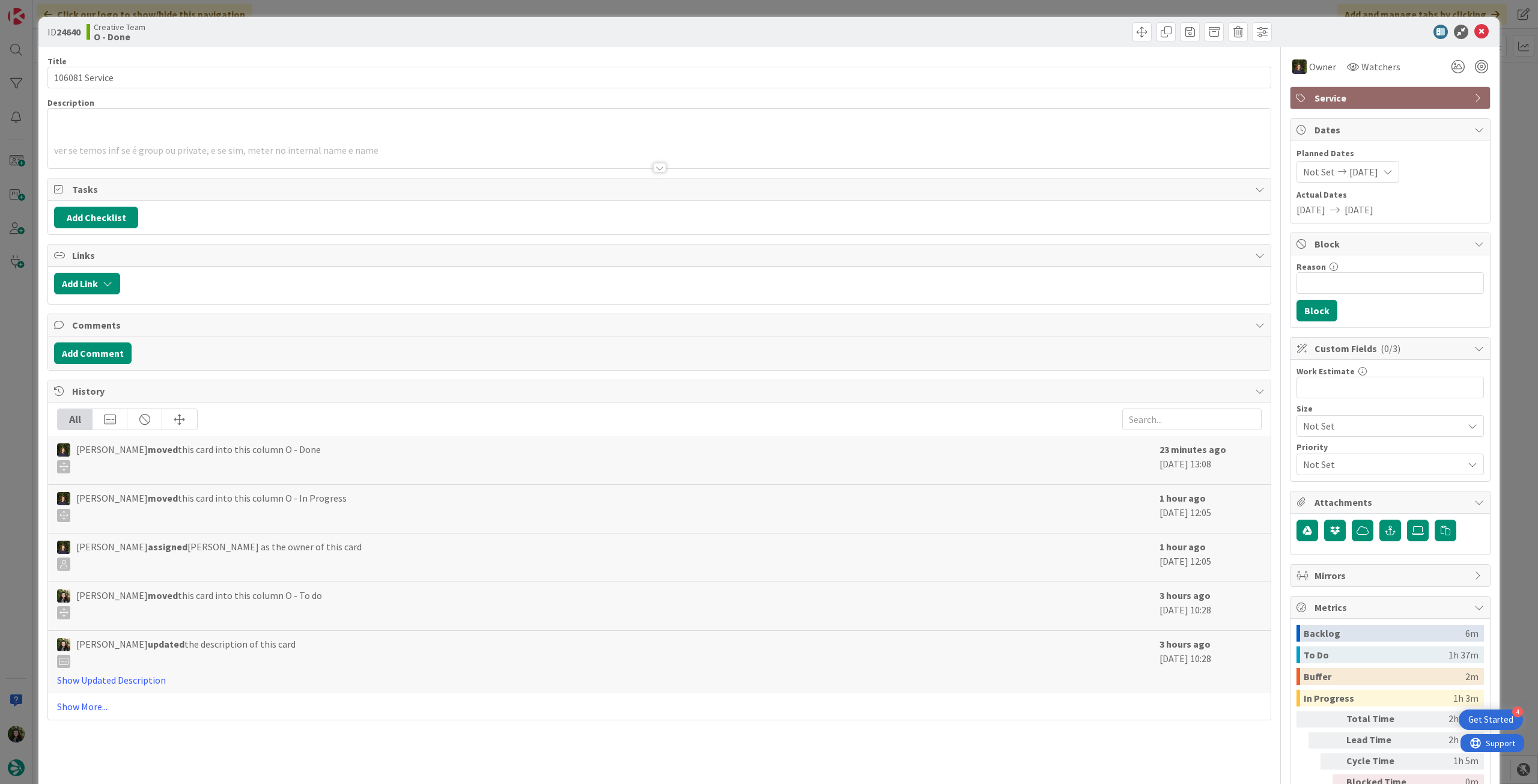
click at [448, 142] on div at bounding box center [659, 153] width 1223 height 30
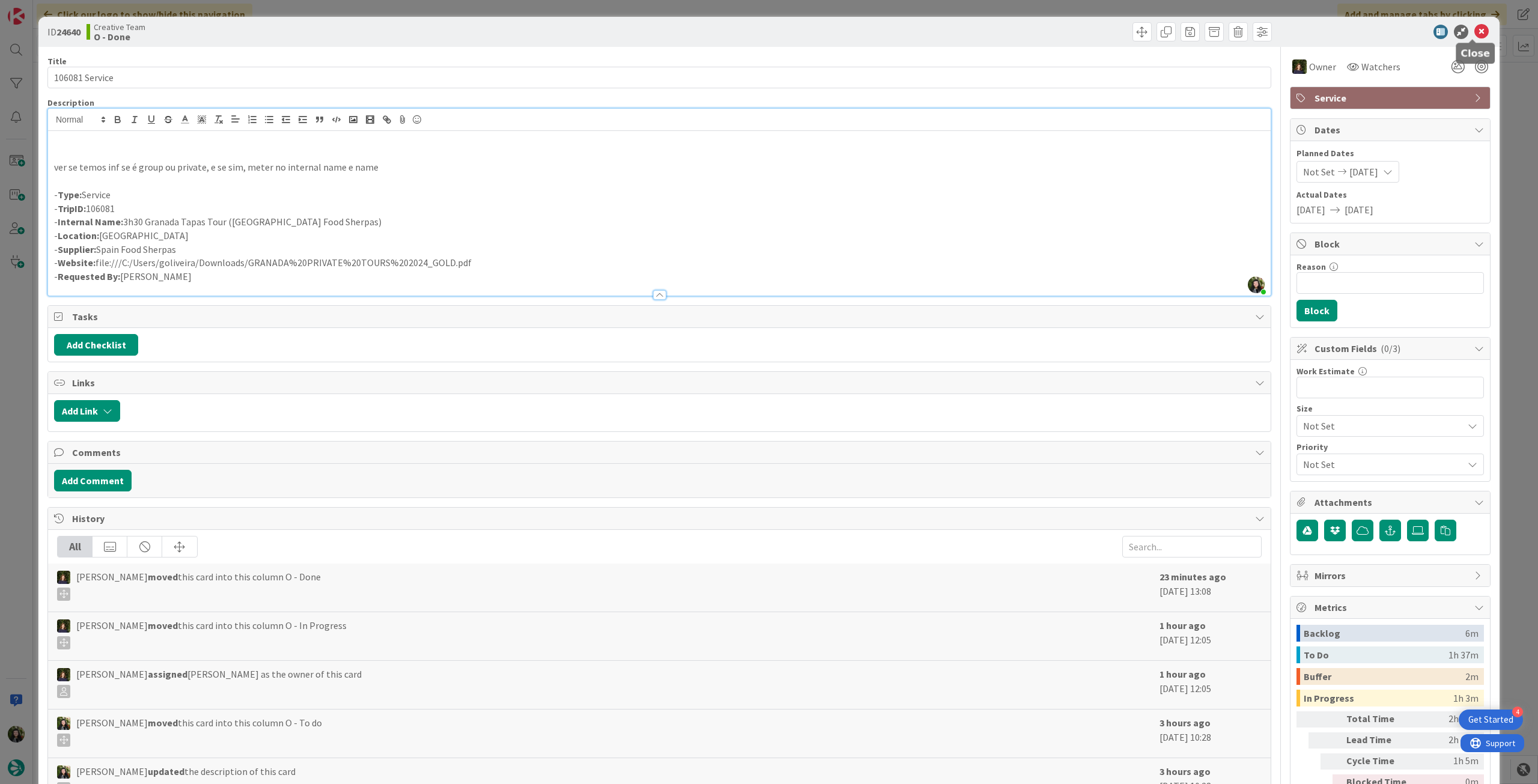
click at [1475, 33] on icon at bounding box center [1481, 32] width 14 height 14
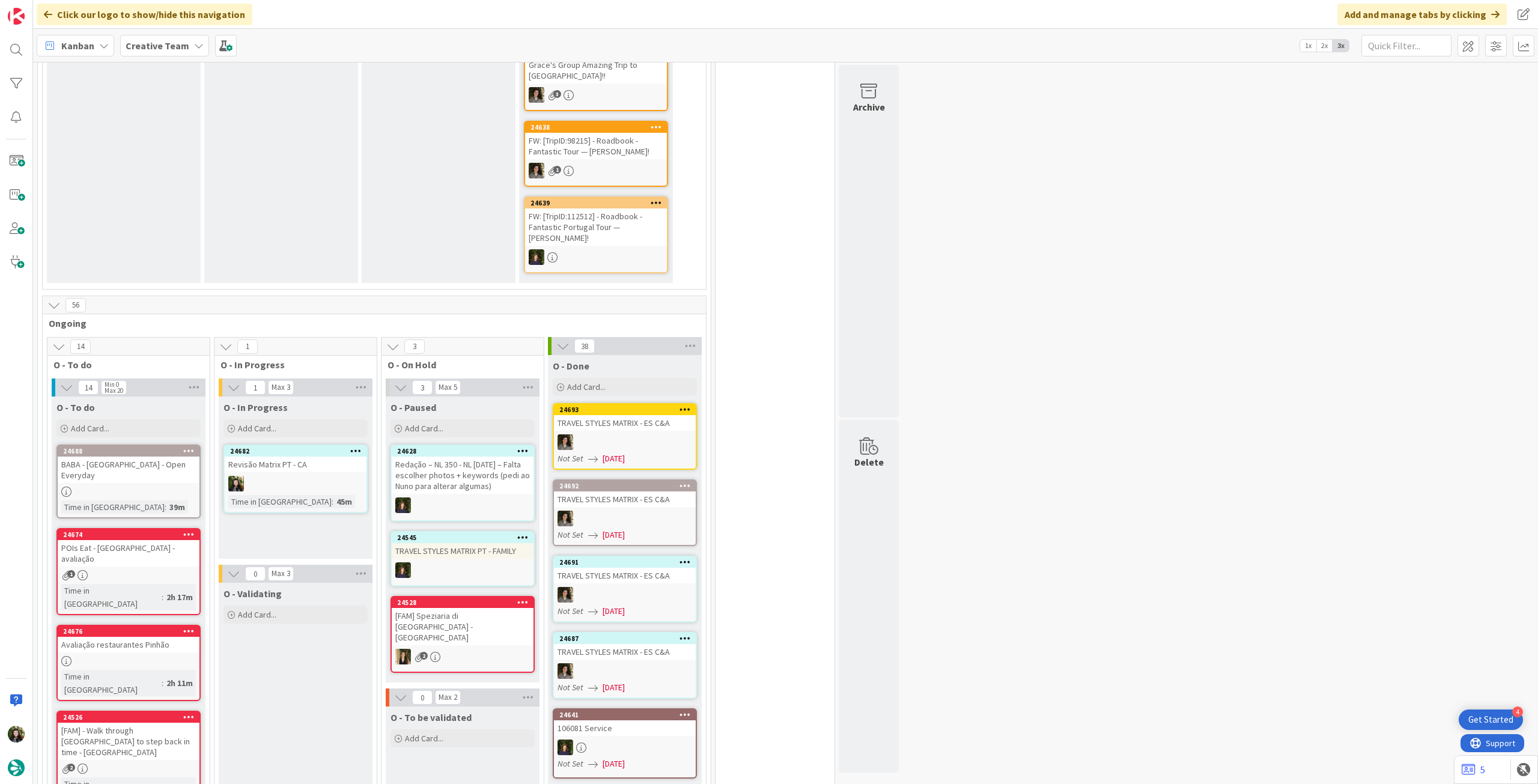
scroll to position [400, 0]
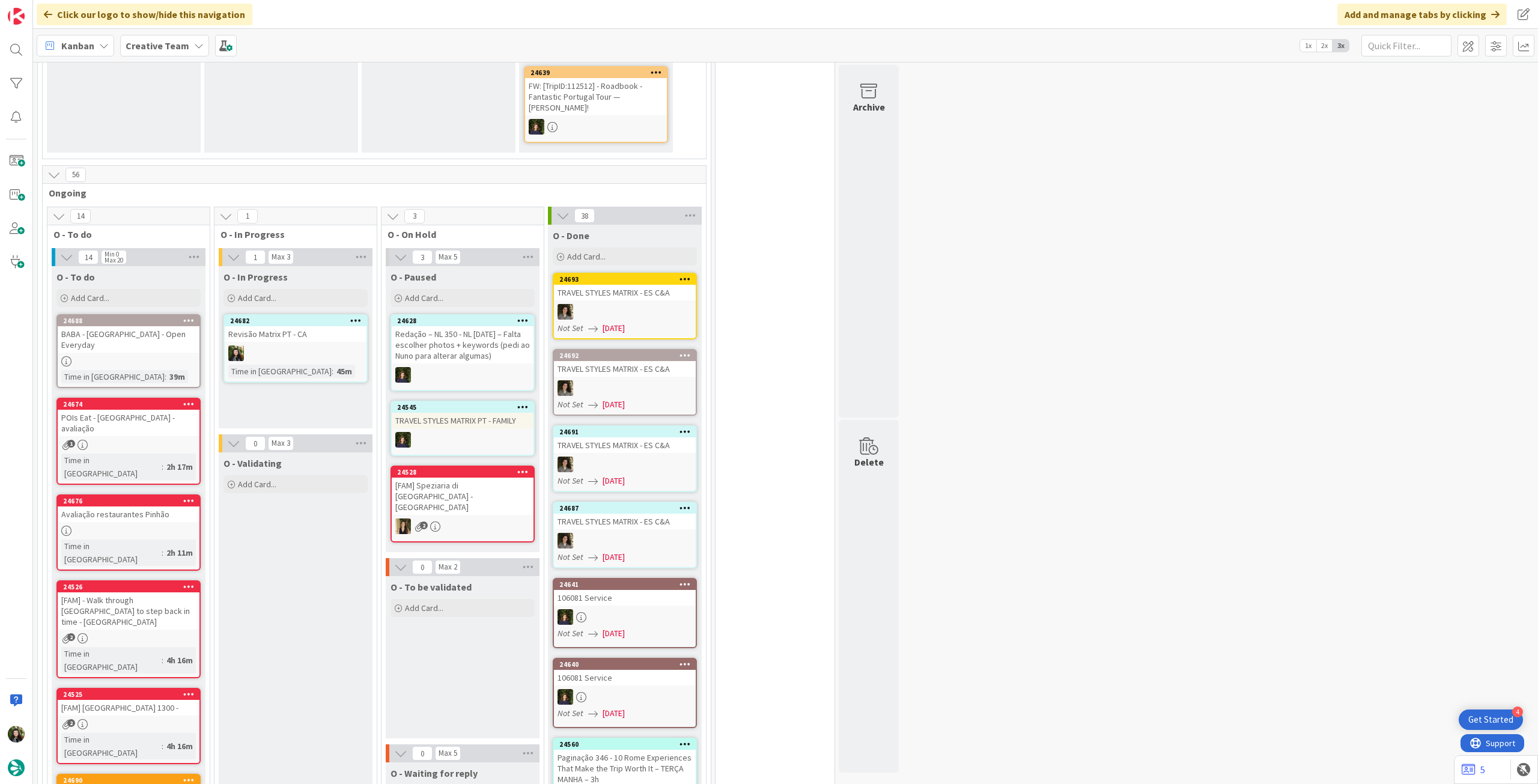
click at [115, 289] on div "Add Card..." at bounding box center [128, 298] width 144 height 18
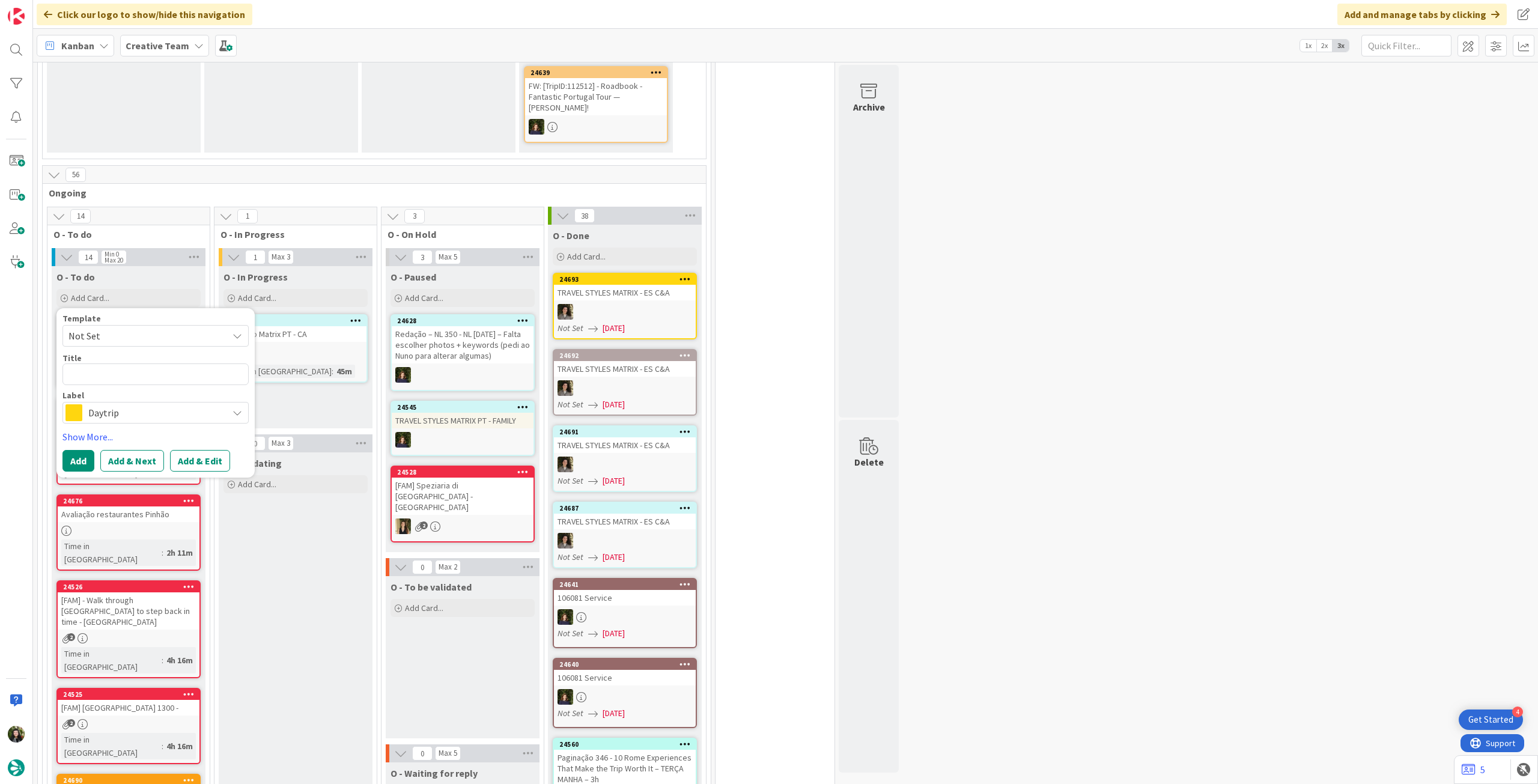
click at [112, 404] on span "Daytrip" at bounding box center [155, 413] width 134 height 17
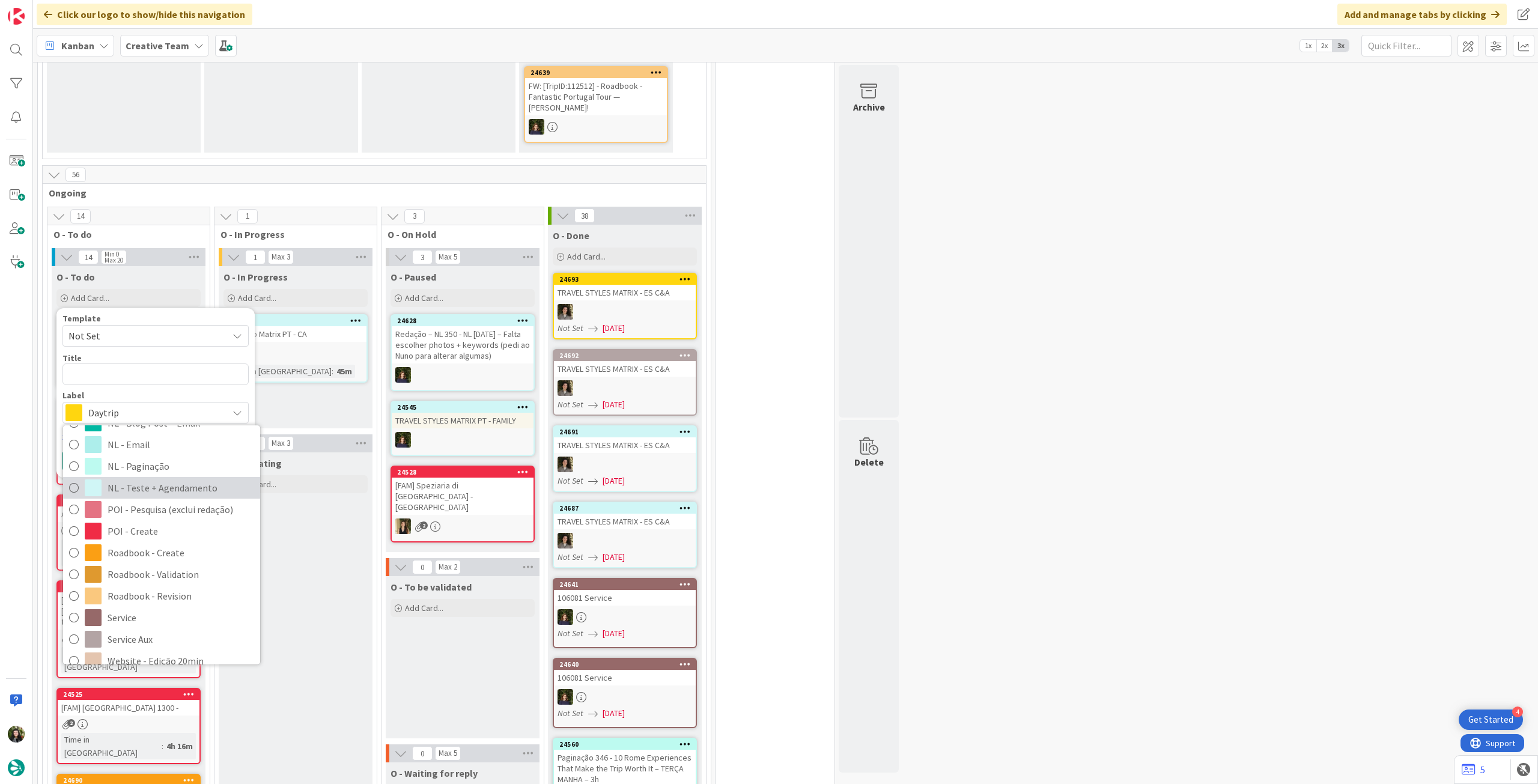
scroll to position [240, 0]
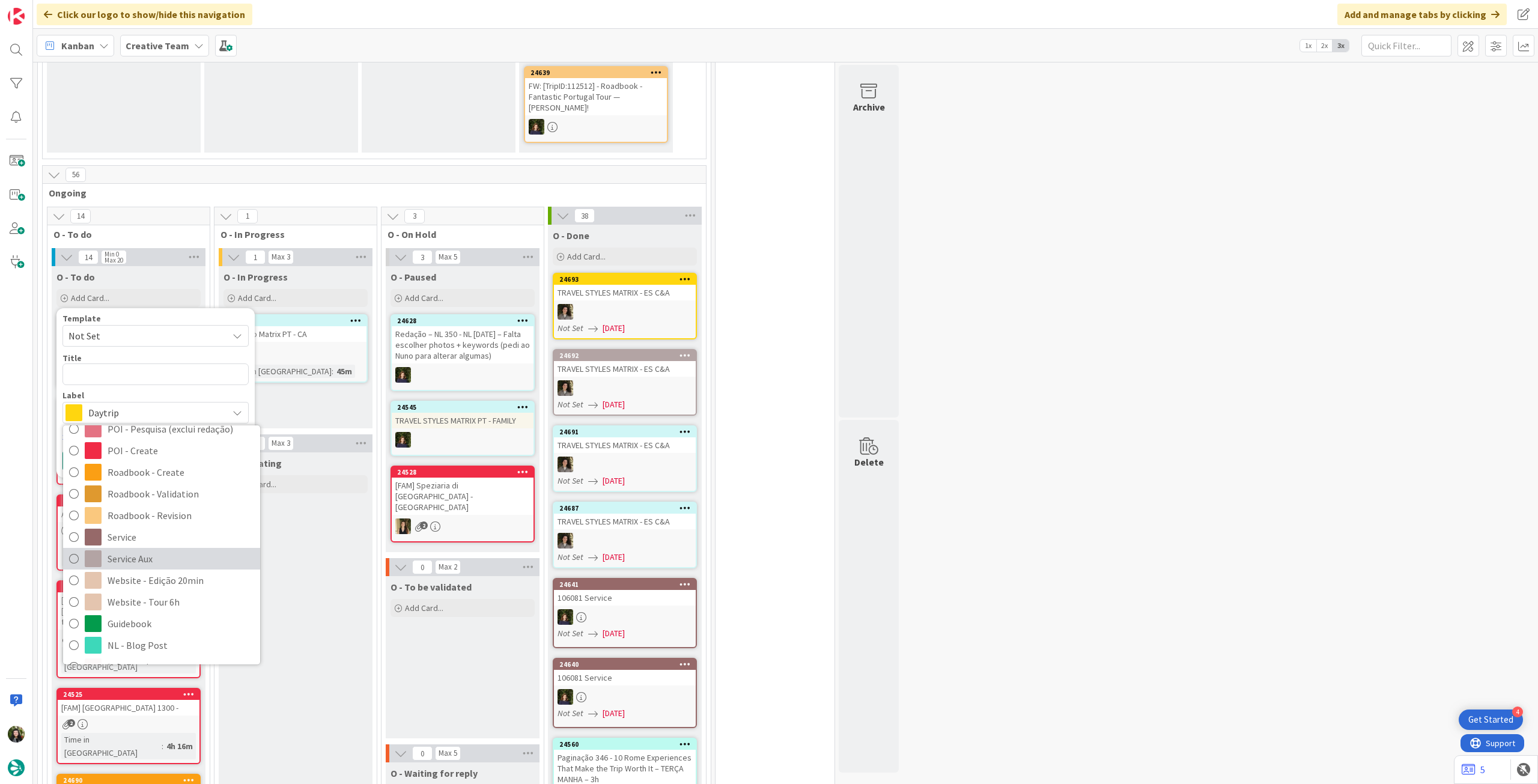
click at [150, 550] on span "Service Aux" at bounding box center [181, 559] width 147 height 18
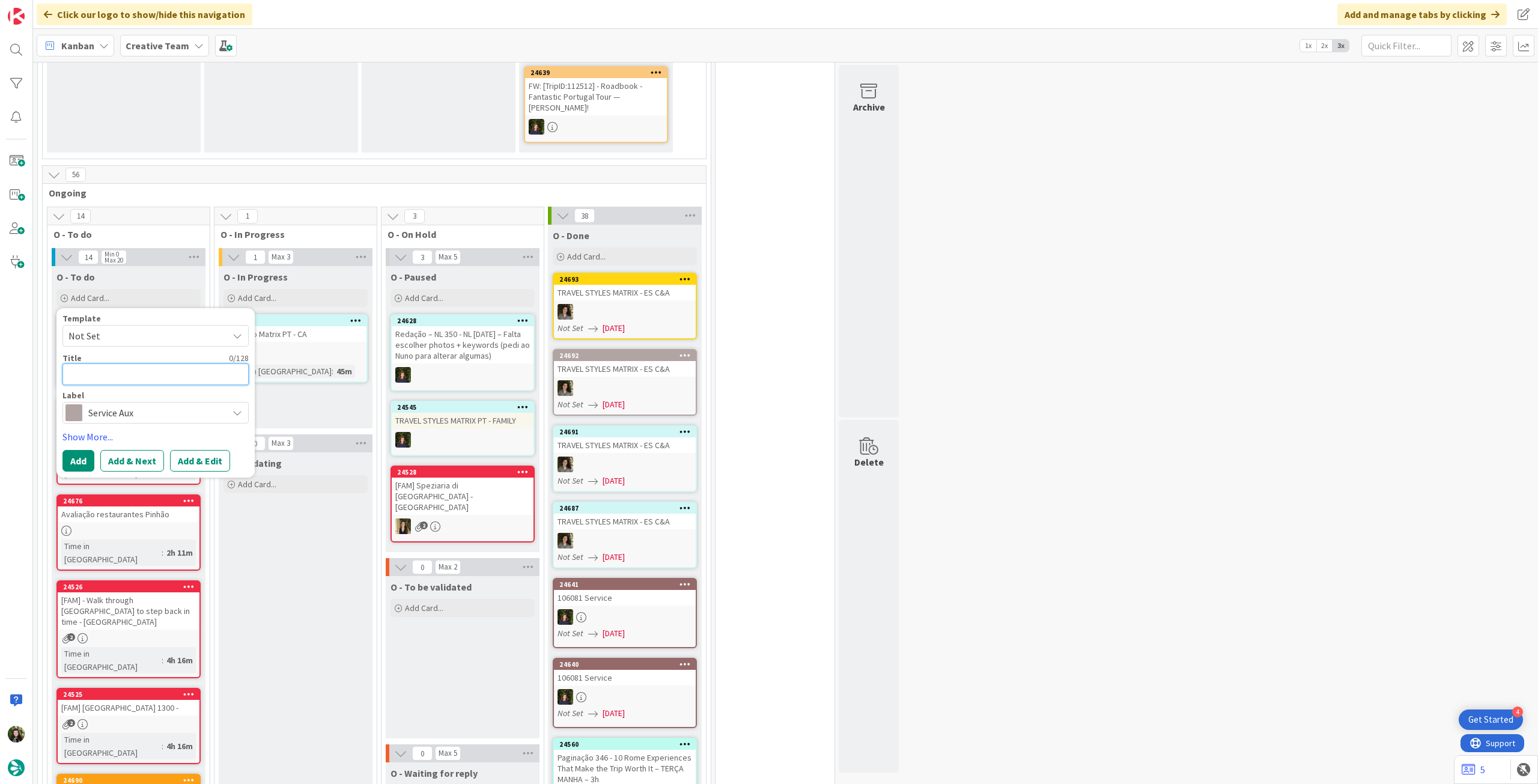
click at [152, 364] on textarea at bounding box center [156, 374] width 186 height 21
type textarea "x"
type textarea "R"
type textarea "x"
type textarea "Re"
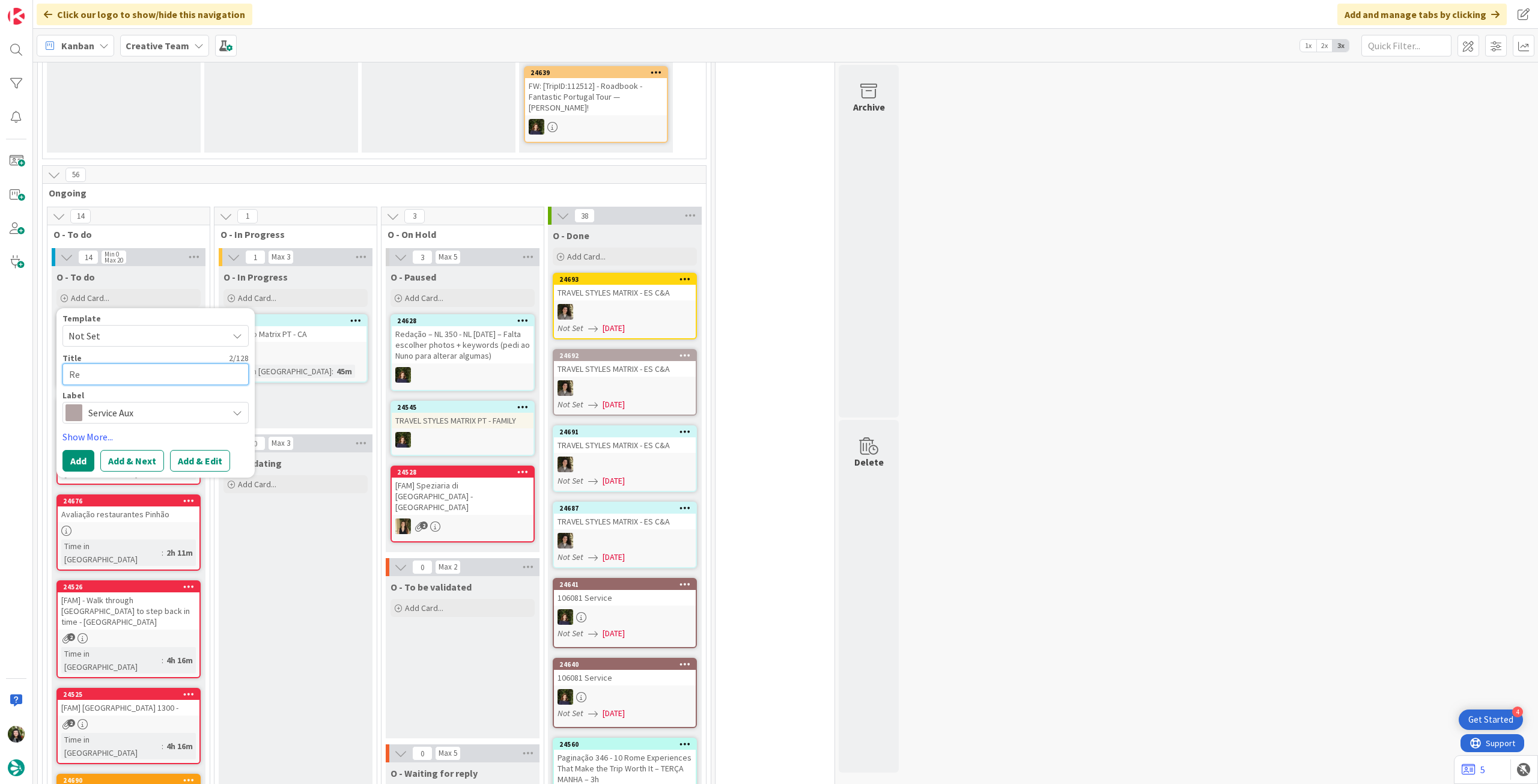
type textarea "x"
type textarea "Ref"
type textarea "x"
type textarea "Refo"
type textarea "x"
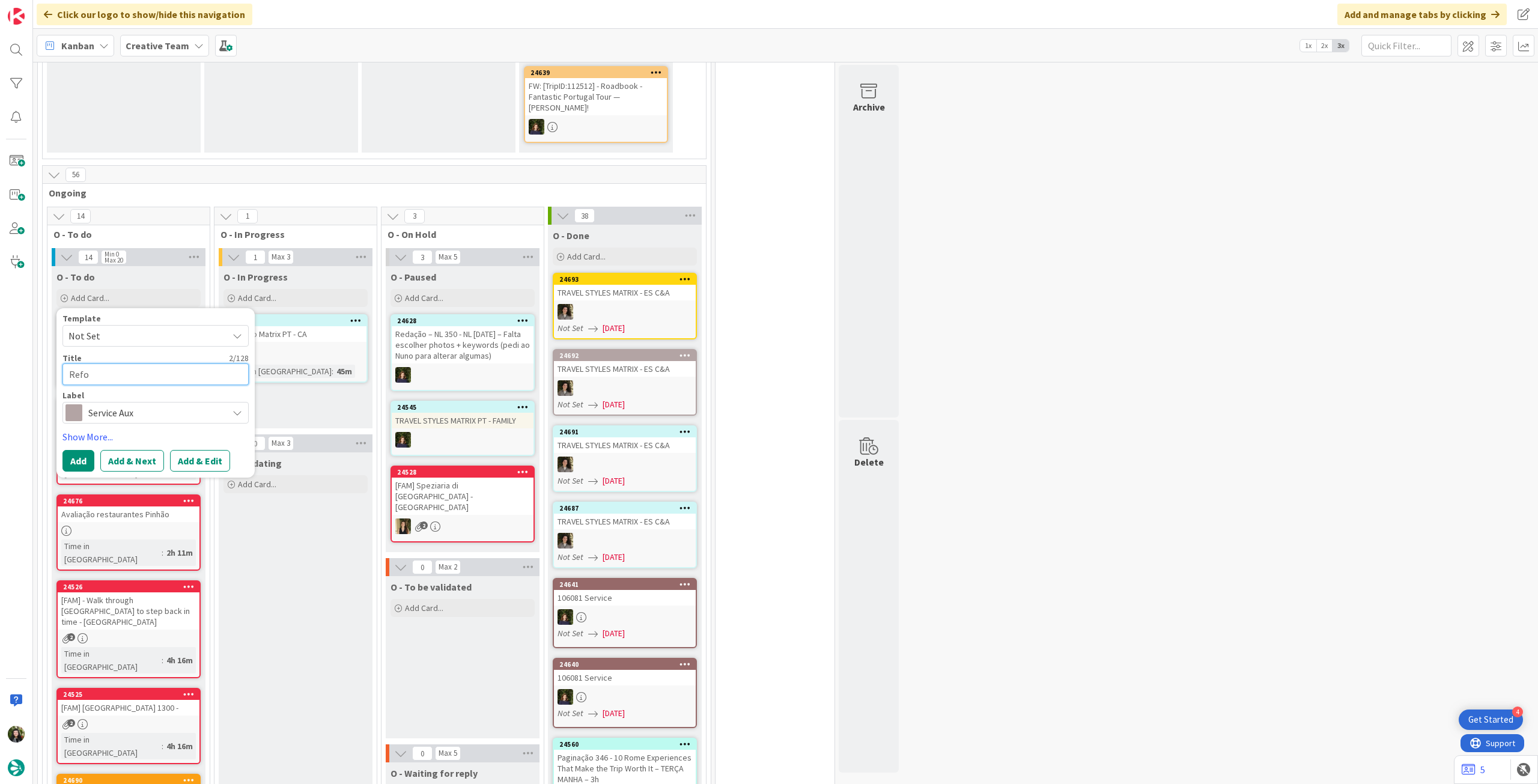
type textarea "Refor"
type textarea "x"
type textarea "Reform"
type textarea "x"
type textarea "Reformu"
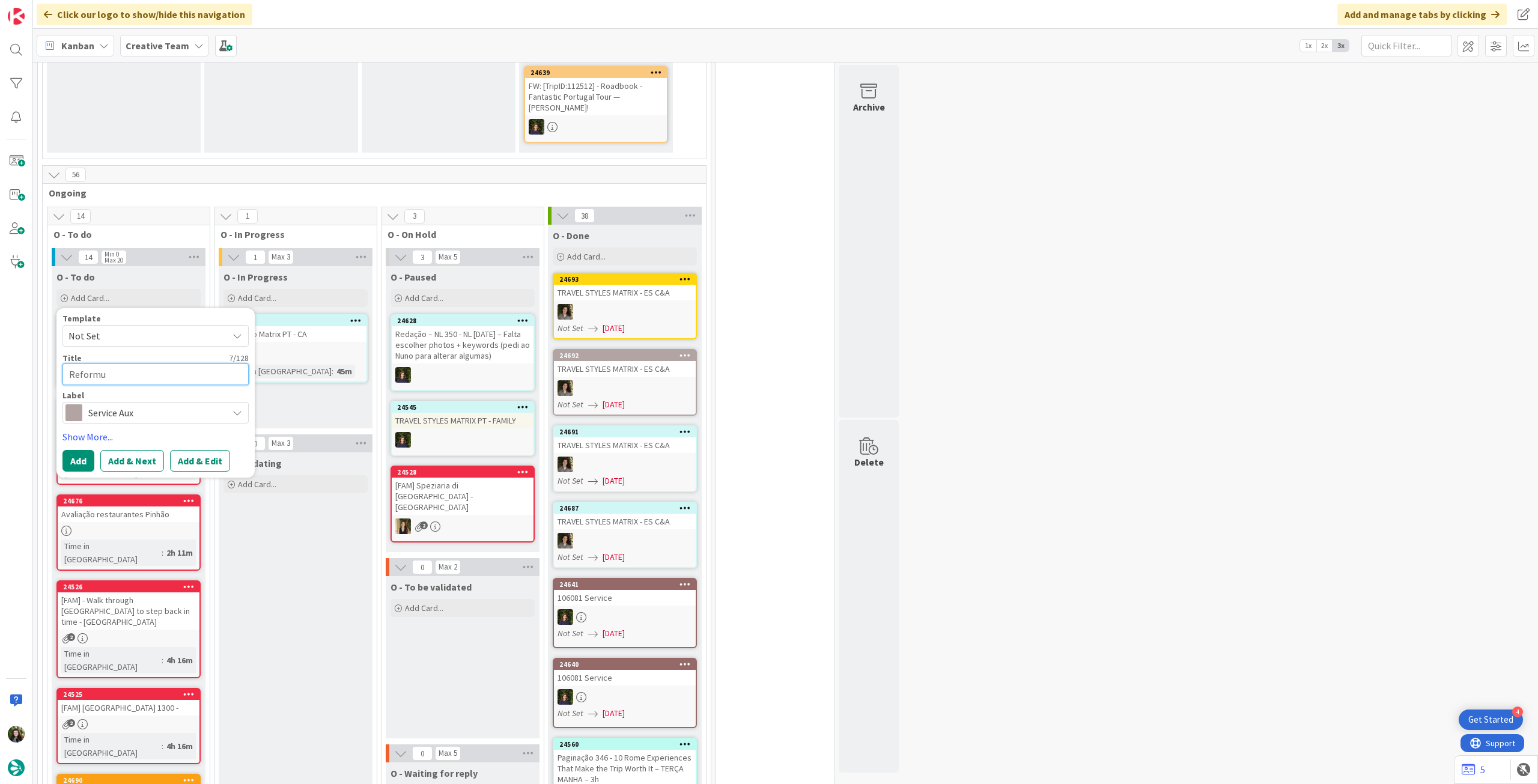
type textarea "x"
type textarea "Reformul"
type textarea "x"
type textarea "Reformula"
type textarea "x"
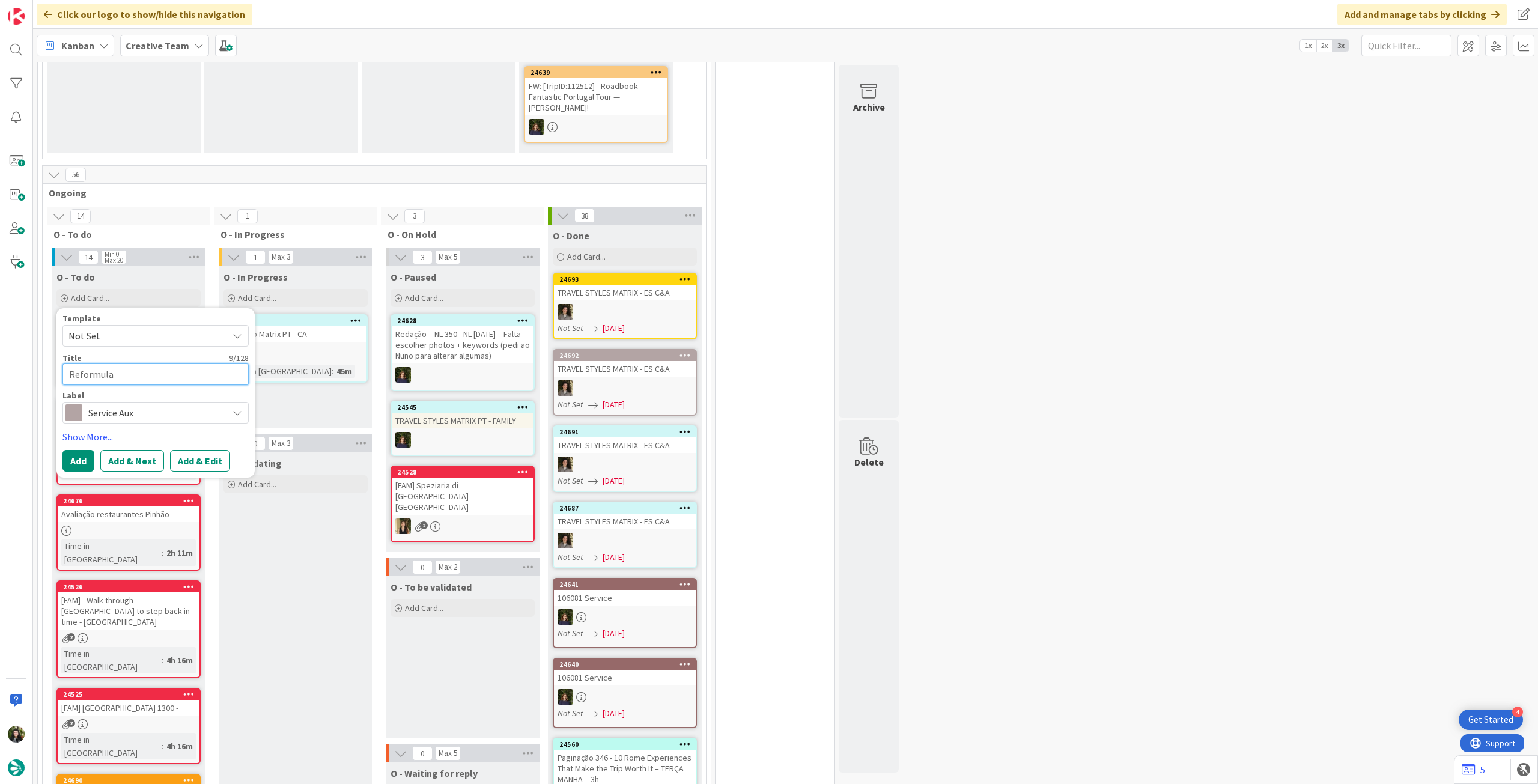
type textarea "Reformular"
type textarea "x"
type textarea "Reformular"
paste textarea "Arraiolos Rugs"
type textarea "x"
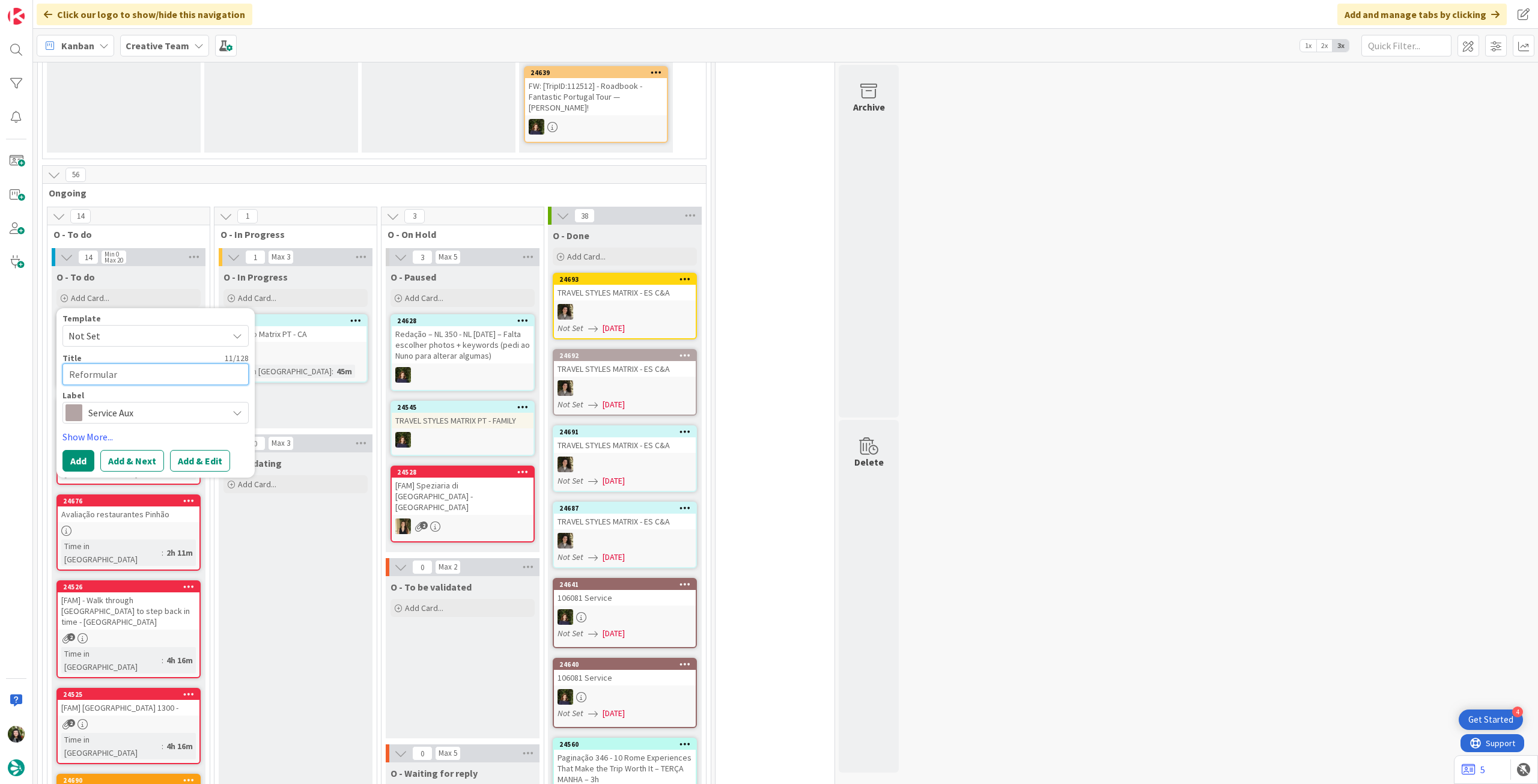
type textarea "Reformular Arraiolos Rugs"
click at [115, 364] on textarea "Reformular Arraiolos Rugs" at bounding box center [156, 374] width 186 height 21
type textarea "x"
type textarea "Reformular PArraiolos Rugs"
type textarea "x"
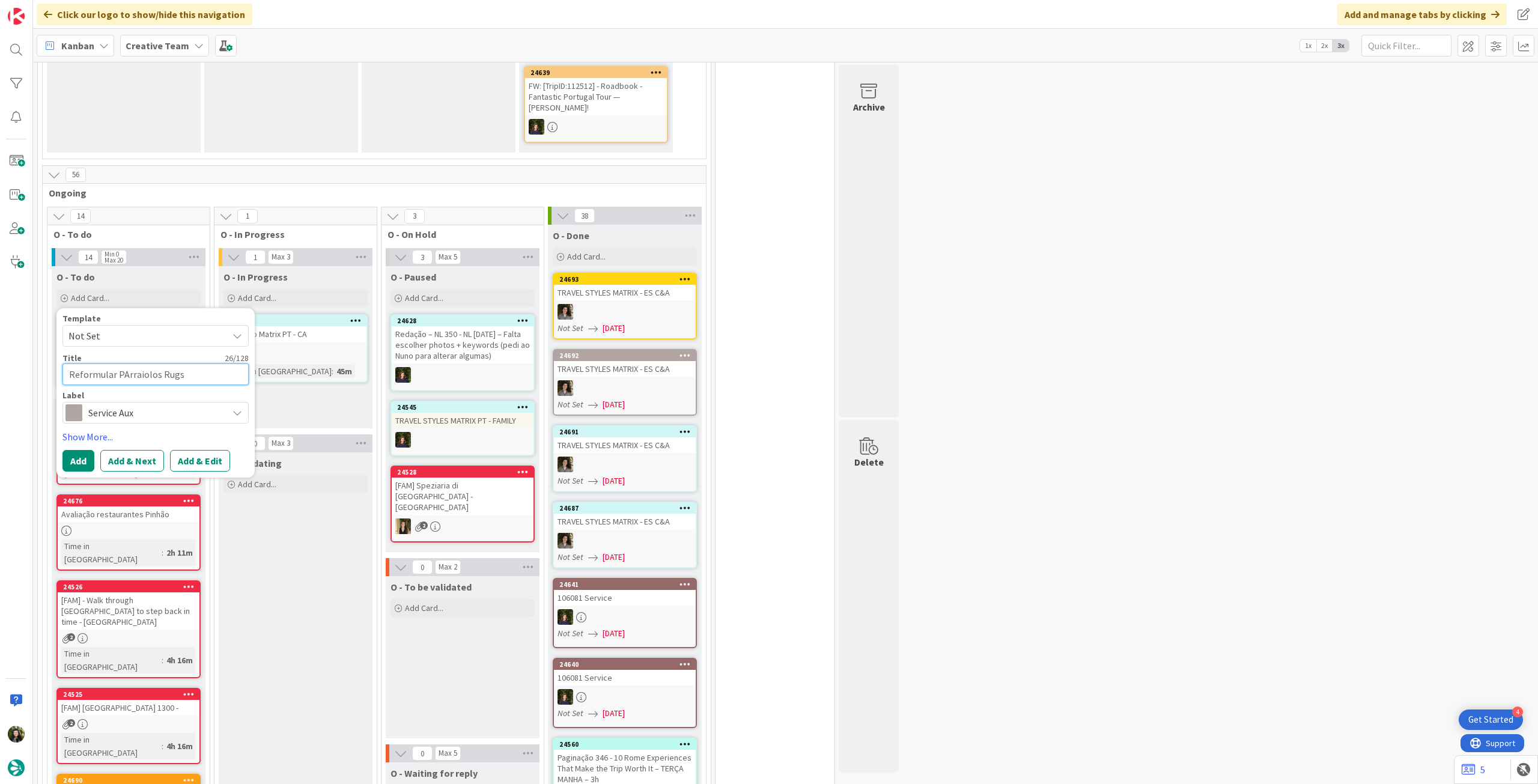
type textarea "Reformular POArraiolos Rugs"
type textarea "x"
type textarea "Reformular POIArraiolos Rugs"
type textarea "x"
type textarea "Reformular POI "Arraiolos Rugs"
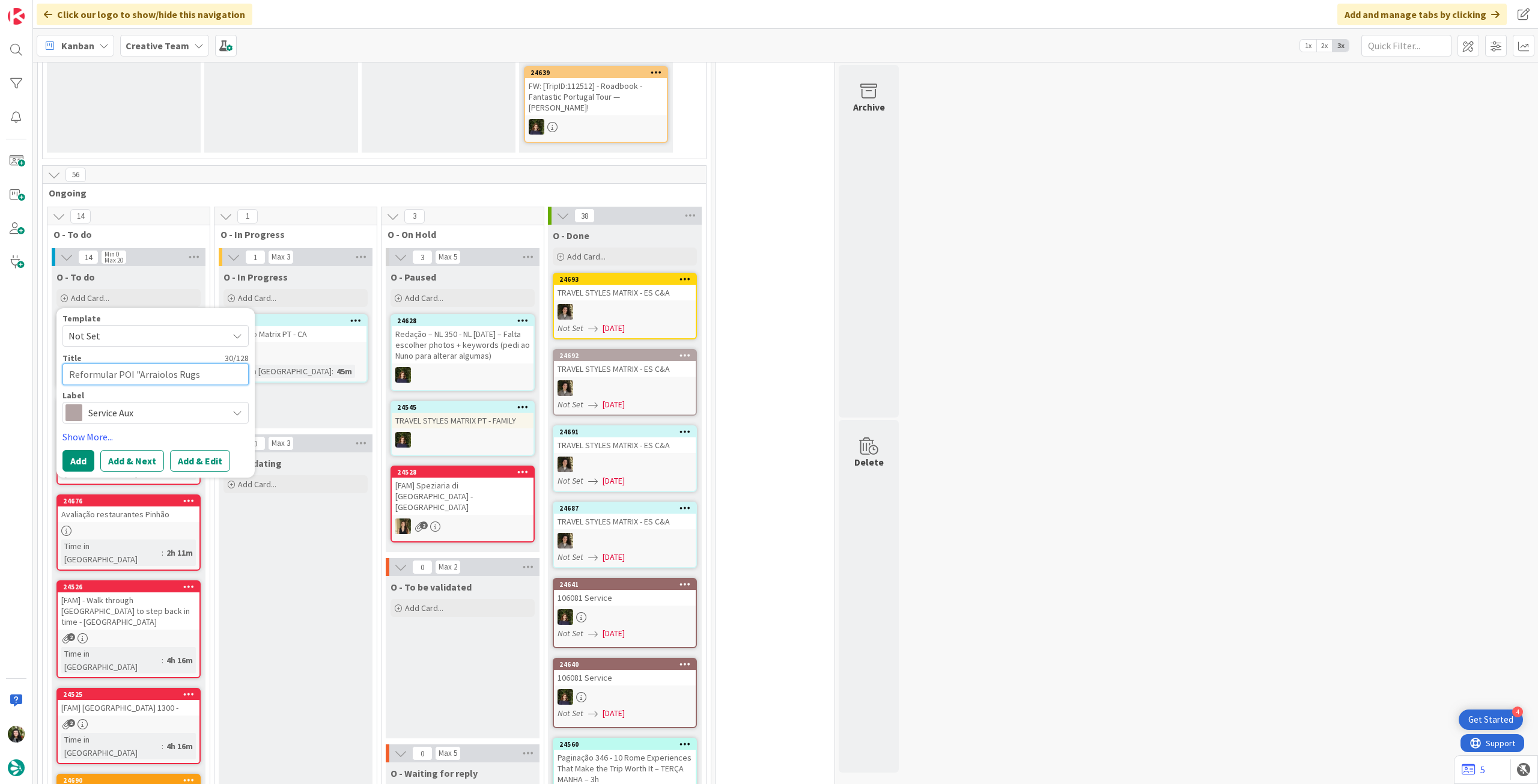
click at [221, 364] on textarea "Reformular POI "Arraiolos Rugs" at bounding box center [156, 374] width 186 height 21
type textarea "x"
type textarea "Reformular POI "Arraiolos Rugs""
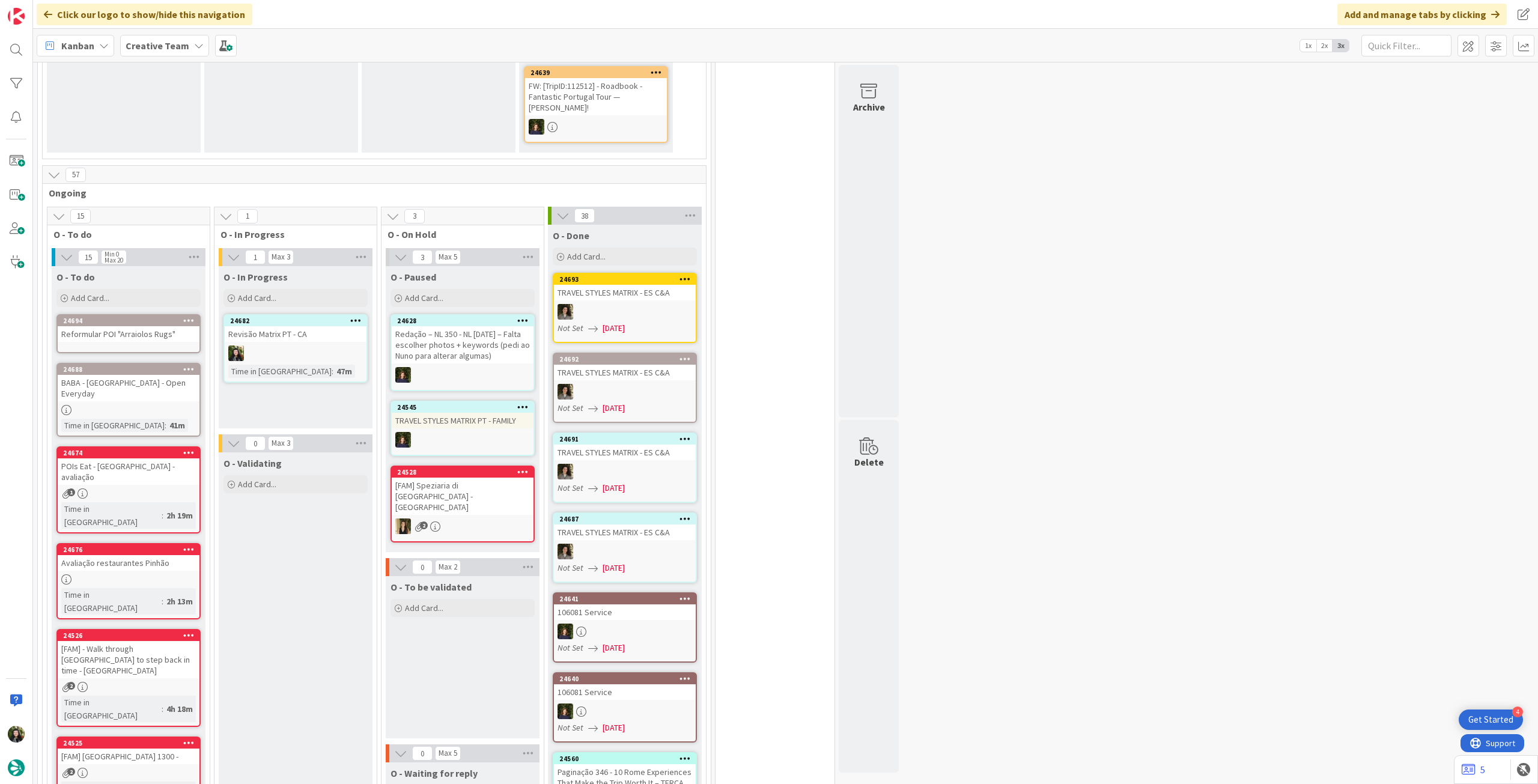
click at [150, 327] on div "Reformular POI "Arraiolos Rugs"" at bounding box center [129, 334] width 142 height 16
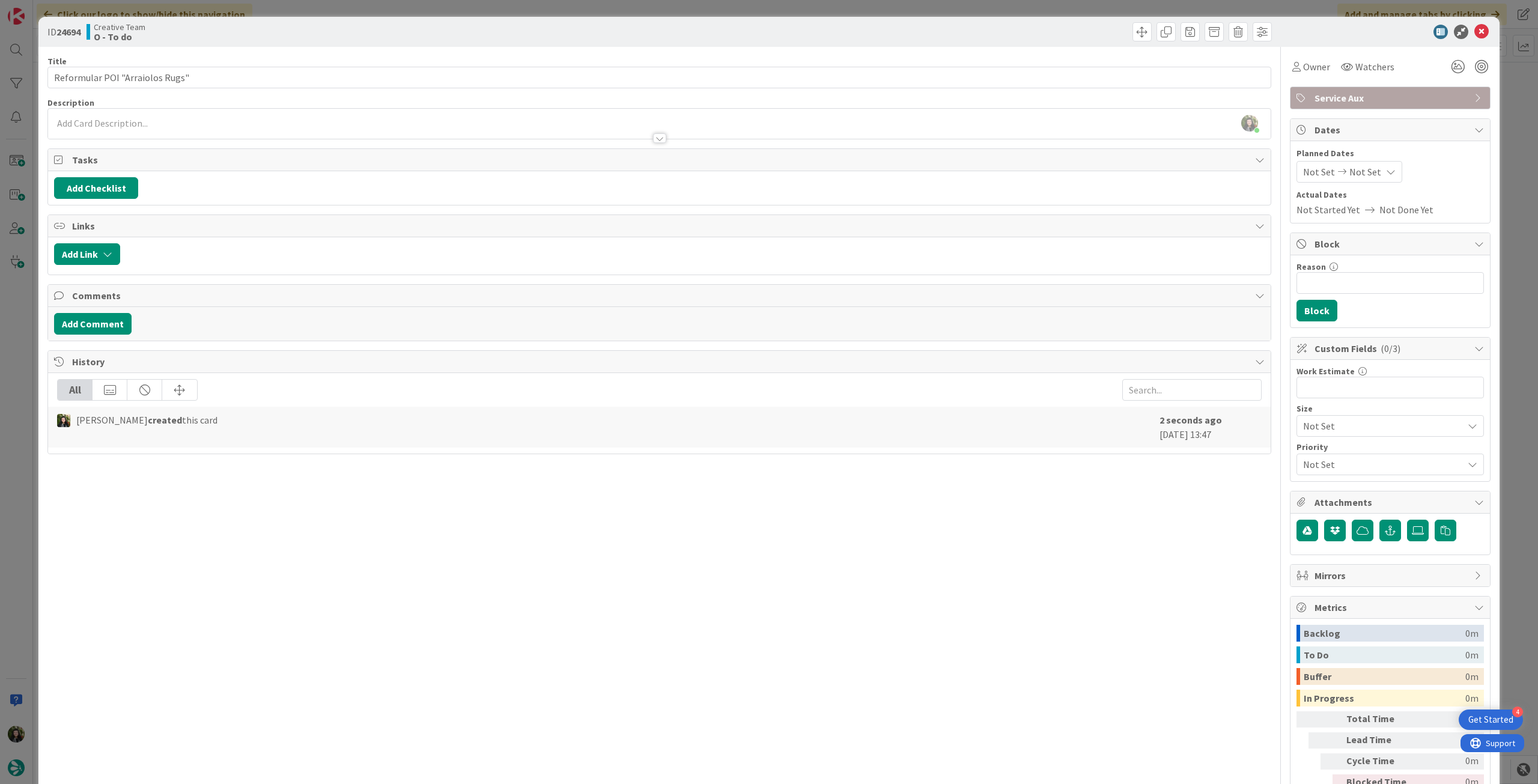
click at [150, 134] on div at bounding box center [659, 132] width 1223 height 12
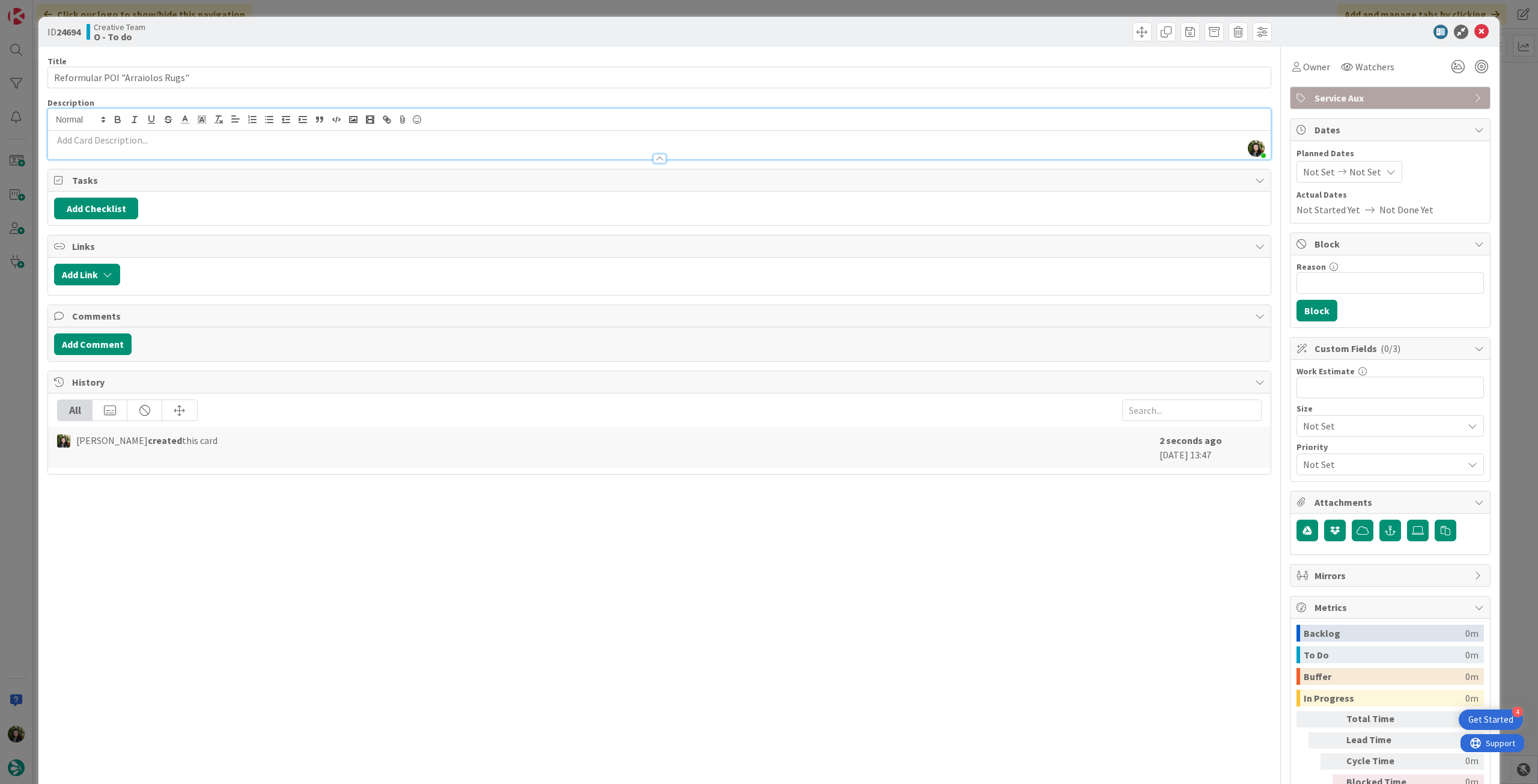
click at [148, 142] on p at bounding box center [659, 141] width 1211 height 14
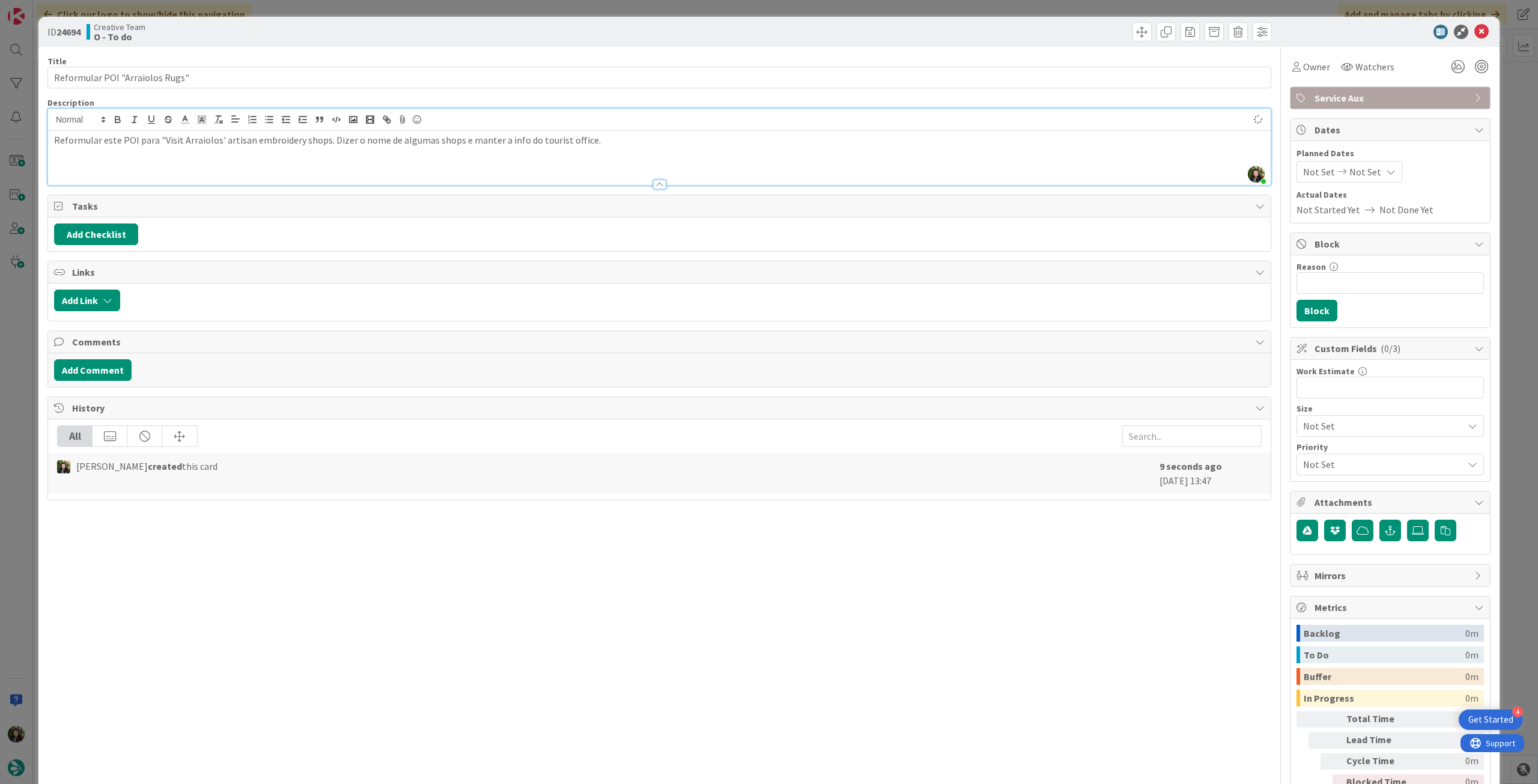
type textarea "x"
click at [322, 137] on p "Reformular este POI para "Visit Arraiolos' artisan embroidery shops. Dizer o no…" at bounding box center [659, 141] width 1211 height 14
click at [611, 140] on p "Reformular este POI para "Visit Arraiolos' artisan embroidery shops". Dizer o n…" at bounding box center [659, 141] width 1211 height 14
click at [1477, 30] on icon at bounding box center [1481, 32] width 14 height 14
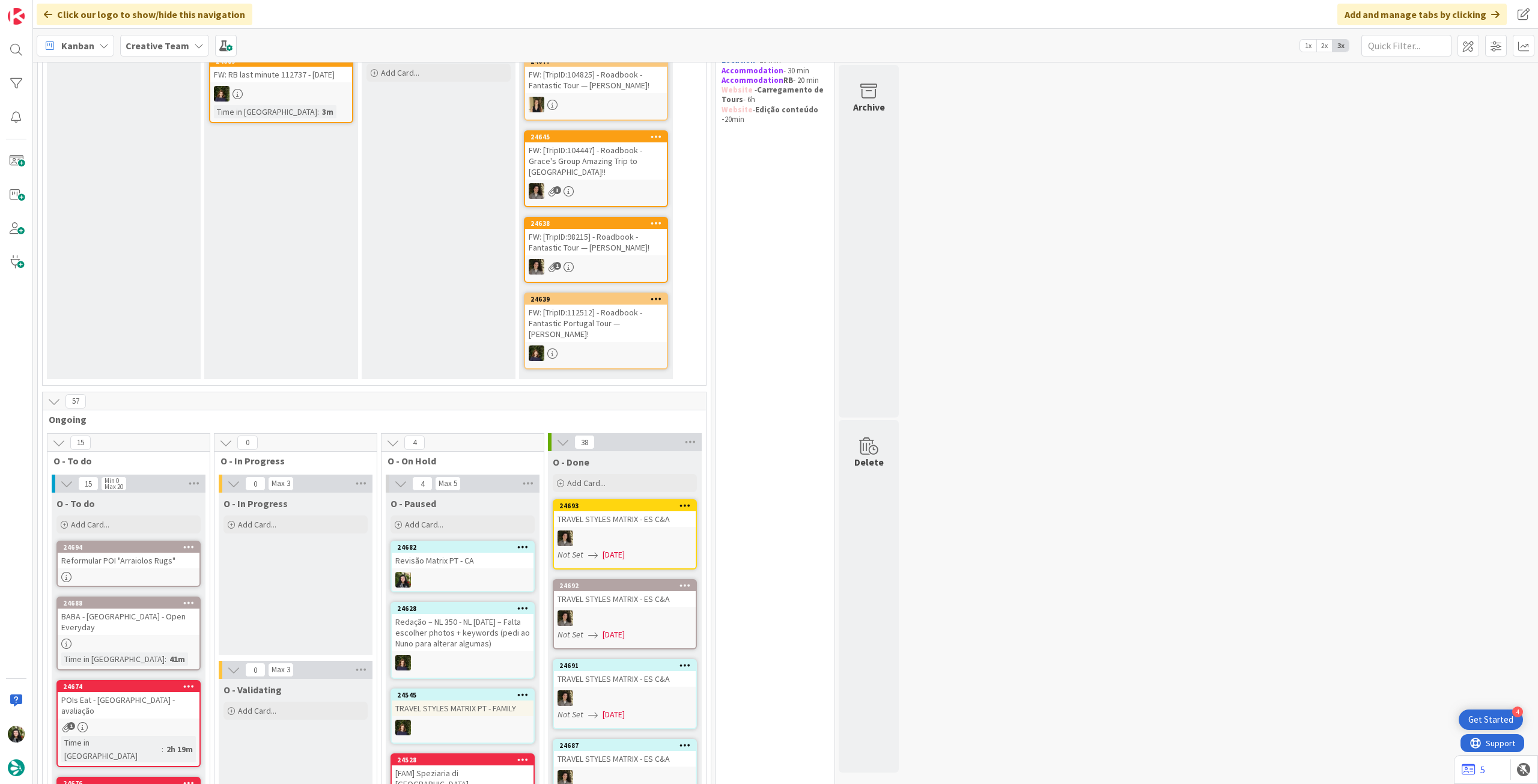
scroll to position [320, 0]
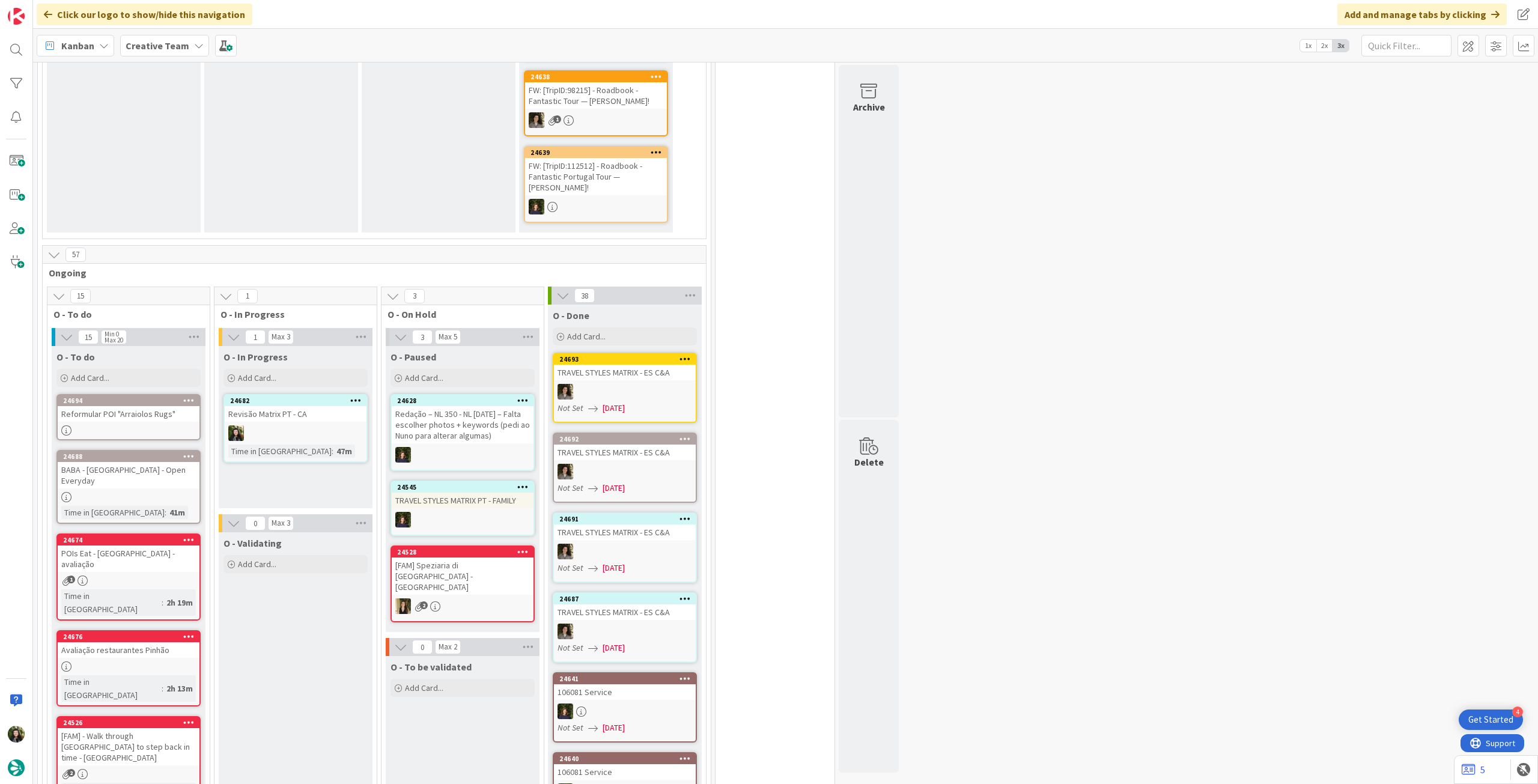
click at [336, 429] on div at bounding box center [296, 433] width 142 height 16
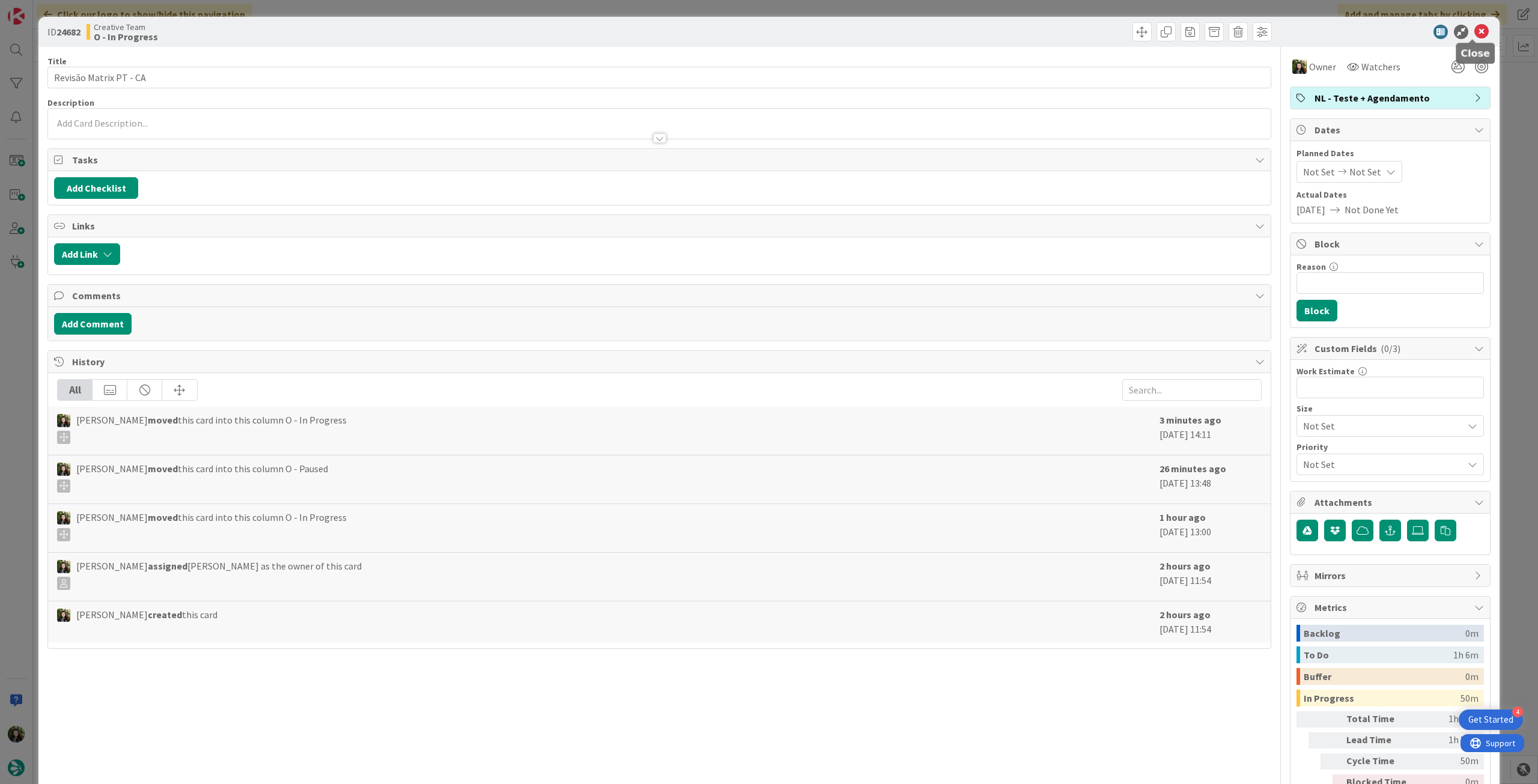
click at [1475, 36] on icon at bounding box center [1481, 32] width 14 height 14
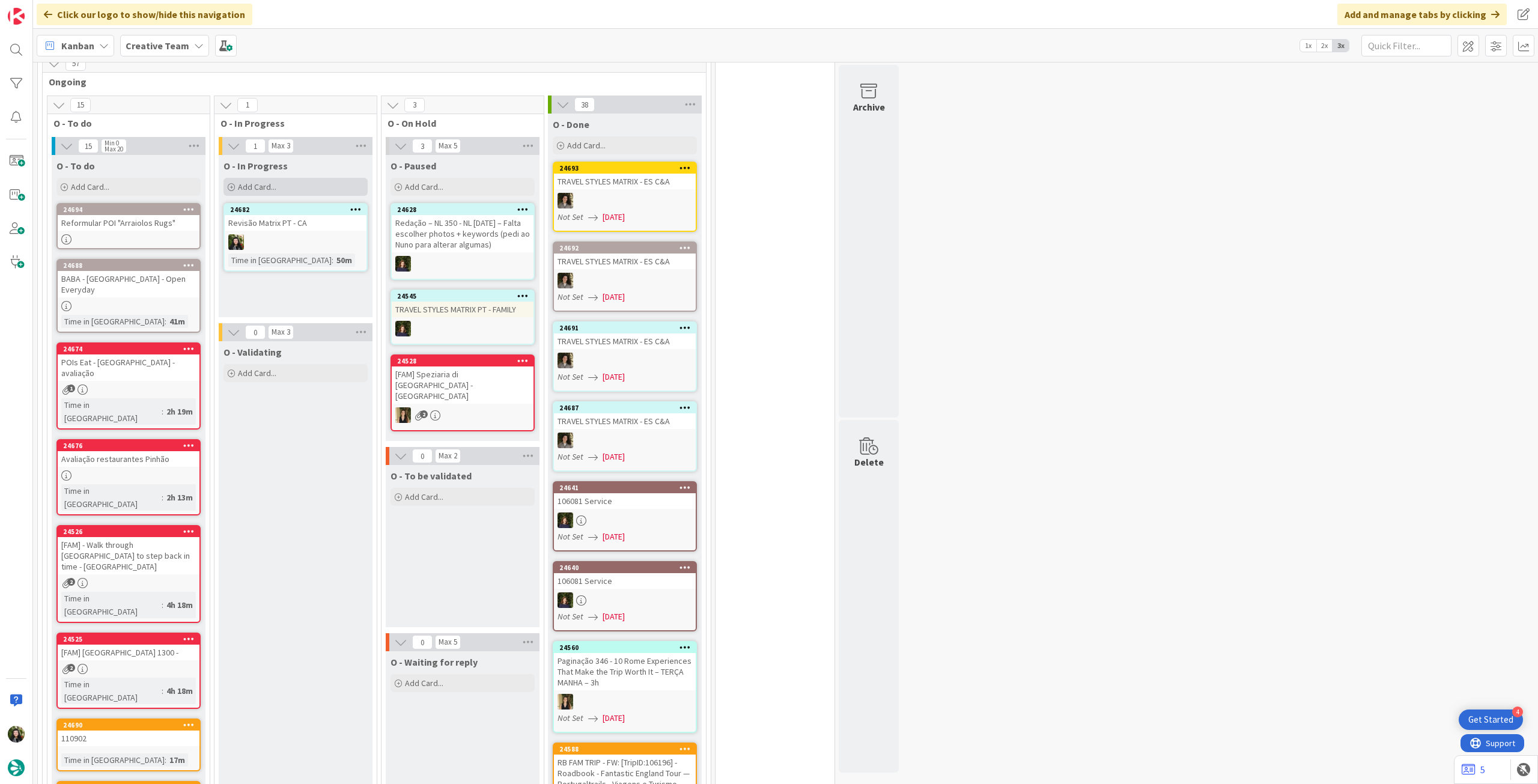
scroll to position [481, 0]
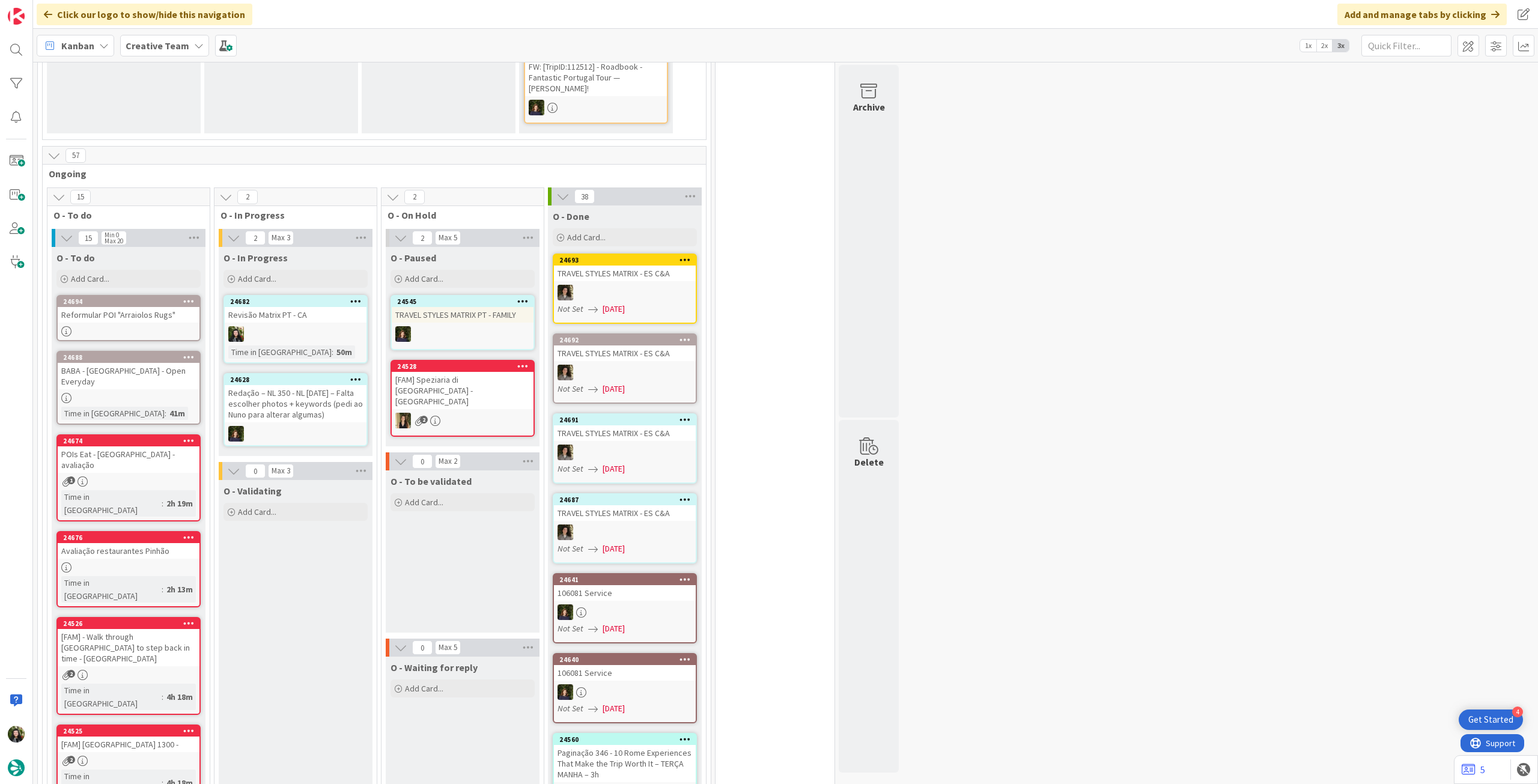
click at [147, 44] on b "Creative Team" at bounding box center [157, 45] width 63 height 12
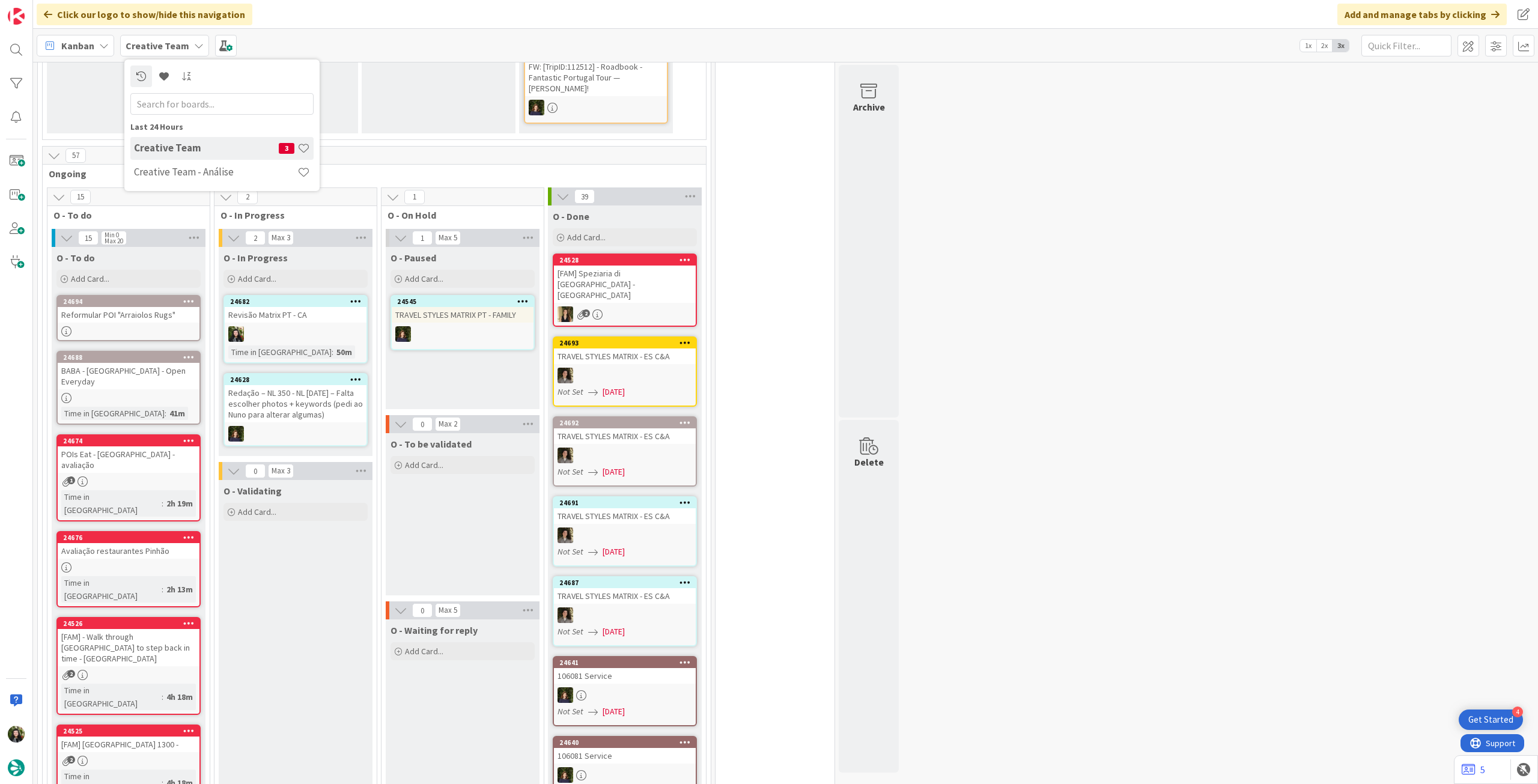
click at [174, 165] on div "Creative Team - Análise" at bounding box center [222, 172] width 183 height 23
type textarea "x"
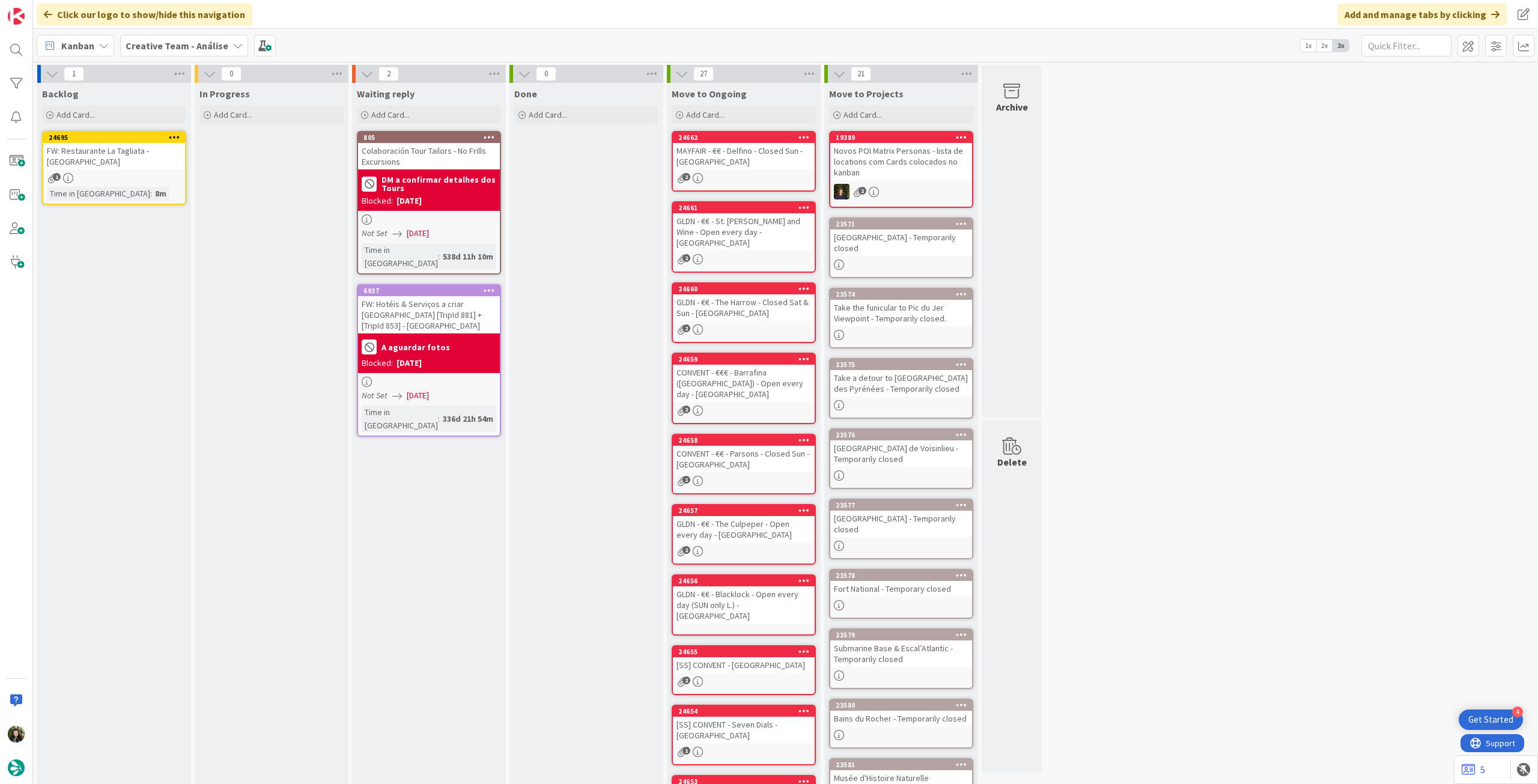
click at [157, 42] on b "Creative Team - Análise" at bounding box center [176, 45] width 103 height 12
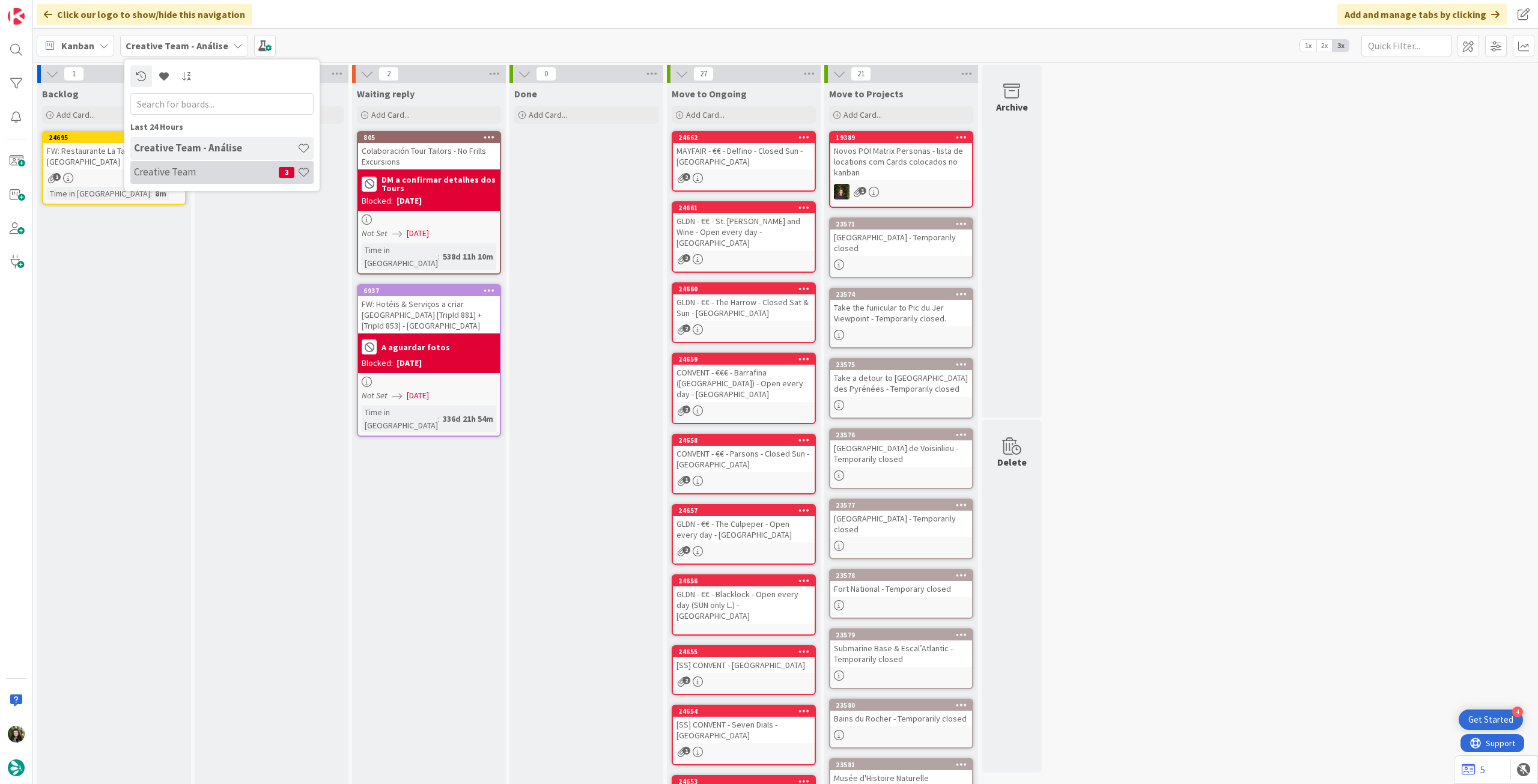
click at [172, 172] on h4 "Creative Team" at bounding box center [206, 172] width 145 height 12
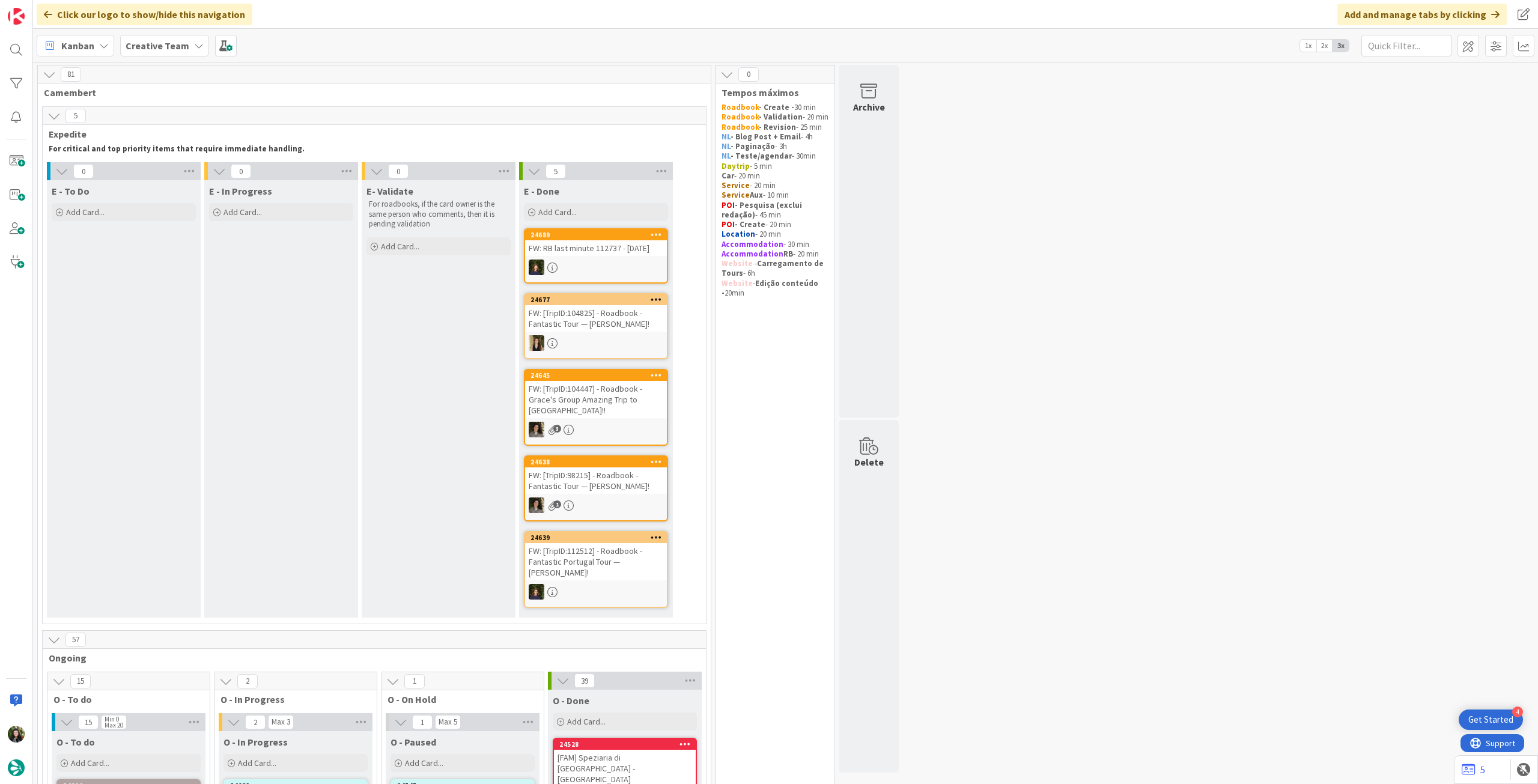
scroll to position [320, 0]
